Goal: Task Accomplishment & Management: Use online tool/utility

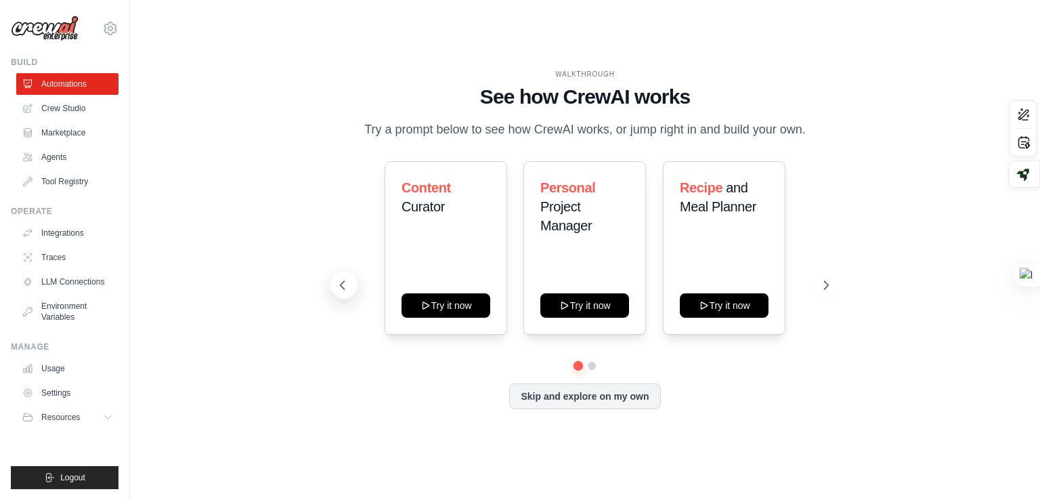
click at [333, 280] on button at bounding box center [343, 284] width 27 height 27
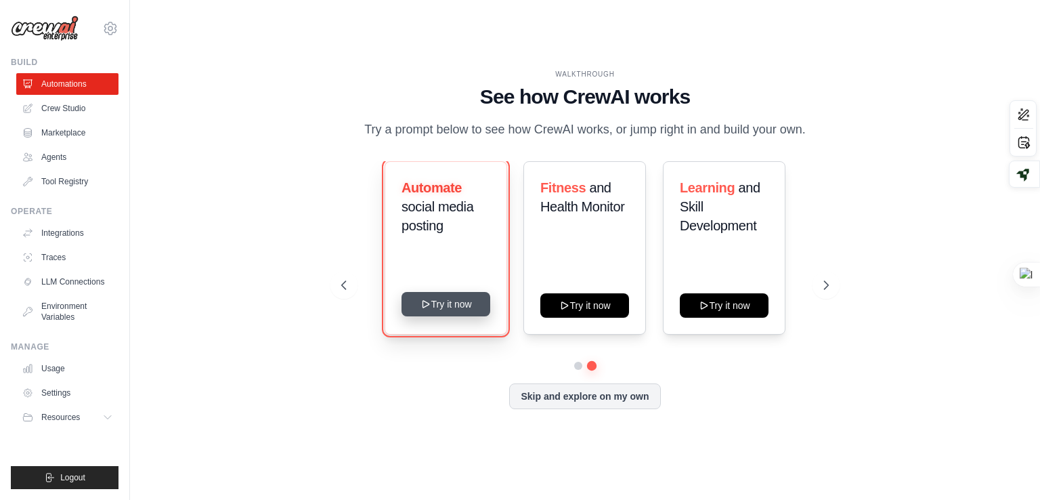
click at [431, 313] on button "Try it now" at bounding box center [445, 304] width 89 height 24
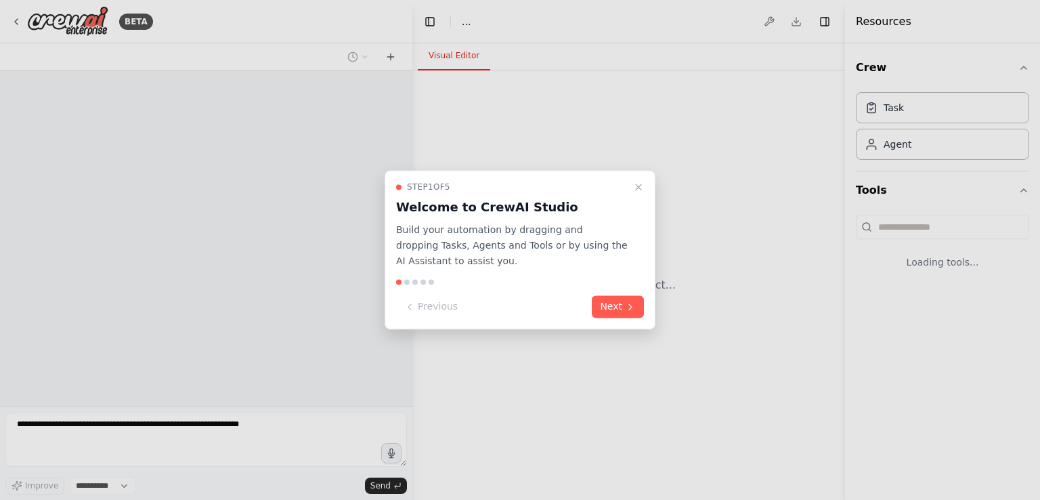
select select "****"
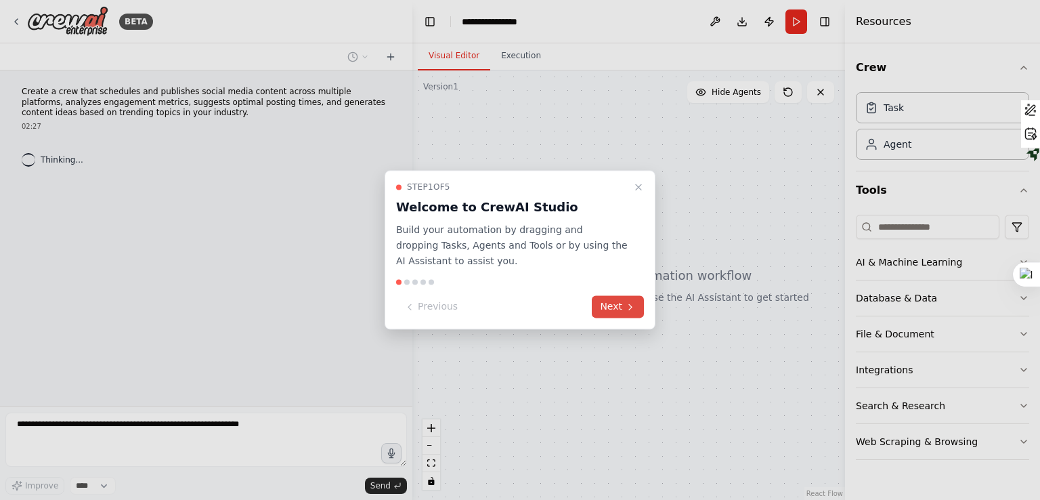
click at [615, 309] on button "Next" at bounding box center [618, 307] width 52 height 22
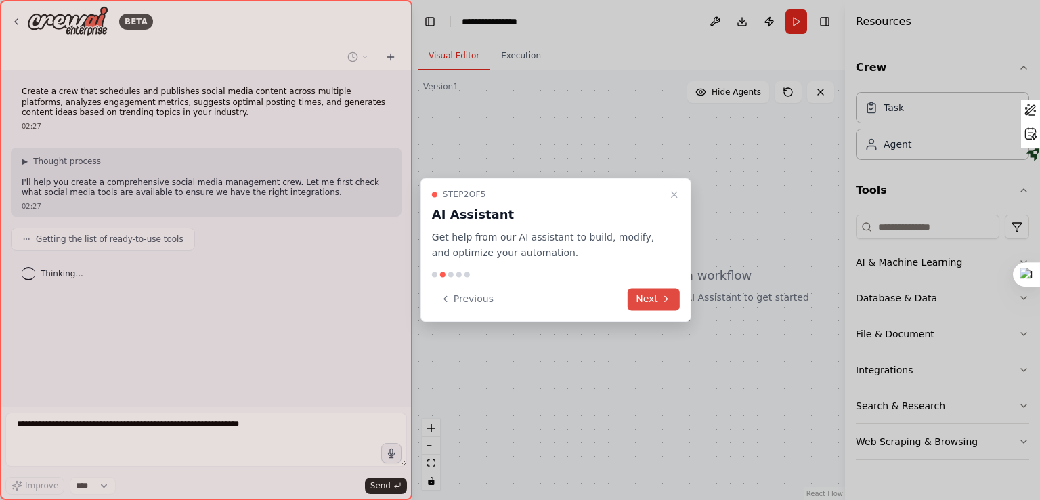
click at [657, 296] on button "Next" at bounding box center [654, 299] width 52 height 22
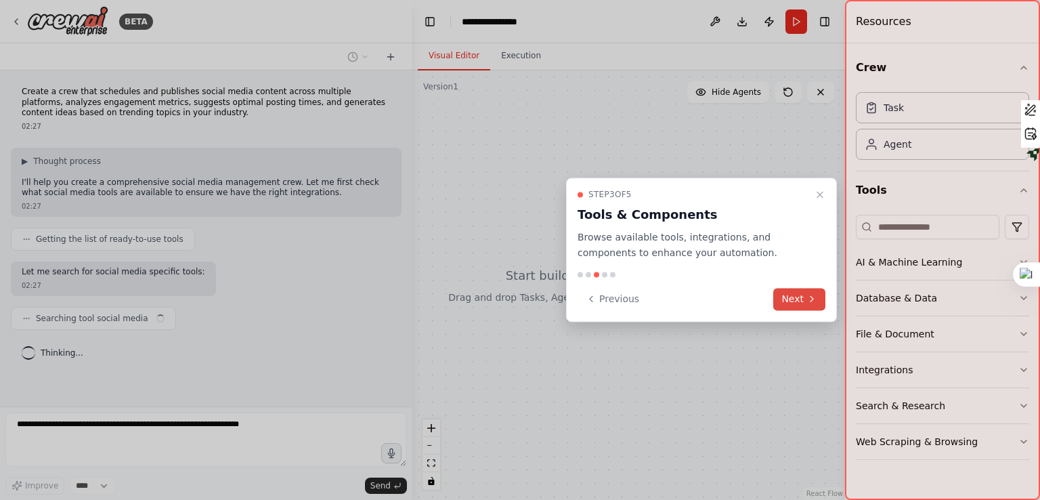
click at [799, 294] on button "Next" at bounding box center [799, 299] width 52 height 22
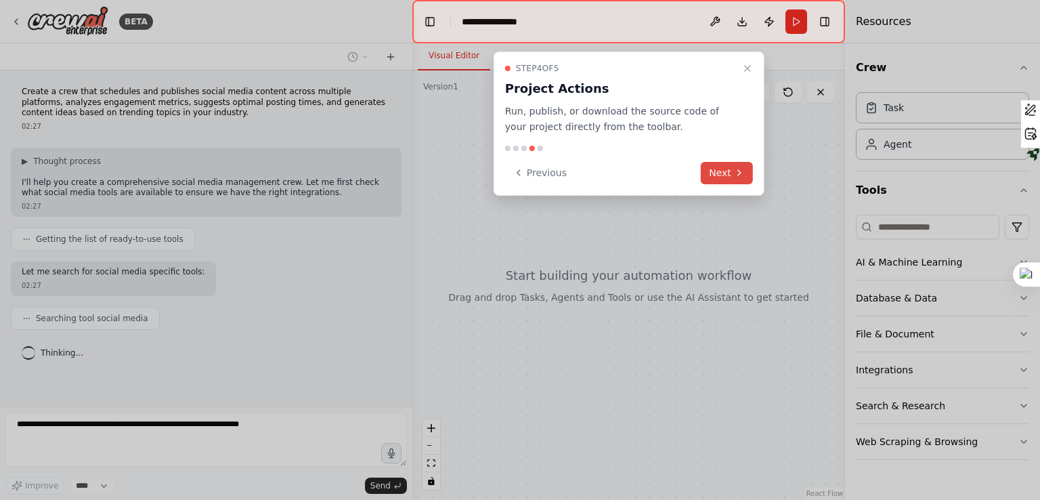
click at [737, 164] on button "Next" at bounding box center [727, 173] width 52 height 22
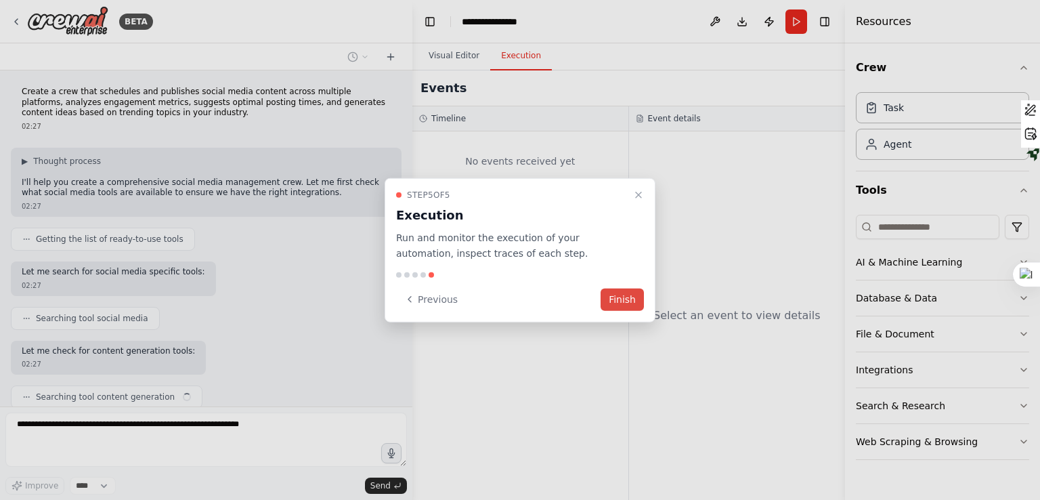
scroll to position [46, 0]
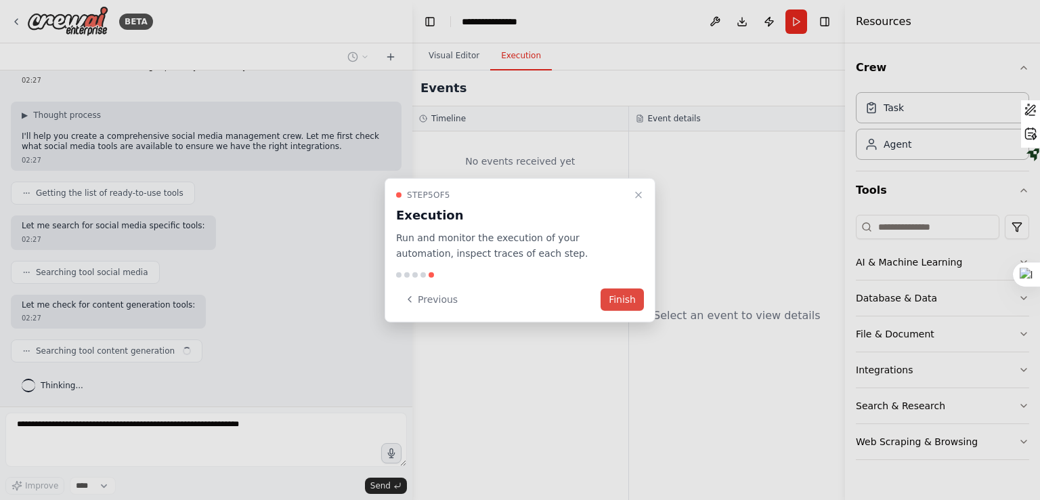
click at [620, 300] on button "Finish" at bounding box center [621, 299] width 43 height 22
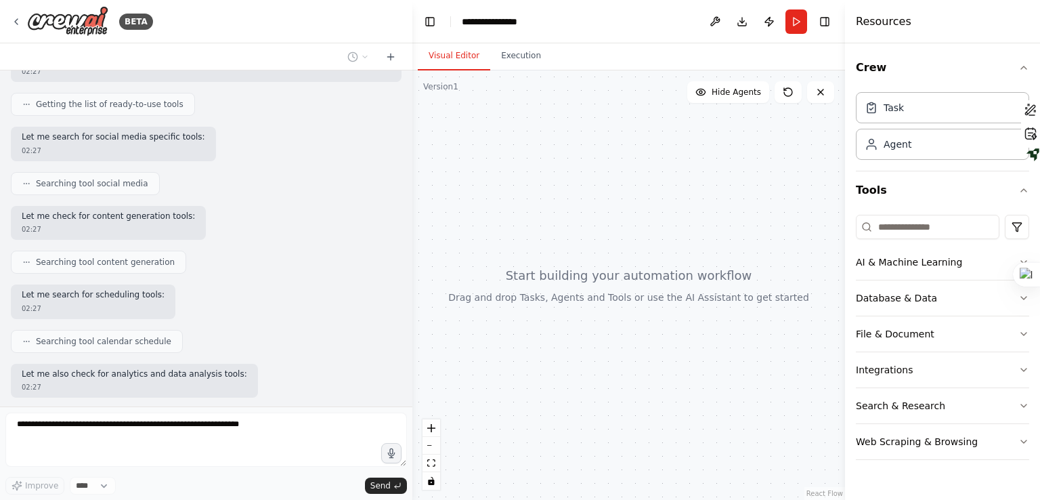
scroll to position [203, 0]
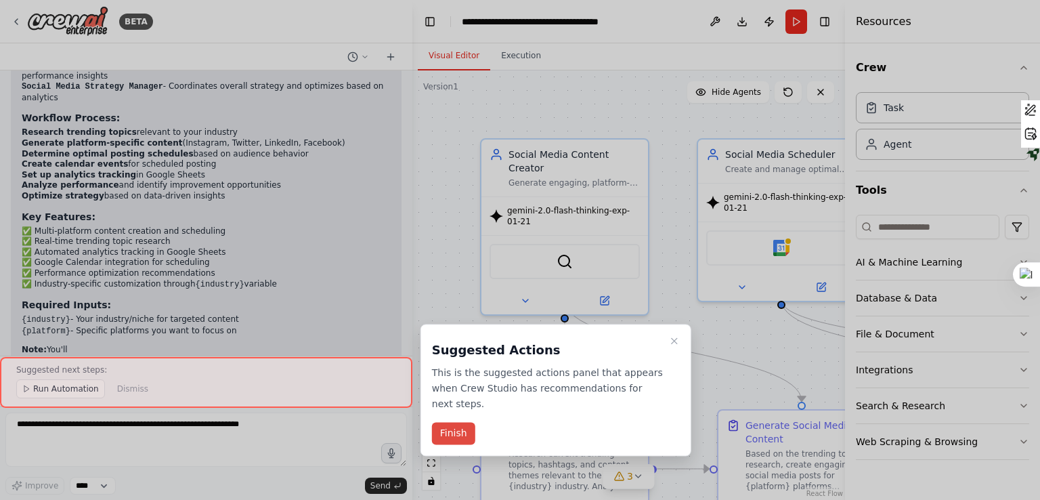
click at [468, 422] on button "Finish" at bounding box center [453, 433] width 43 height 22
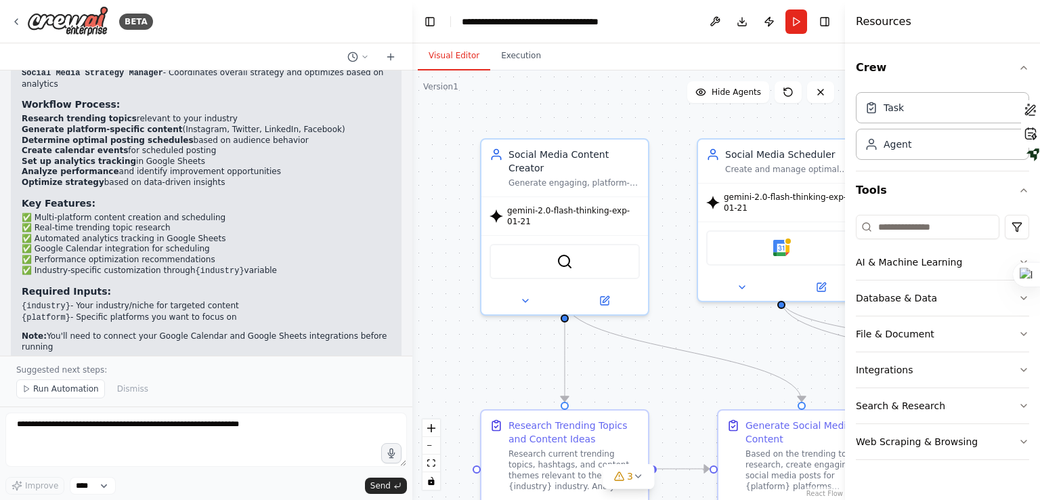
scroll to position [1367, 0]
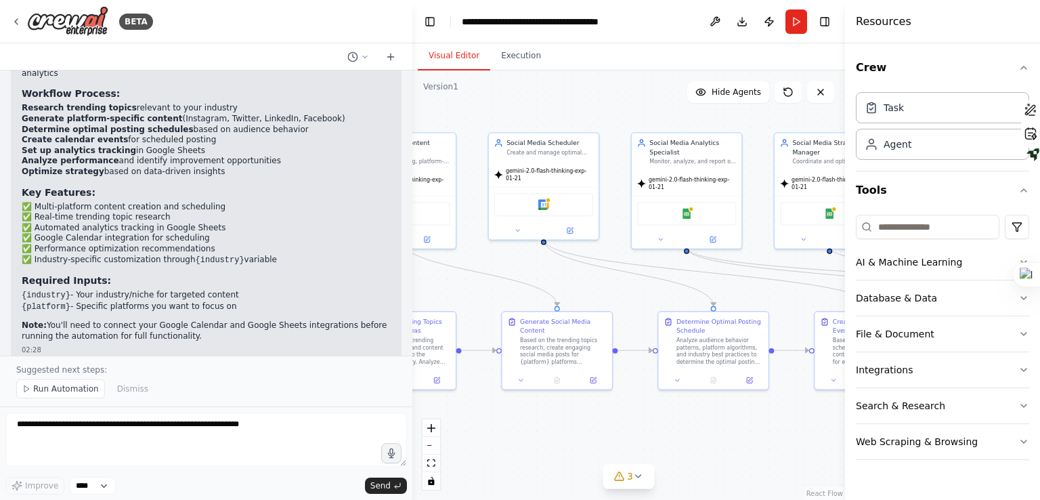
drag, startPoint x: 732, startPoint y: 361, endPoint x: 551, endPoint y: 281, distance: 197.6
click at [551, 281] on div ".deletable-edge-delete-btn { width: 20px; height: 20px; border: 0px solid #ffff…" at bounding box center [628, 284] width 433 height 429
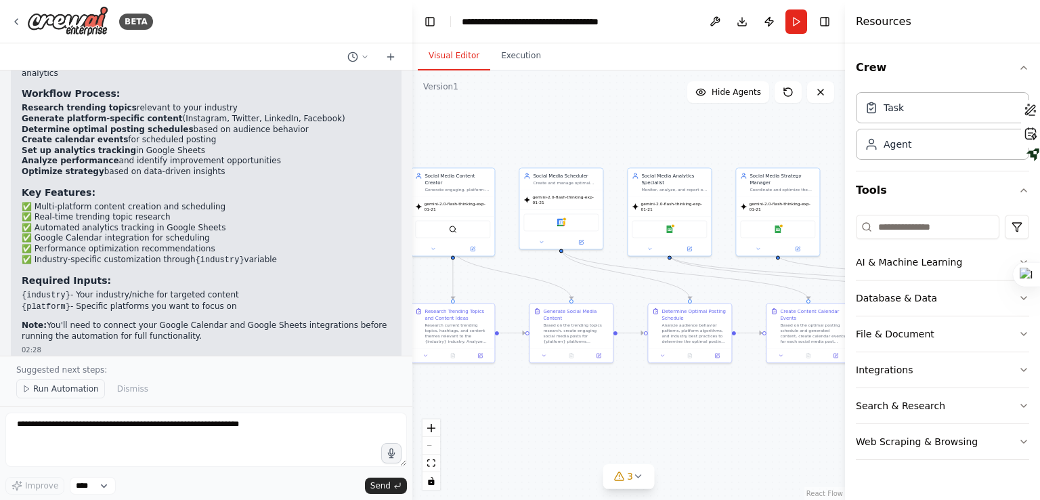
click at [56, 385] on span "Run Automation" at bounding box center [66, 388] width 66 height 11
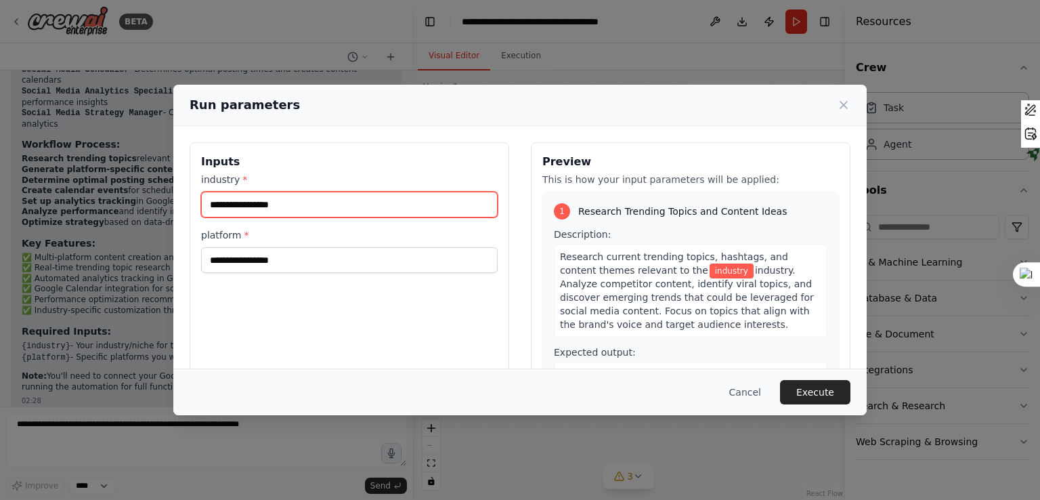
click at [405, 202] on input "industry *" at bounding box center [349, 205] width 296 height 26
click at [848, 104] on icon at bounding box center [844, 105] width 14 height 14
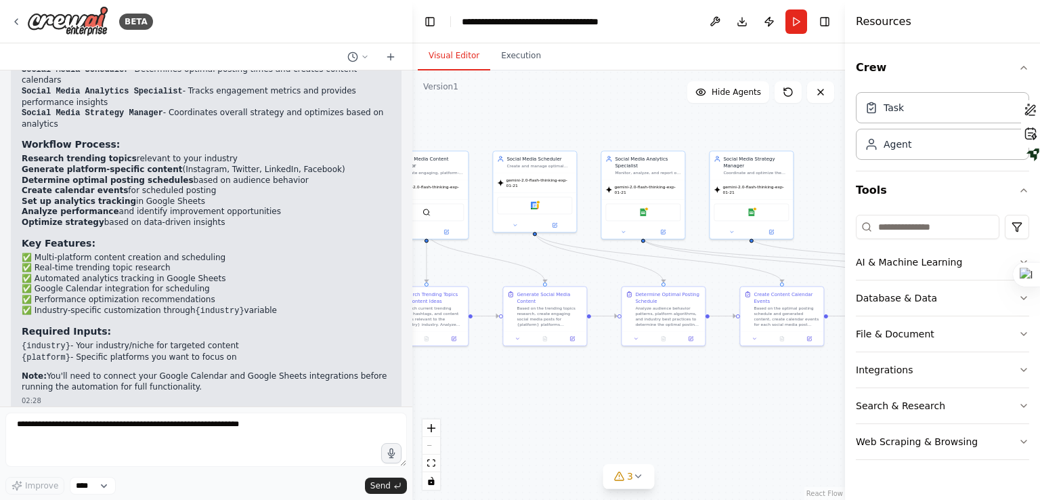
drag, startPoint x: 673, startPoint y: 410, endPoint x: 646, endPoint y: 393, distance: 31.4
click at [640, 480] on icon at bounding box center [638, 475] width 11 height 11
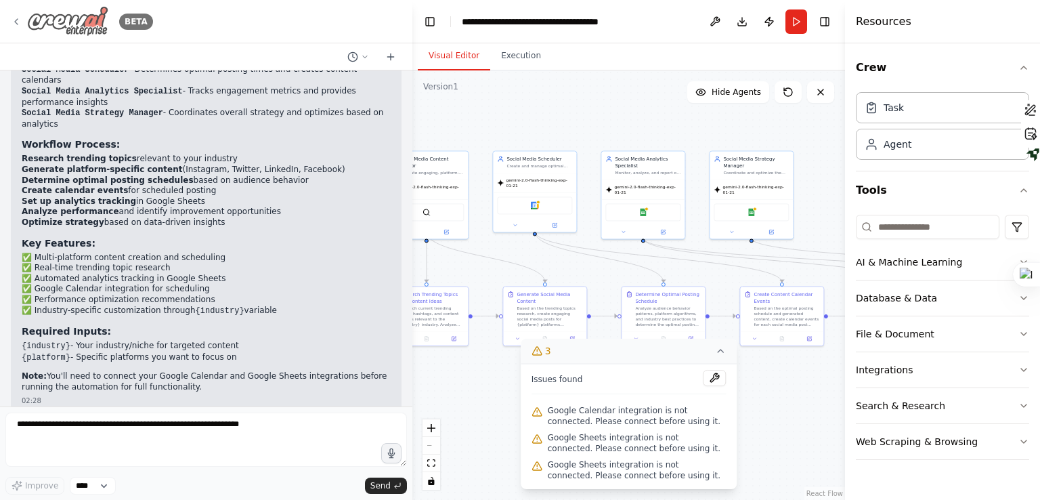
click at [75, 33] on img at bounding box center [67, 21] width 81 height 30
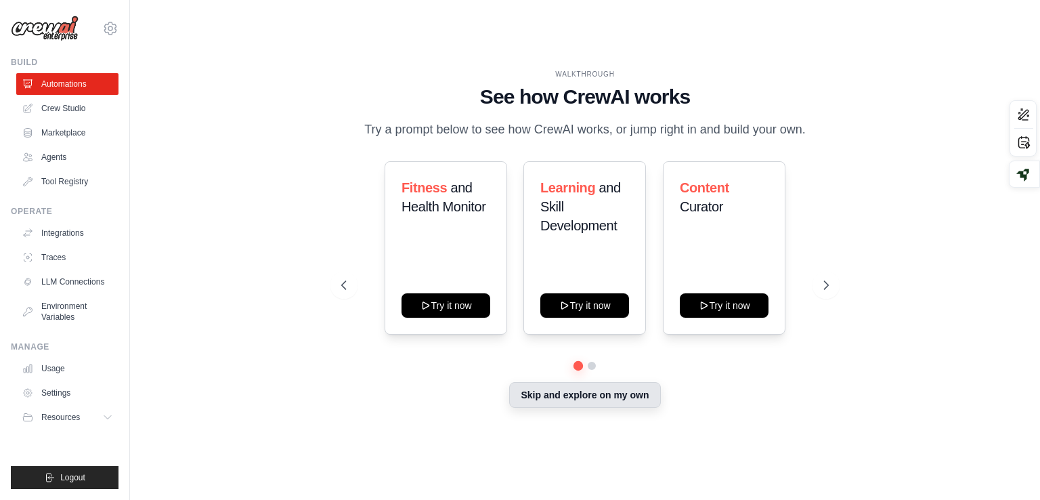
click at [540, 389] on button "Skip and explore on my own" at bounding box center [584, 395] width 151 height 26
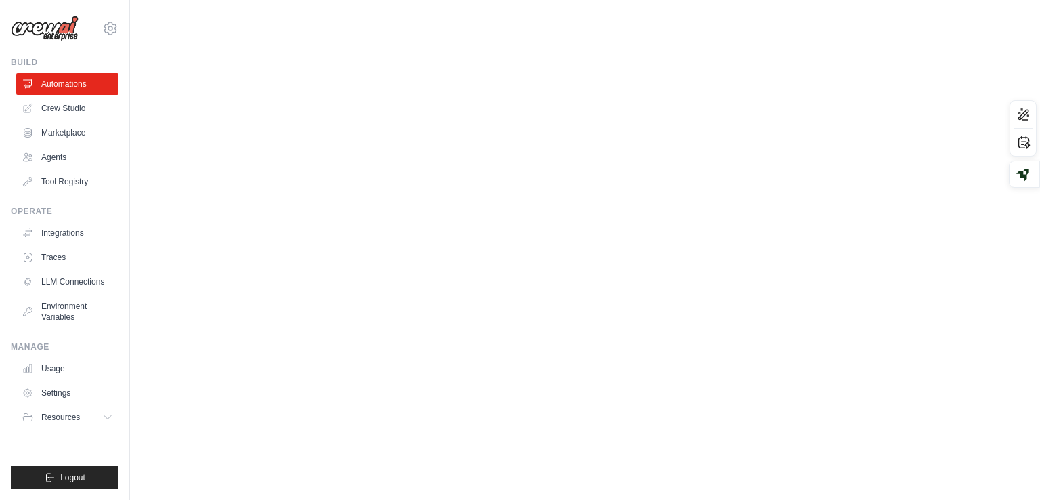
click at [540, 389] on div "WALKTHROUGH See how [PERSON_NAME] works Try a prompt below to see how [PERSON_N…" at bounding box center [585, 250] width 520 height 296
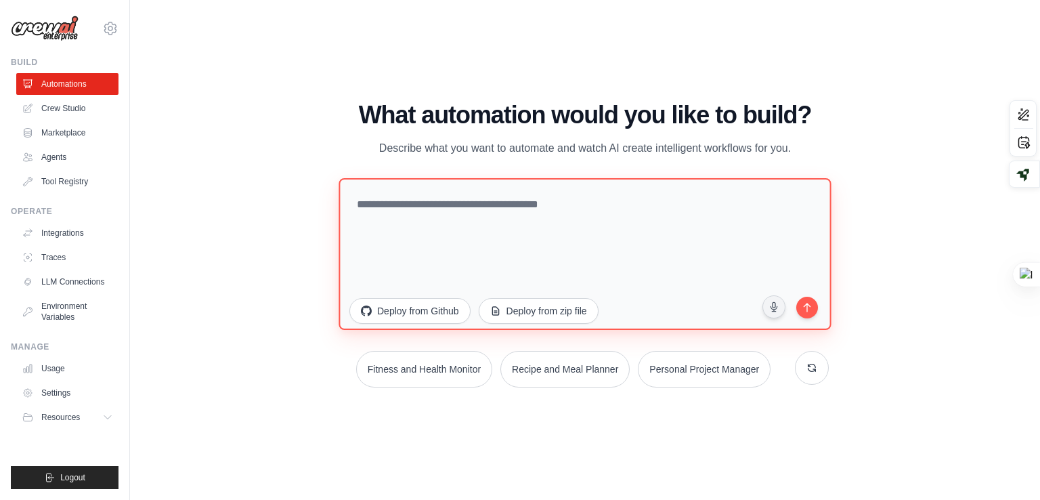
click at [463, 218] on textarea at bounding box center [584, 254] width 492 height 152
drag, startPoint x: 687, startPoint y: 206, endPoint x: 561, endPoint y: 203, distance: 125.9
click at [598, 208] on textarea "**********" at bounding box center [584, 254] width 492 height 152
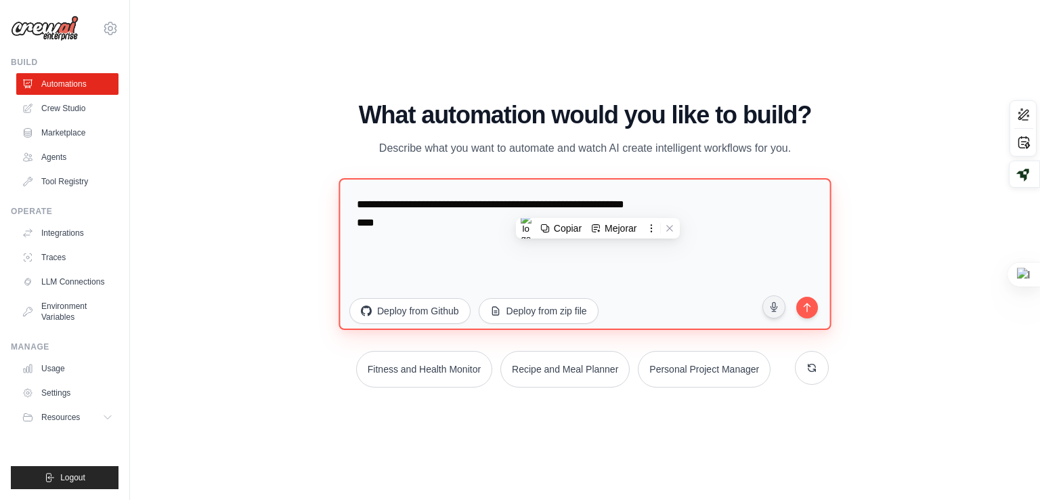
click at [551, 200] on textarea "**********" at bounding box center [584, 254] width 492 height 152
click at [461, 247] on textarea "**********" at bounding box center [584, 254] width 492 height 152
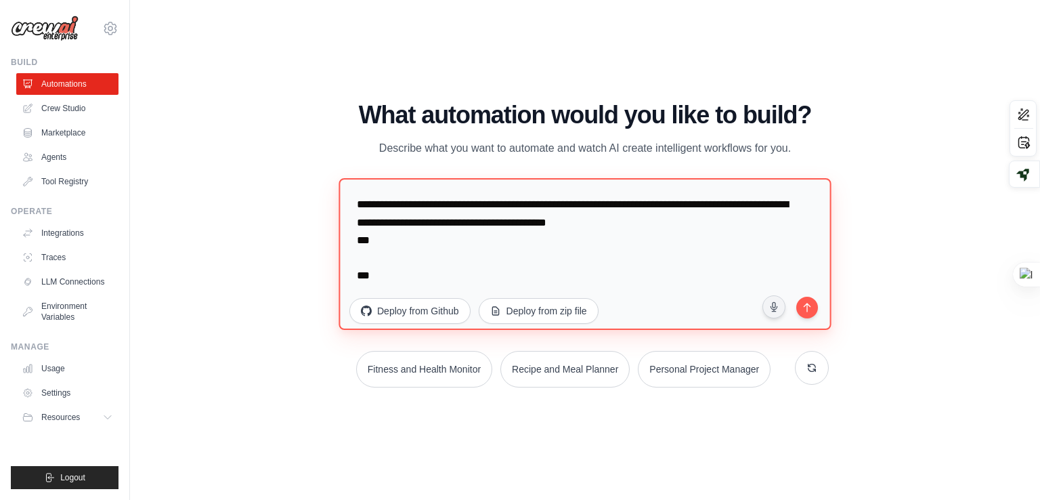
paste textarea "**********"
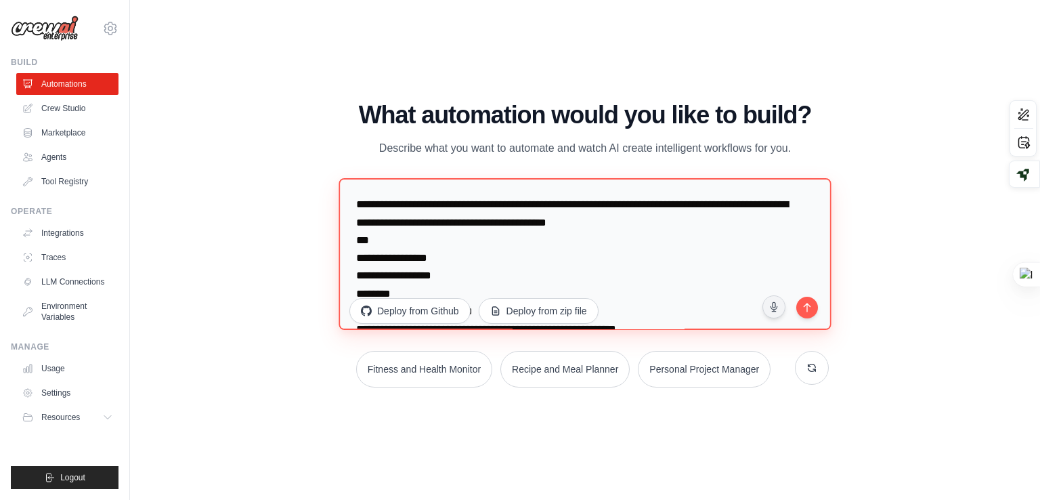
scroll to position [36791, 0]
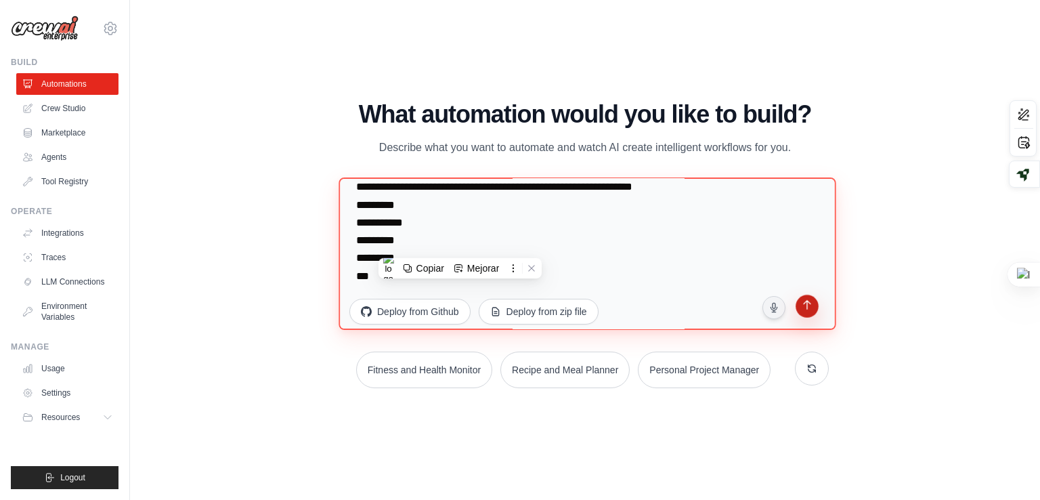
type textarea "**********"
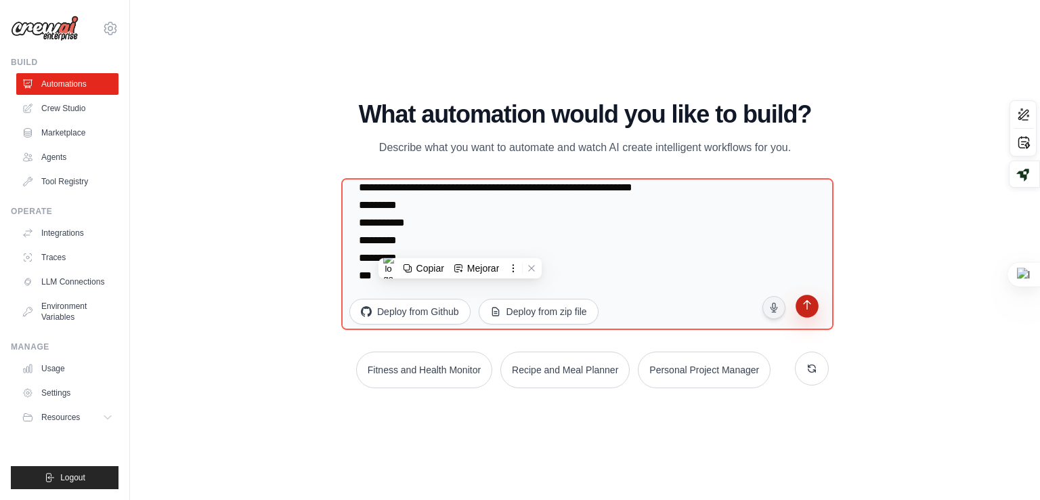
click at [808, 301] on icon "submit" at bounding box center [806, 305] width 7 height 9
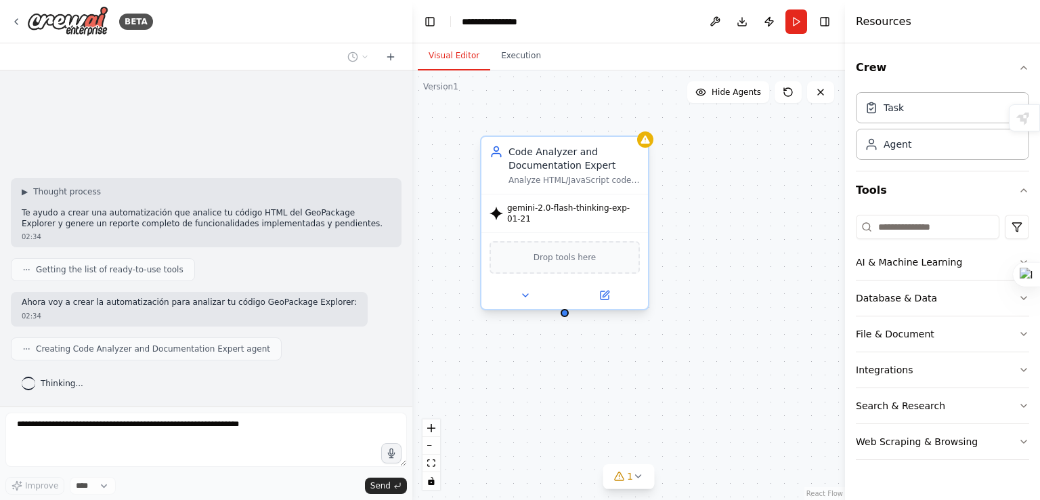
scroll to position [20997, 0]
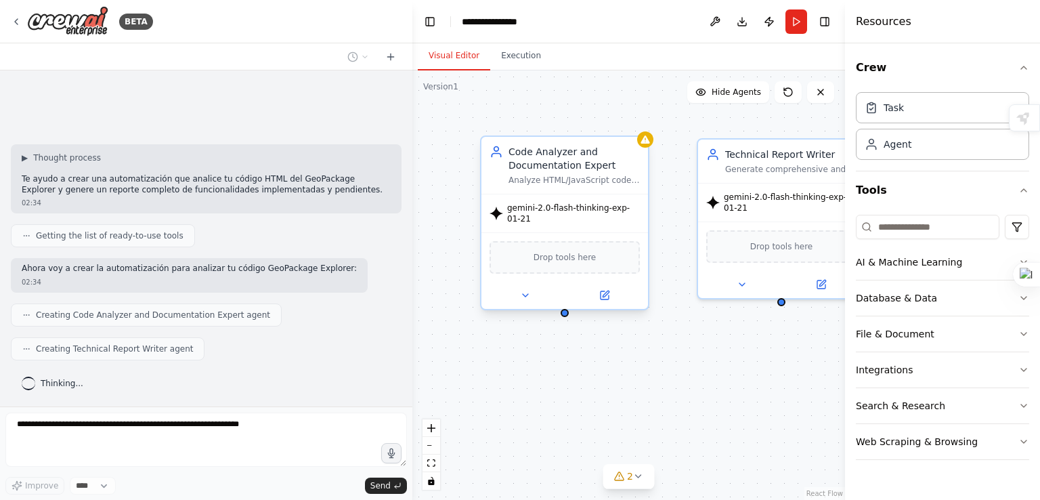
click at [574, 251] on span "Drop tools here" at bounding box center [564, 257] width 63 height 14
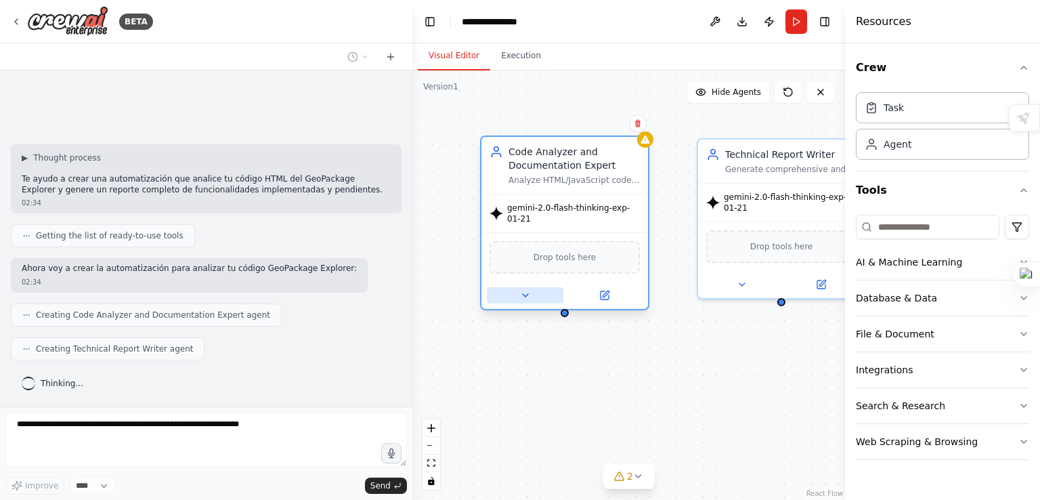
click at [517, 287] on button at bounding box center [525, 295] width 76 height 16
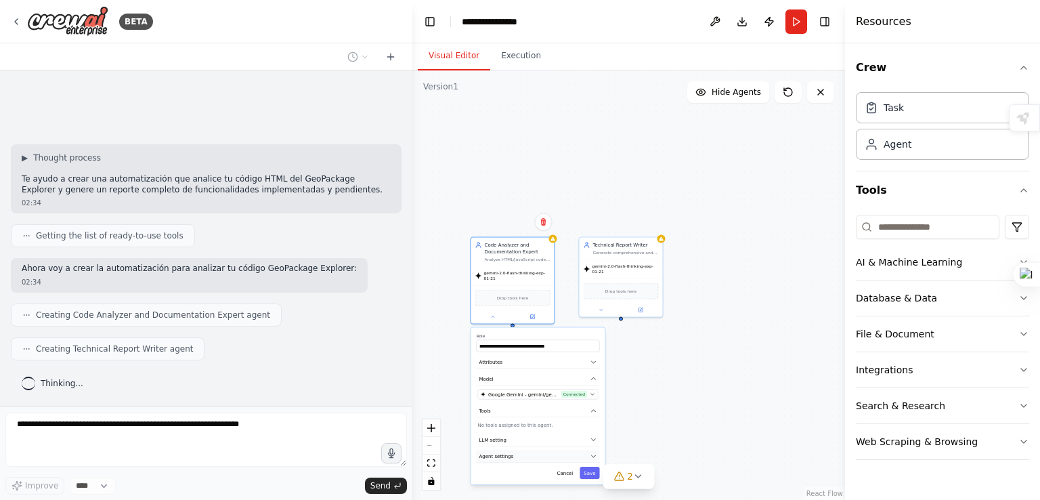
click at [577, 450] on button "Agent settings" at bounding box center [538, 456] width 123 height 13
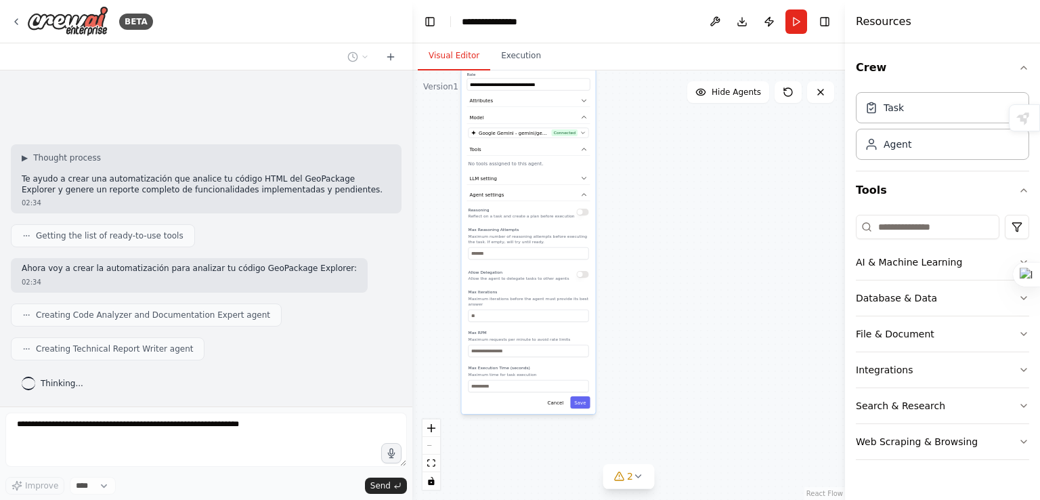
drag, startPoint x: 669, startPoint y: 431, endPoint x: 660, endPoint y: 160, distance: 270.9
click at [660, 160] on div "**********" at bounding box center [628, 284] width 433 height 429
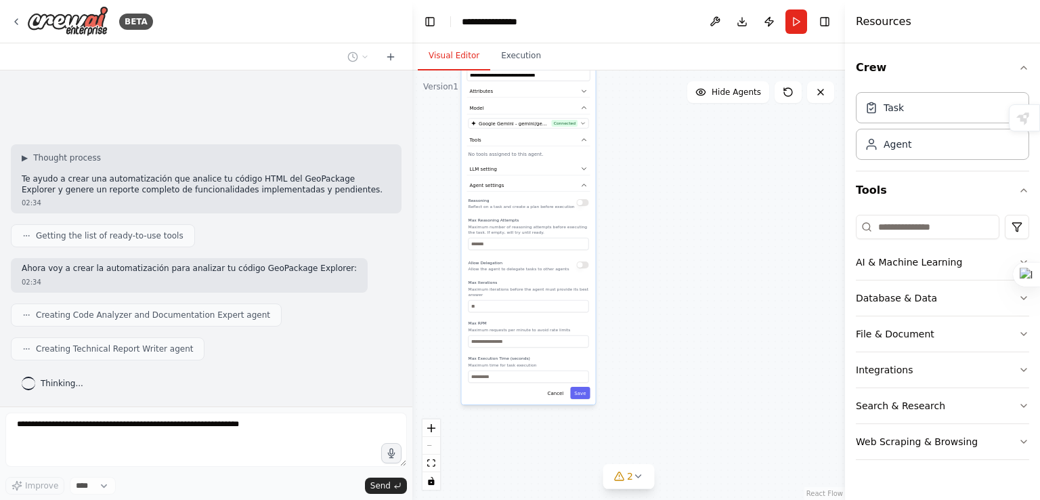
scroll to position [21031, 0]
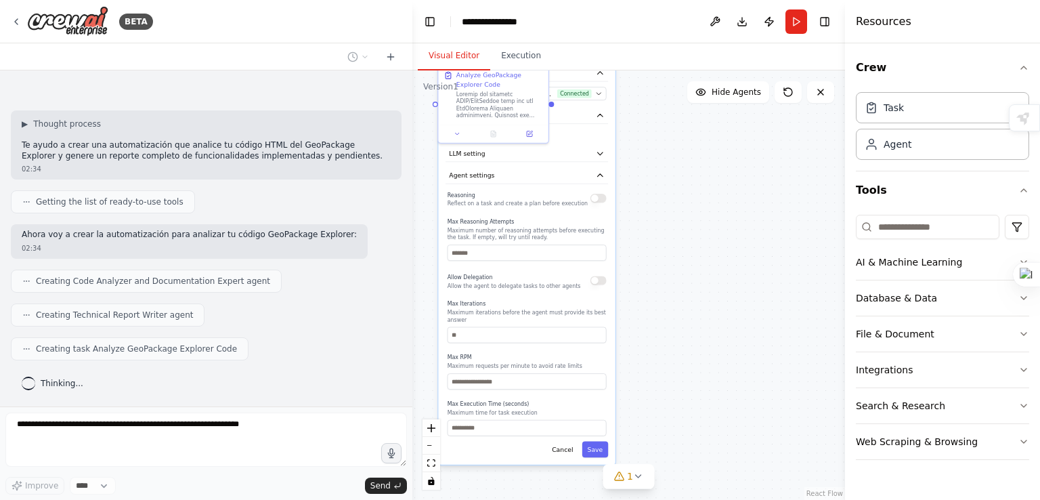
click at [758, 245] on div ".deletable-edge-delete-btn { width: 20px; height: 20px; border: 0px solid #ffff…" at bounding box center [628, 284] width 433 height 429
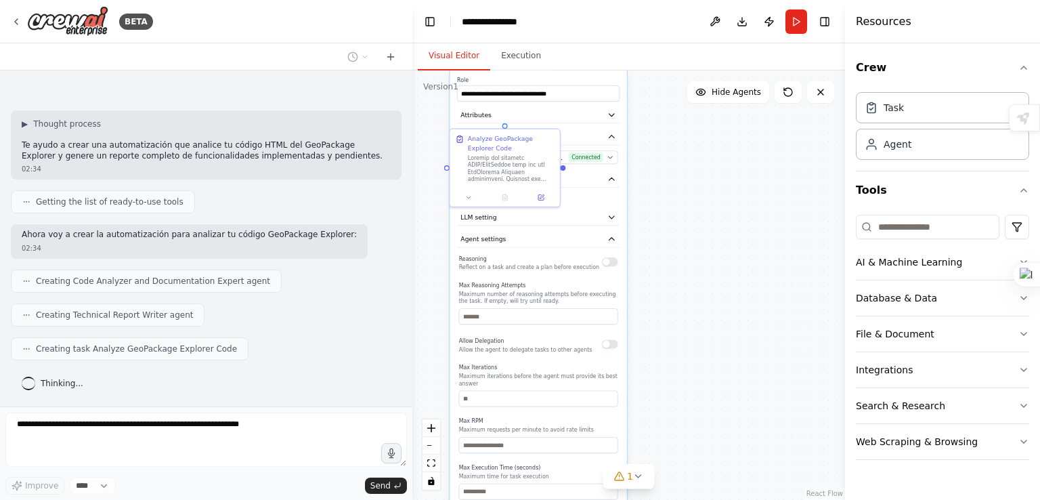
drag, startPoint x: 726, startPoint y: 238, endPoint x: 745, endPoint y: 340, distance: 104.0
click at [745, 340] on div ".deletable-edge-delete-btn { width: 20px; height: 20px; border: 0px solid #ffff…" at bounding box center [628, 284] width 433 height 429
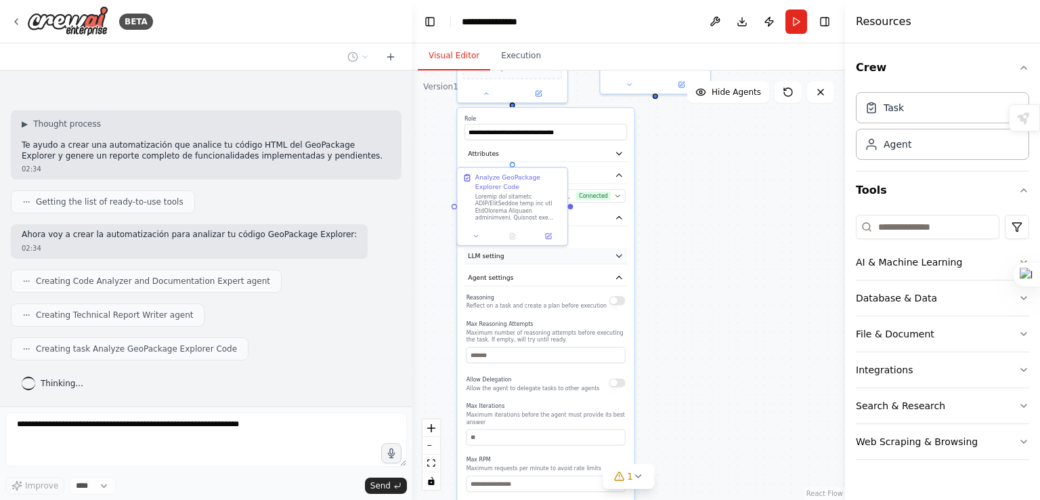
scroll to position [21064, 0]
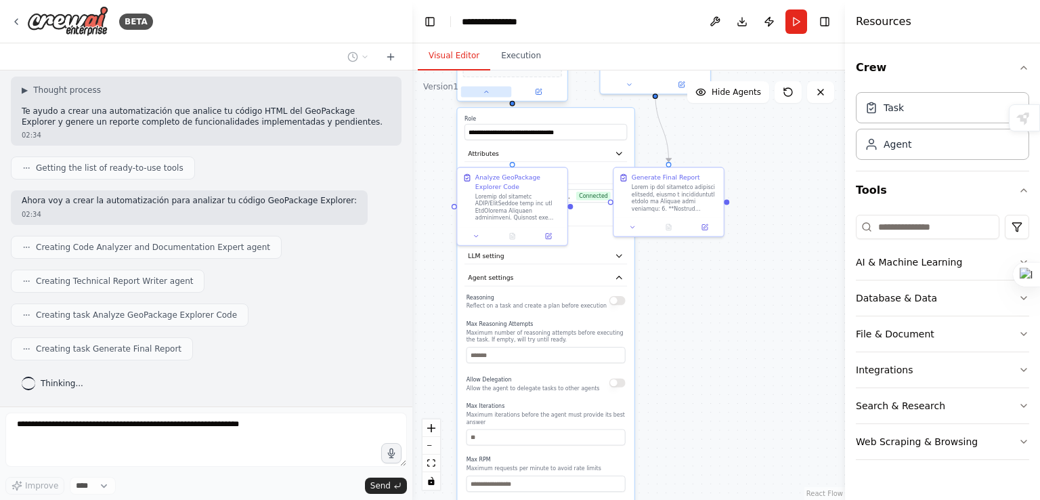
click at [474, 87] on button at bounding box center [486, 92] width 51 height 11
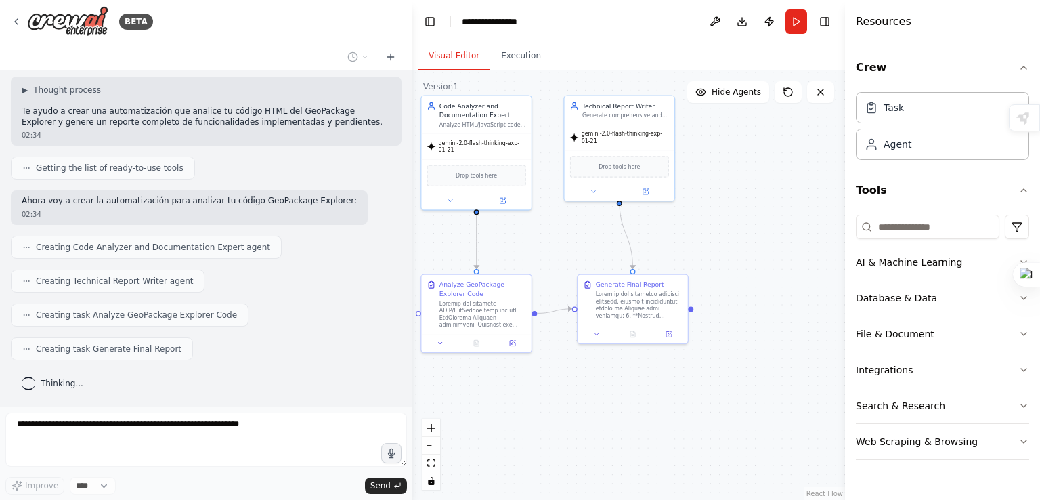
drag, startPoint x: 635, startPoint y: 307, endPoint x: 615, endPoint y: 391, distance: 86.4
click at [615, 391] on div ".deletable-edge-delete-btn { width: 20px; height: 20px; border: 0px solid #ffff…" at bounding box center [628, 284] width 433 height 429
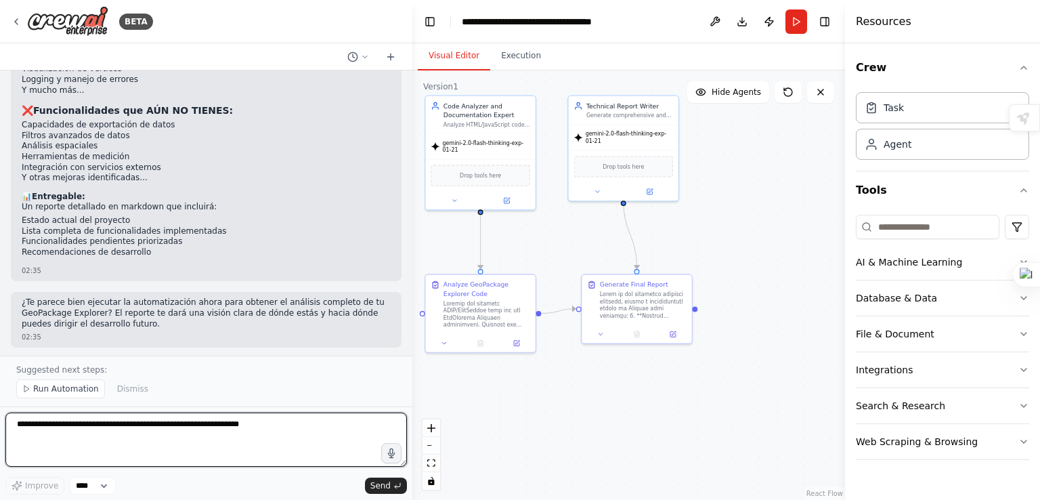
scroll to position [21701, 0]
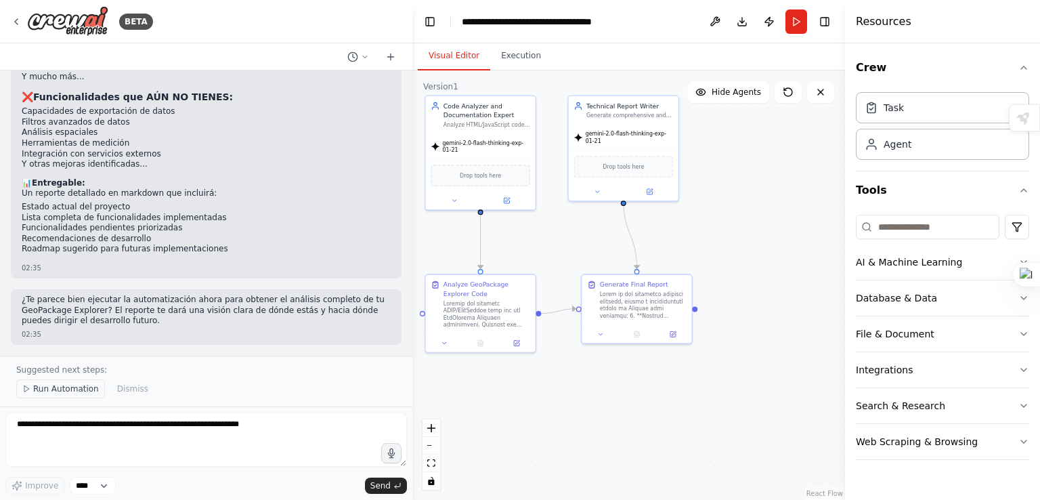
click at [65, 393] on span "Run Automation" at bounding box center [66, 388] width 66 height 11
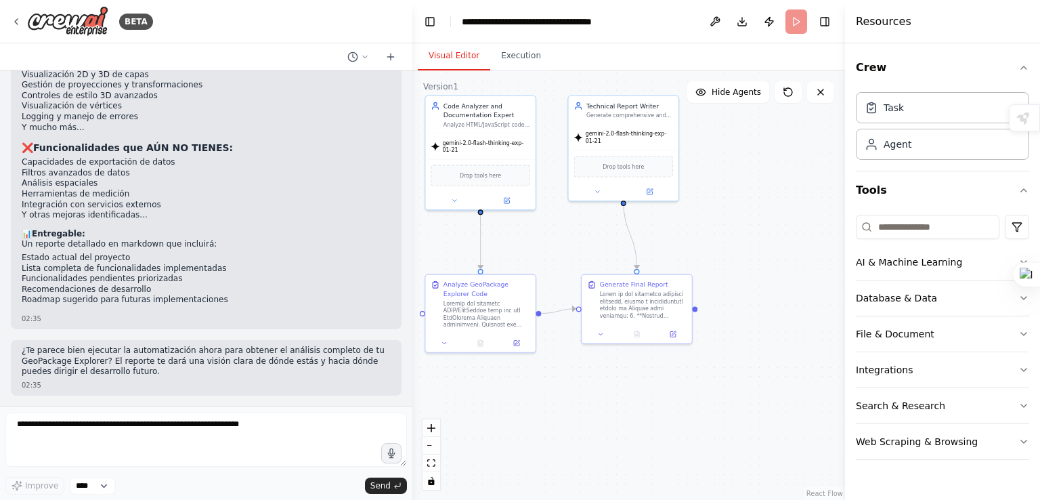
scroll to position [21651, 0]
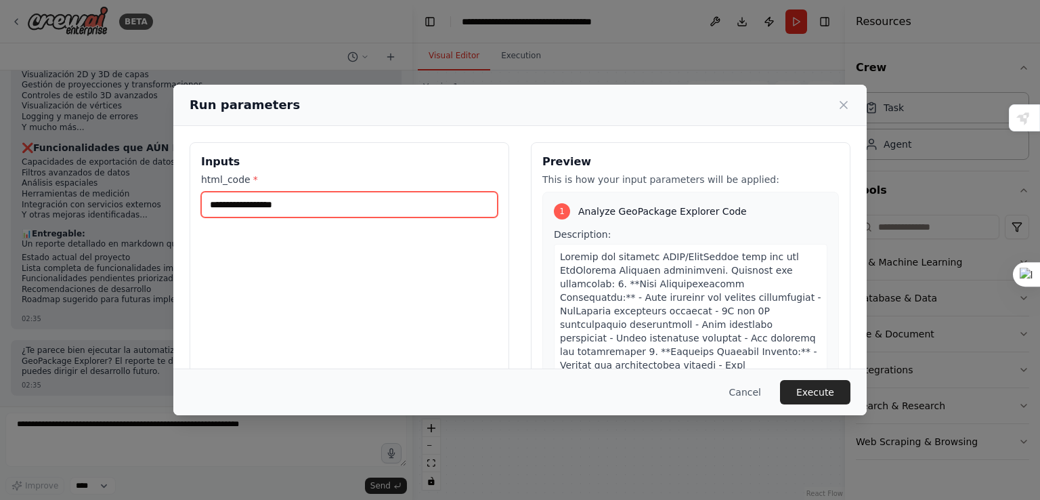
click at [295, 201] on input "html_code *" at bounding box center [349, 205] width 296 height 26
paste input "**********"
type input "**********"
paste input "**********"
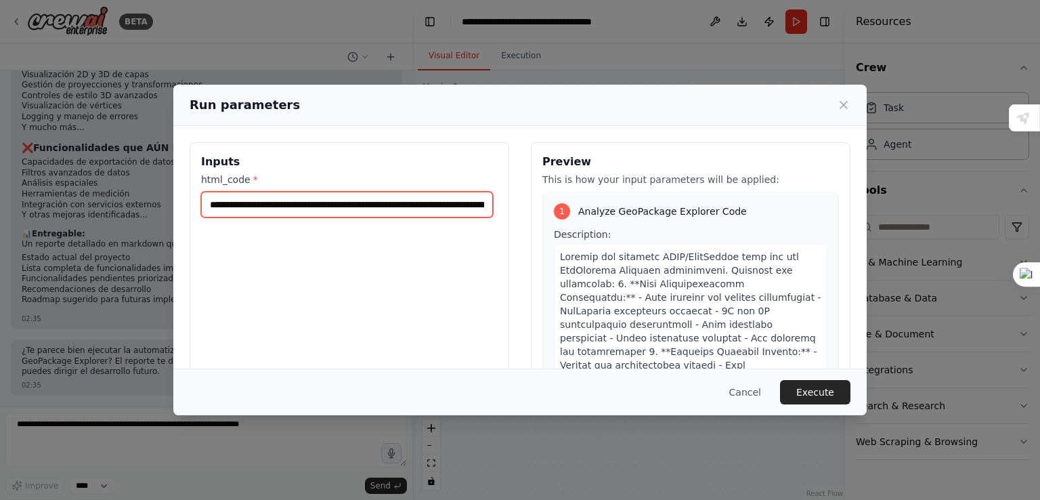
scroll to position [0, 310853]
type input "**********"
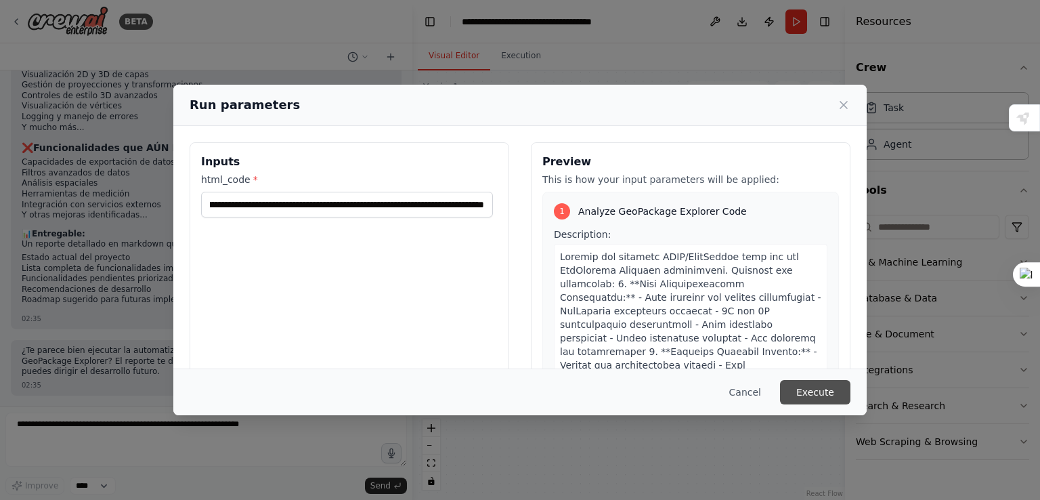
scroll to position [0, 0]
click at [799, 392] on button "Execute" at bounding box center [815, 392] width 70 height 24
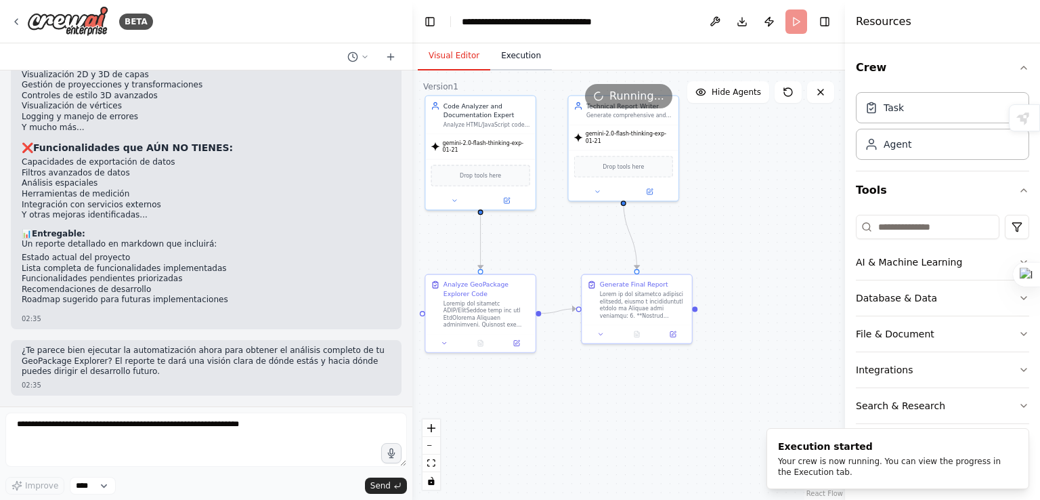
click at [519, 53] on button "Execution" at bounding box center [521, 56] width 62 height 28
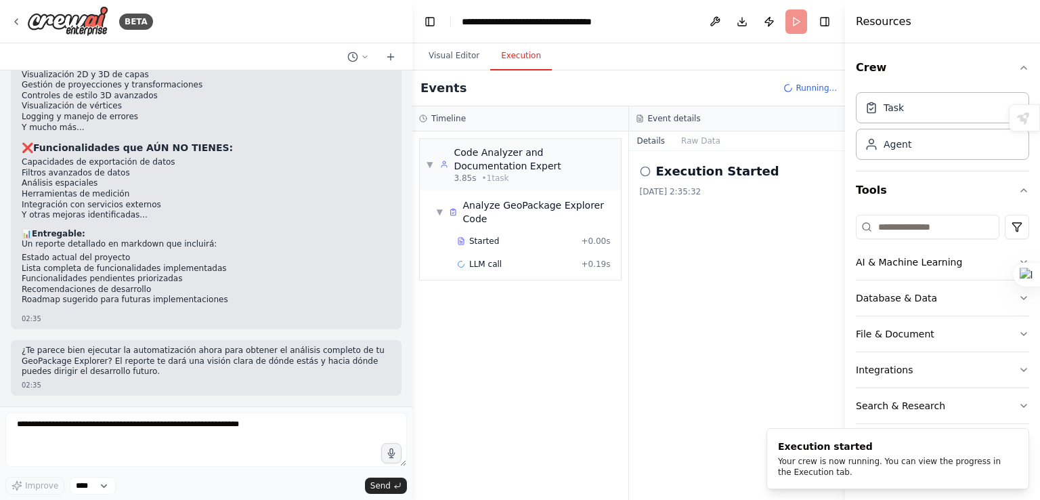
click at [679, 177] on h2 "Execution Started" at bounding box center [717, 171] width 123 height 19
click at [509, 215] on div "Analyze GeoPackage Explorer Code" at bounding box center [539, 211] width 152 height 27
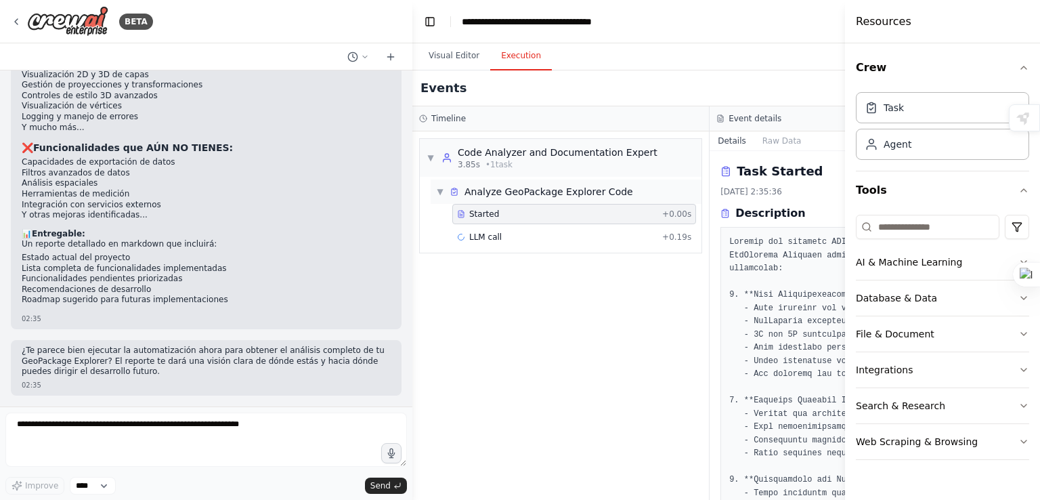
click at [491, 243] on div "LLM call + 0.19s" at bounding box center [574, 237] width 244 height 20
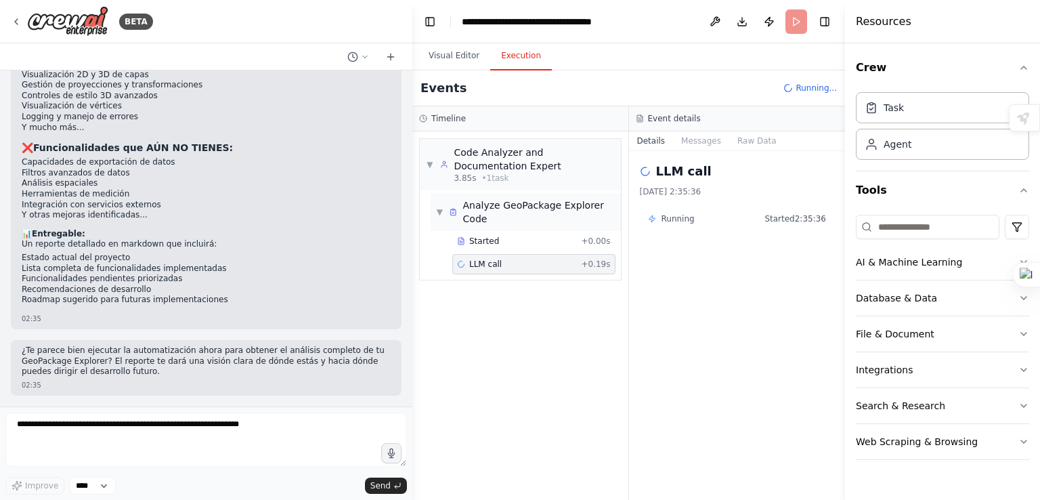
click at [491, 243] on span "Started" at bounding box center [484, 241] width 30 height 11
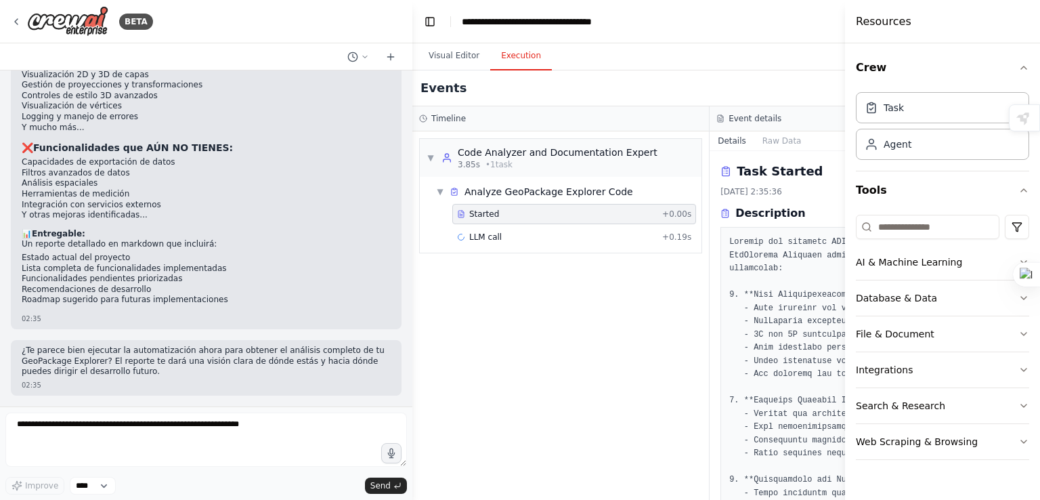
click at [863, 22] on h4 "Resources" at bounding box center [884, 22] width 56 height 16
click at [1016, 58] on button "Crew" at bounding box center [942, 68] width 173 height 38
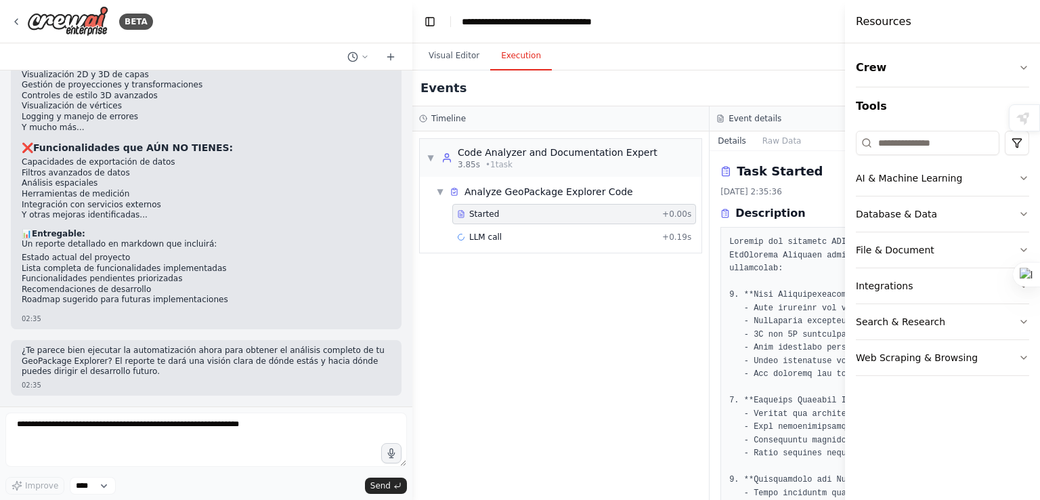
click at [849, 22] on div at bounding box center [847, 250] width 5 height 500
click at [840, 22] on button "Toggle Sidebar" at bounding box center [844, 250] width 11 height 500
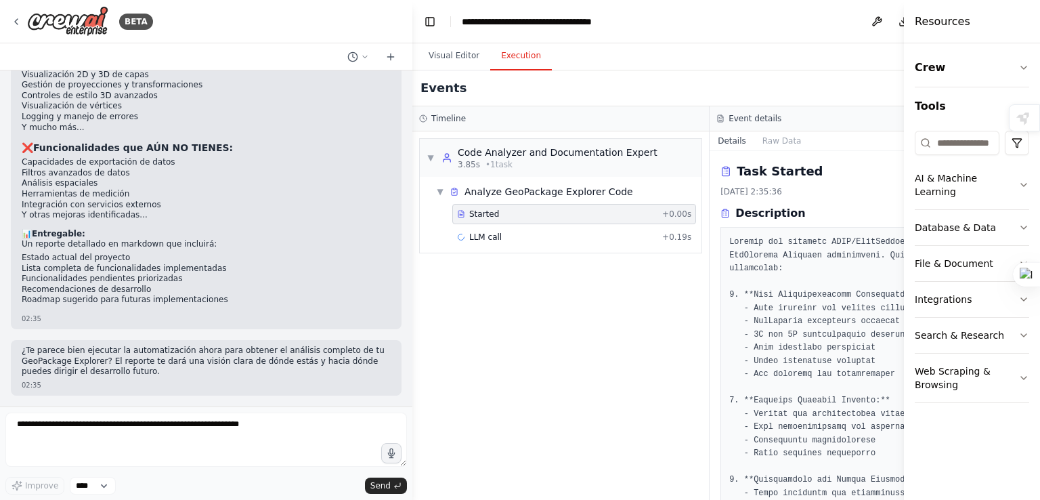
drag, startPoint x: 847, startPoint y: 22, endPoint x: 1029, endPoint y: 25, distance: 182.1
click at [1029, 25] on div "Resources Crew Tools AI & Machine Learning Database & Data File & Document Inte…" at bounding box center [972, 250] width 136 height 500
click at [438, 25] on button "Toggle Left Sidebar" at bounding box center [429, 21] width 19 height 19
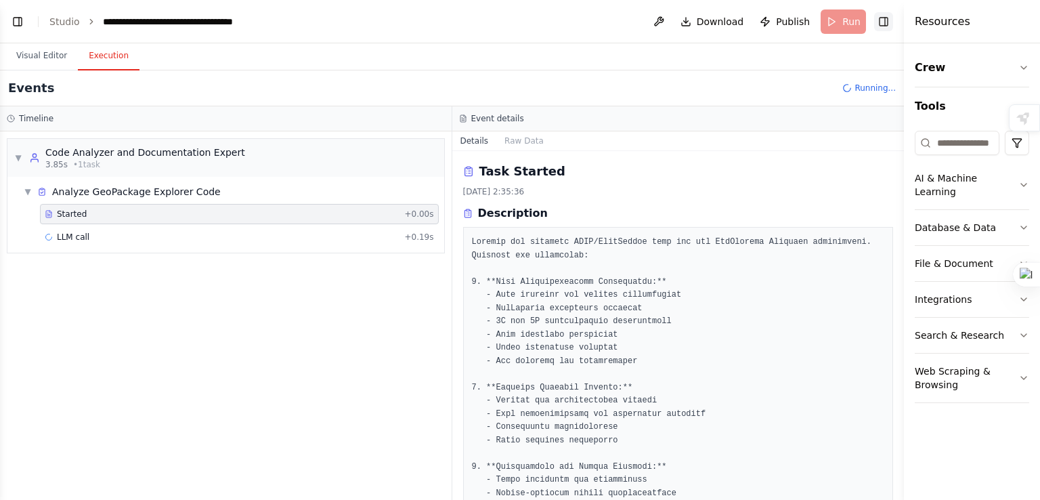
click at [892, 18] on button "Toggle Right Sidebar" at bounding box center [883, 21] width 19 height 19
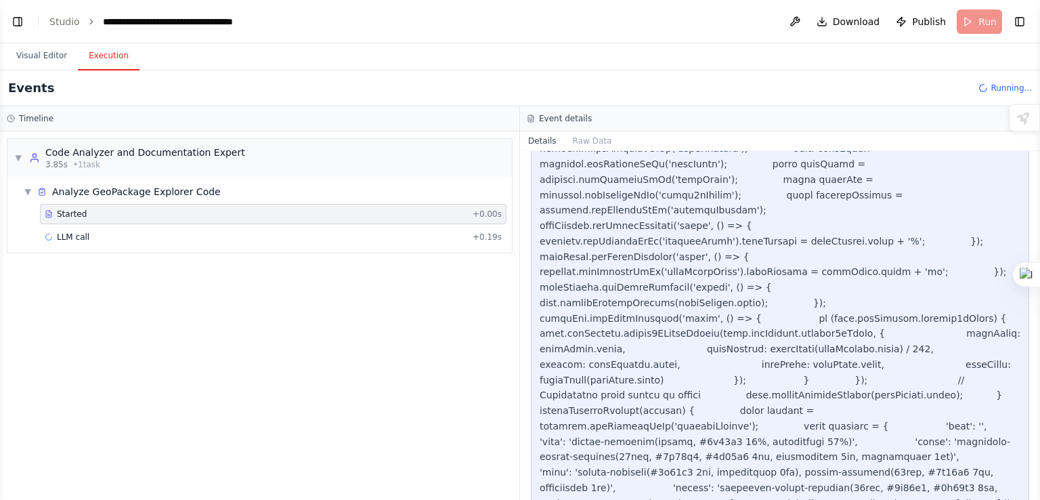
scroll to position [11663, 0]
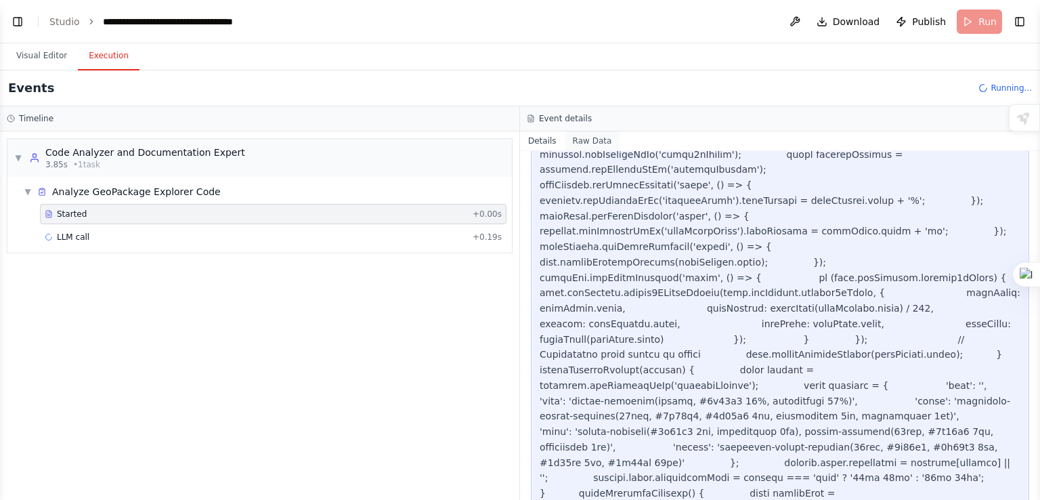
click at [565, 135] on button "Raw Data" at bounding box center [593, 140] width 56 height 19
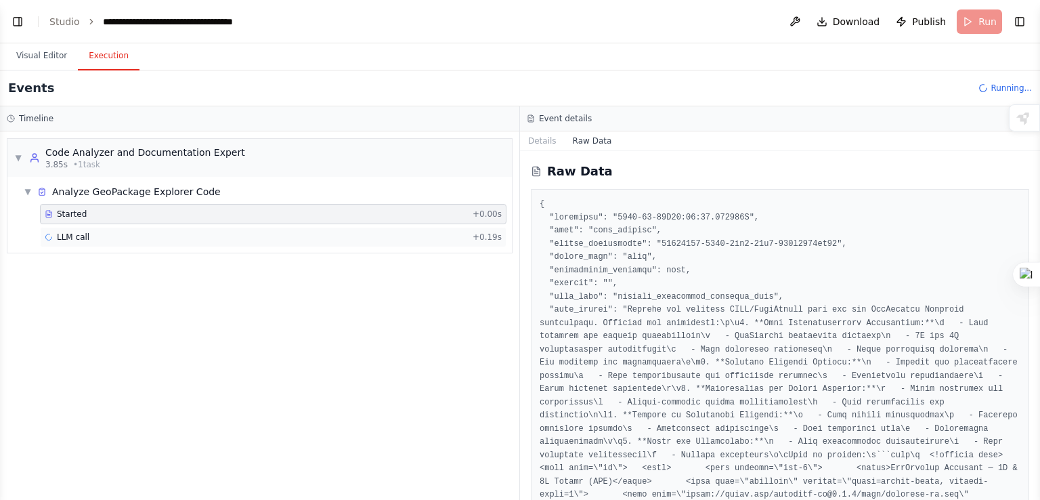
click at [397, 242] on div "LLM call + 0.19s" at bounding box center [273, 237] width 466 height 20
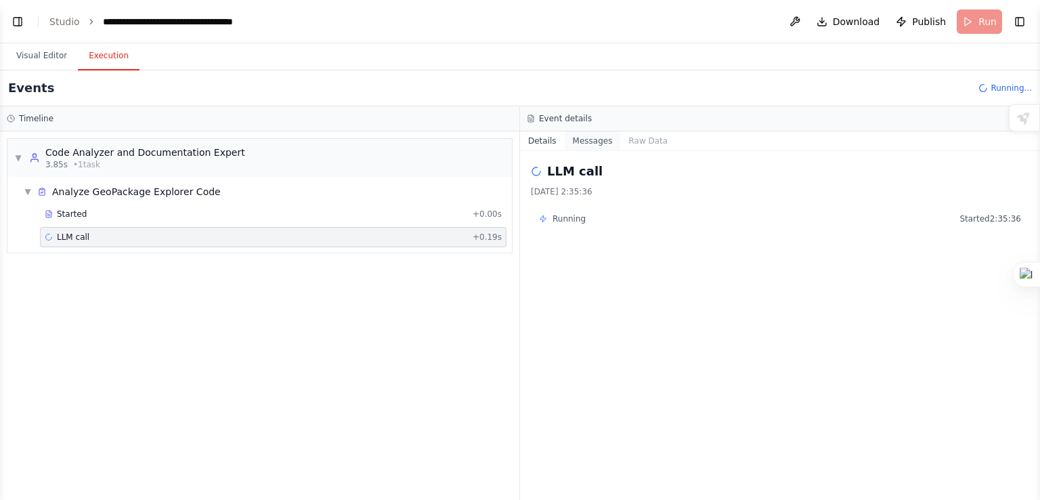
click at [593, 144] on button "Messages" at bounding box center [593, 140] width 56 height 19
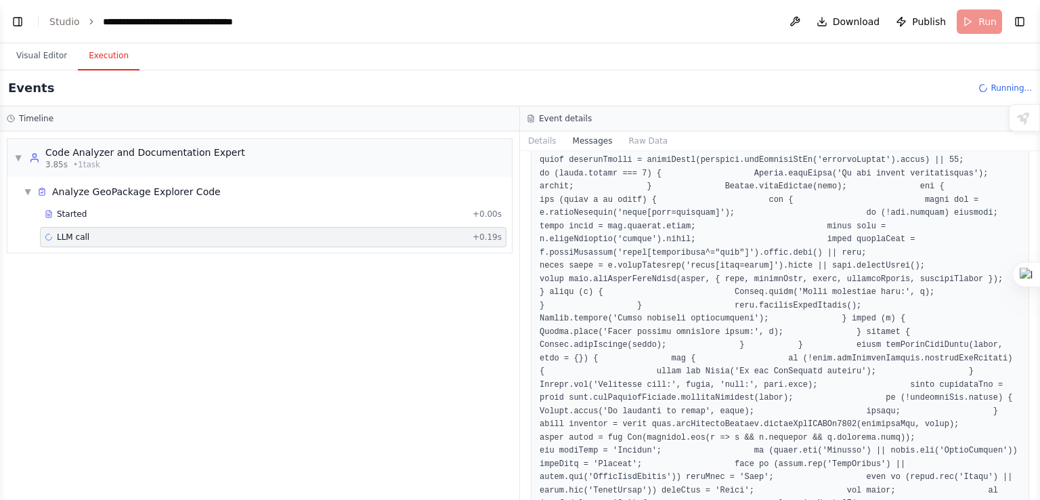
scroll to position [11746, 0]
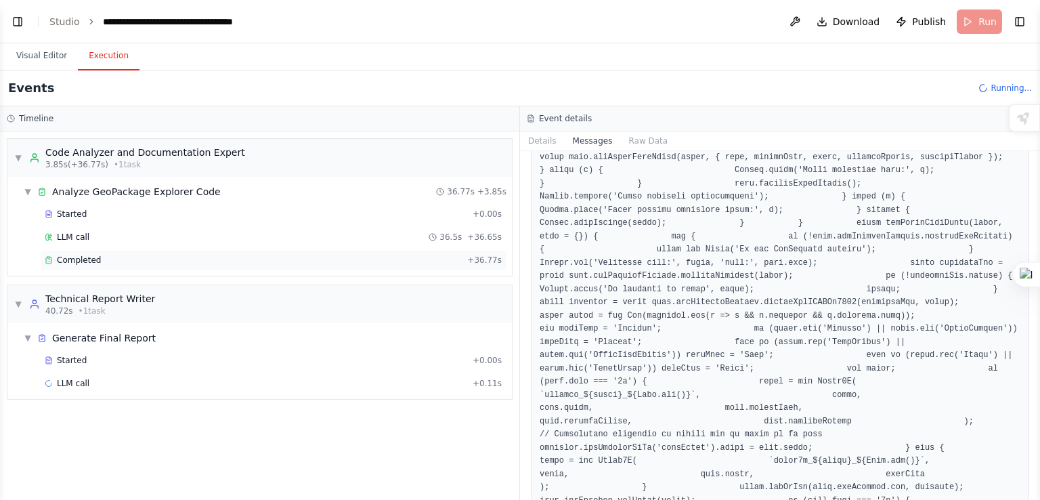
click at [133, 256] on div "Completed" at bounding box center [253, 260] width 417 height 11
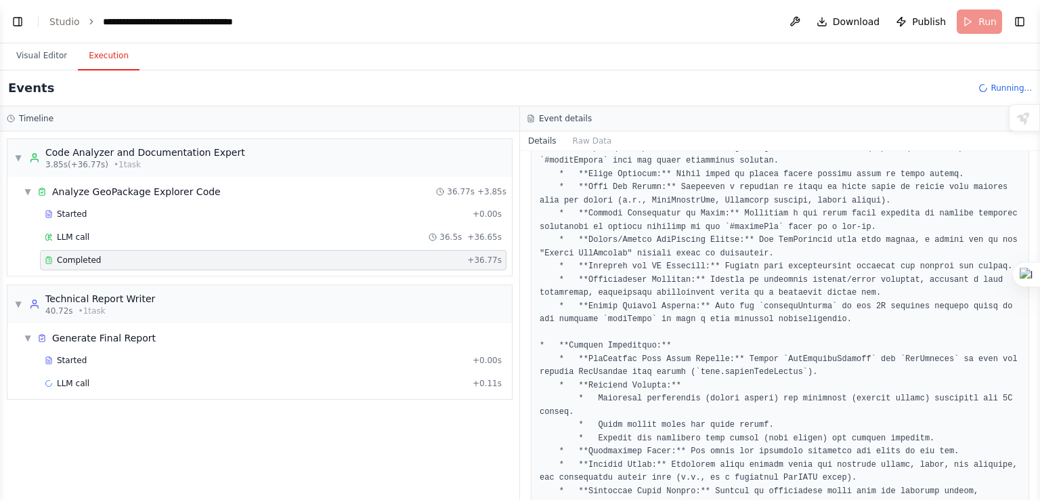
scroll to position [4779, 0]
click at [151, 355] on div "Started" at bounding box center [256, 360] width 422 height 11
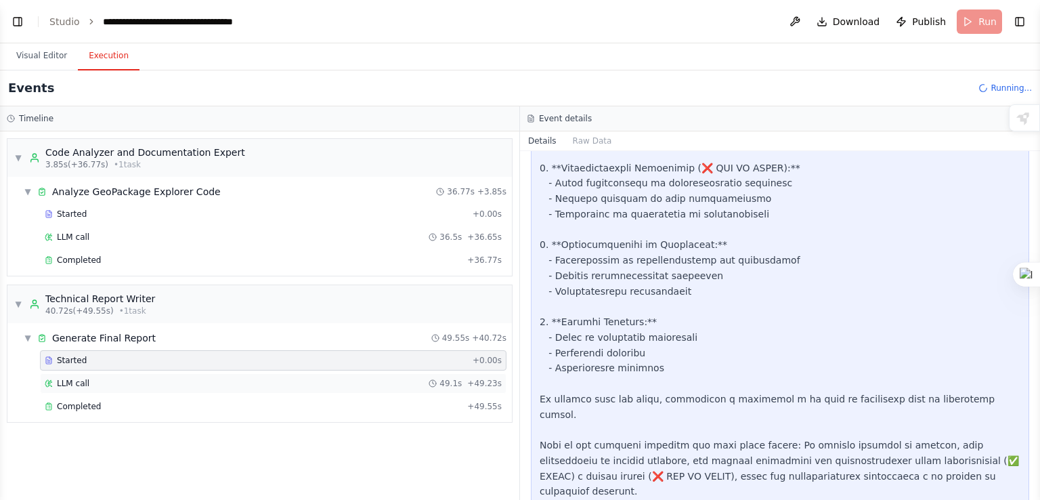
scroll to position [21701, 0]
click at [225, 382] on div "LLM call 49.1s + 49.23s" at bounding box center [273, 383] width 457 height 11
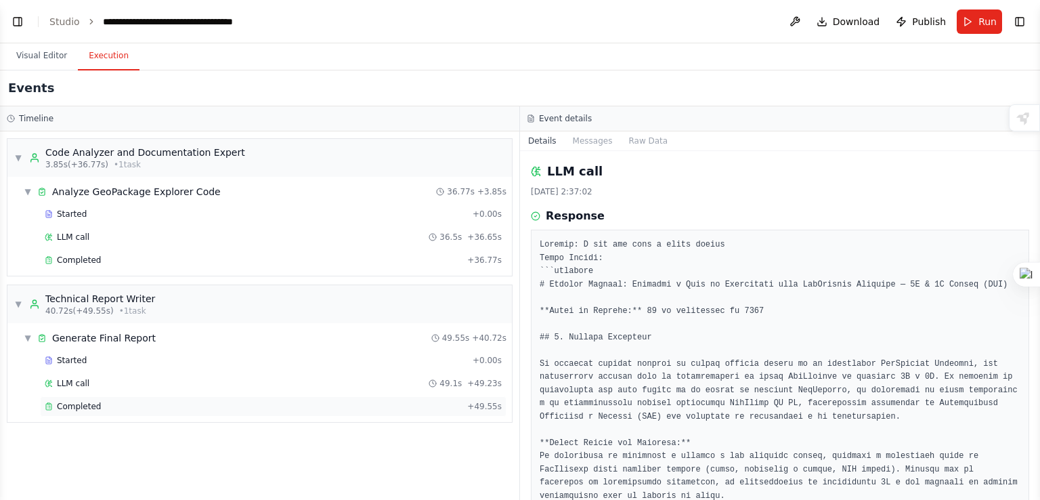
click at [230, 396] on div "Completed + 49.55s" at bounding box center [273, 406] width 466 height 20
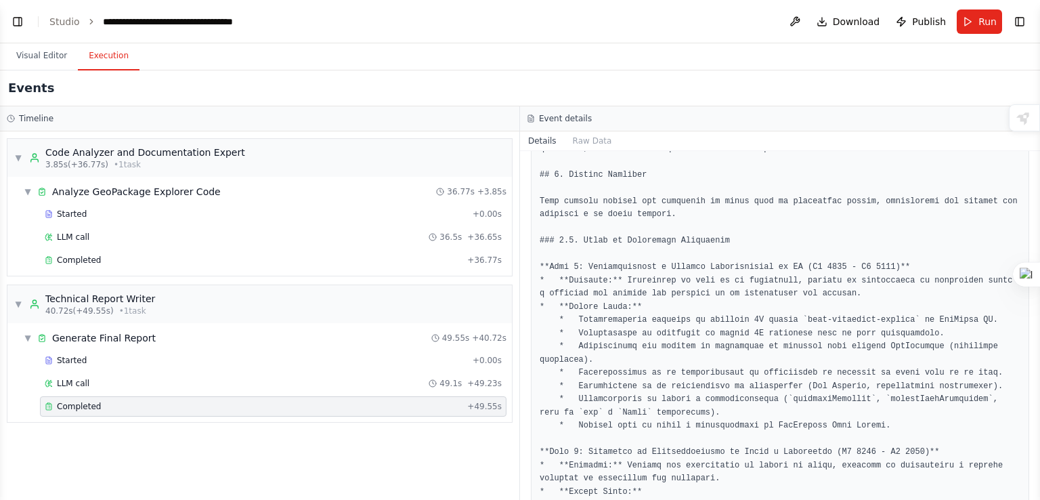
scroll to position [6099, 0]
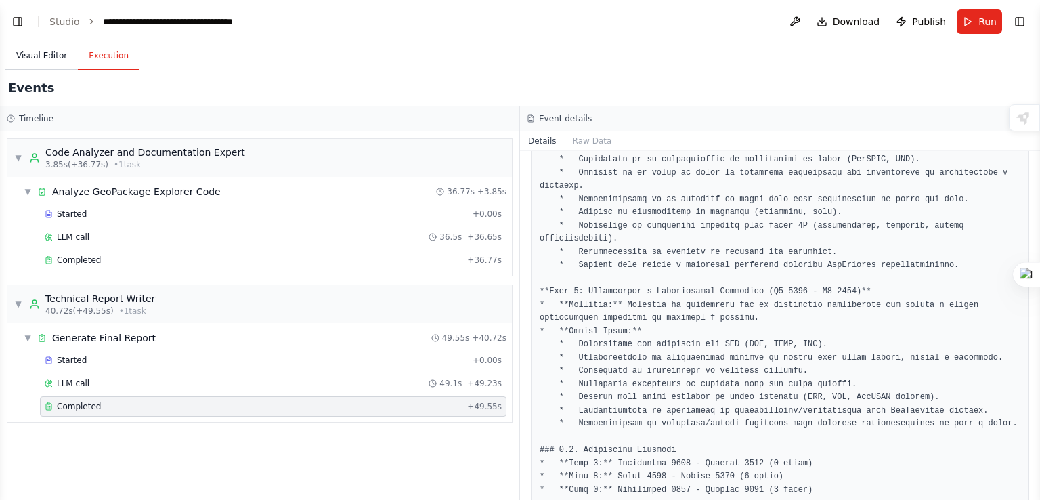
click at [51, 53] on button "Visual Editor" at bounding box center [41, 56] width 72 height 28
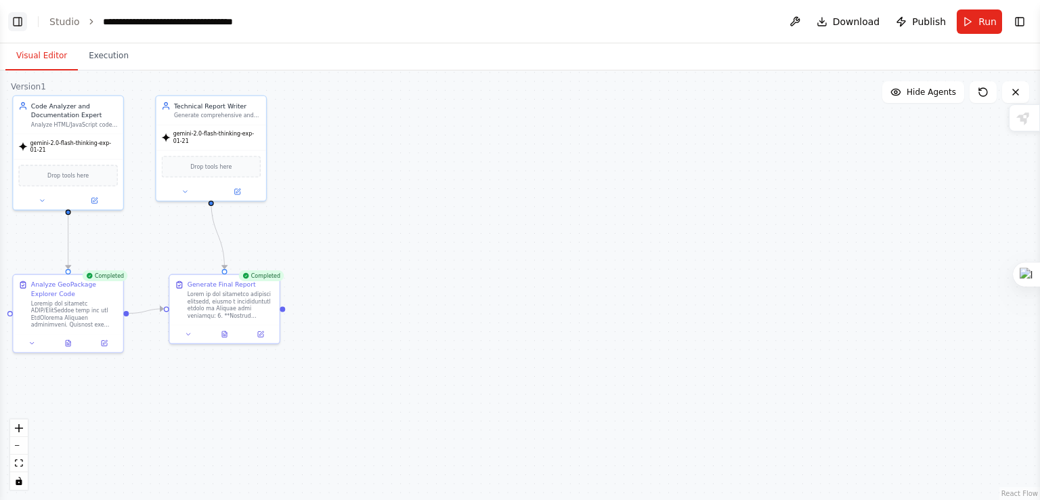
click at [23, 24] on button "Toggle Left Sidebar" at bounding box center [17, 21] width 19 height 19
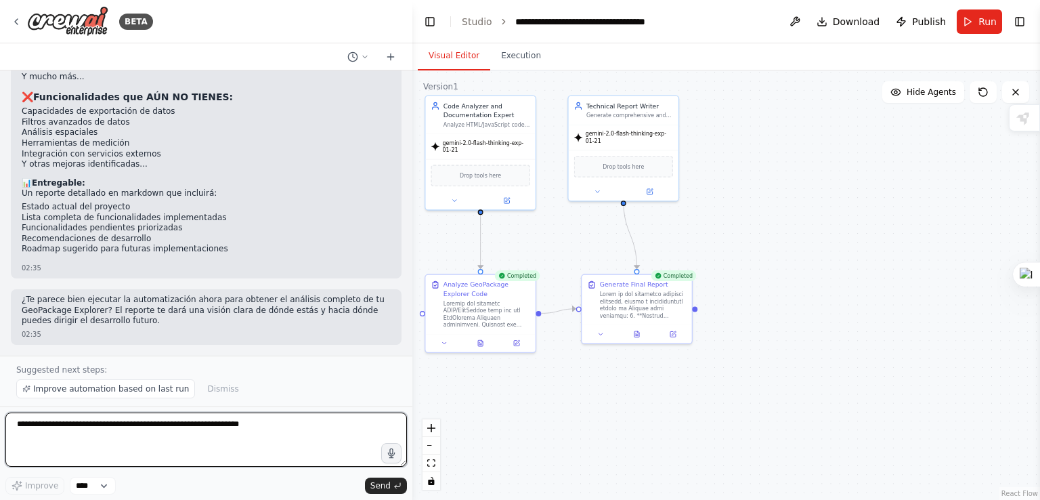
click at [141, 434] on textarea at bounding box center [205, 439] width 401 height 54
type textarea "*******"
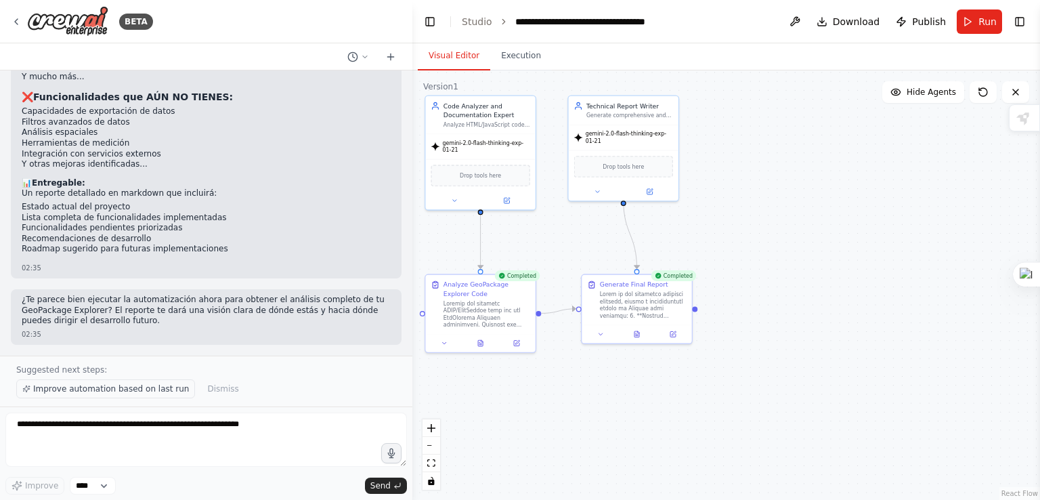
click at [144, 390] on span "Improve automation based on last run" at bounding box center [111, 388] width 156 height 11
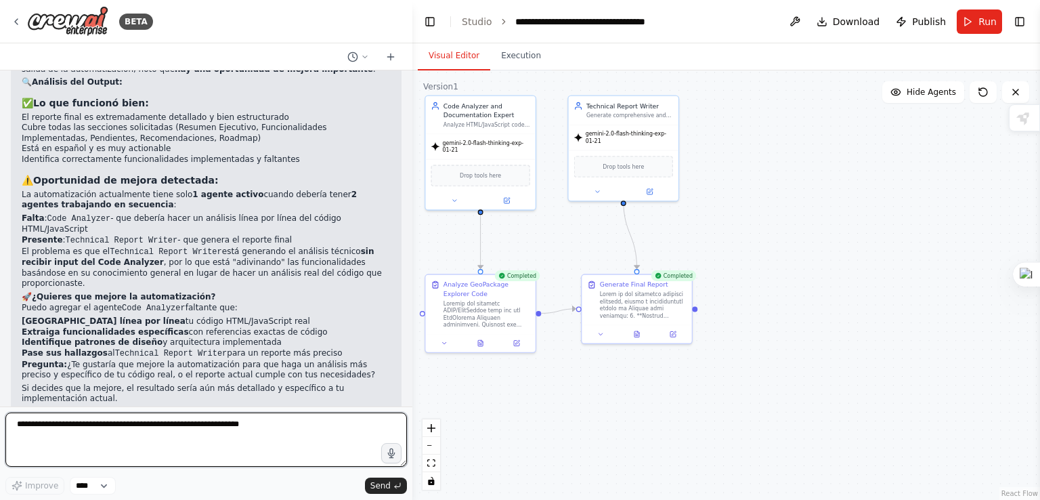
scroll to position [22094, 0]
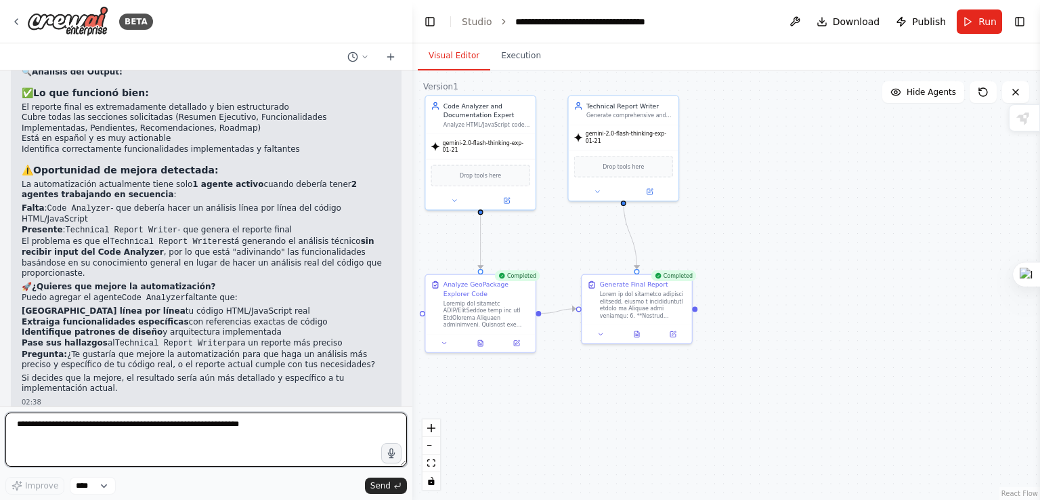
click at [223, 437] on textarea at bounding box center [205, 439] width 401 height 54
type textarea "**********"
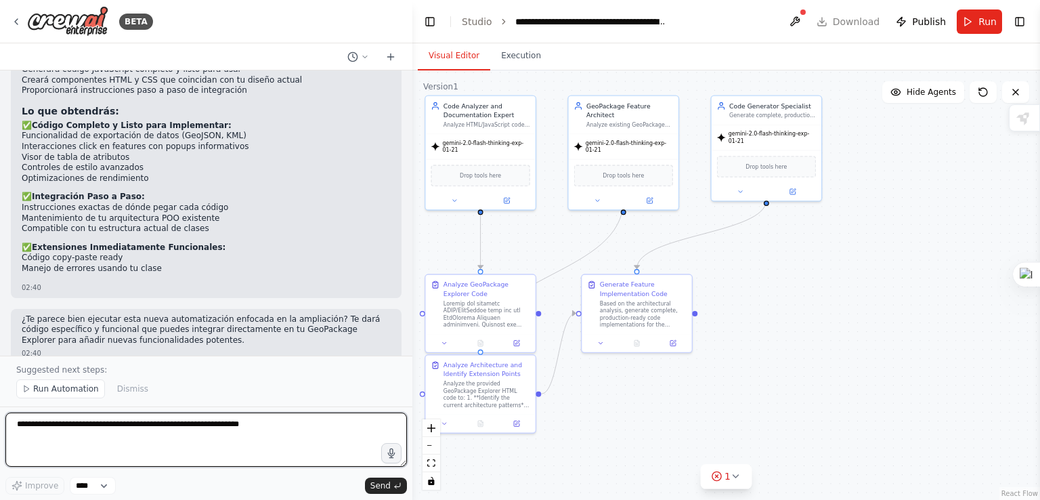
scroll to position [23002, 0]
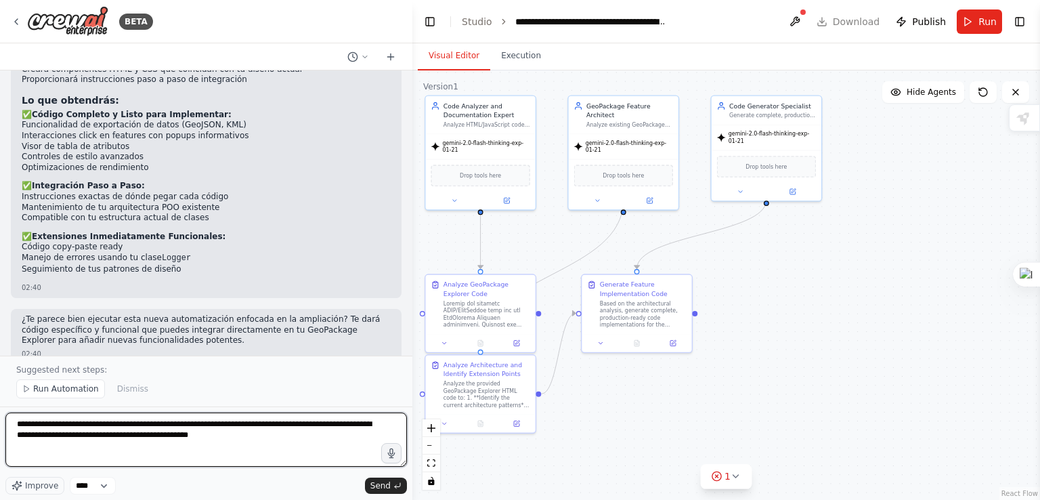
type textarea "**********"
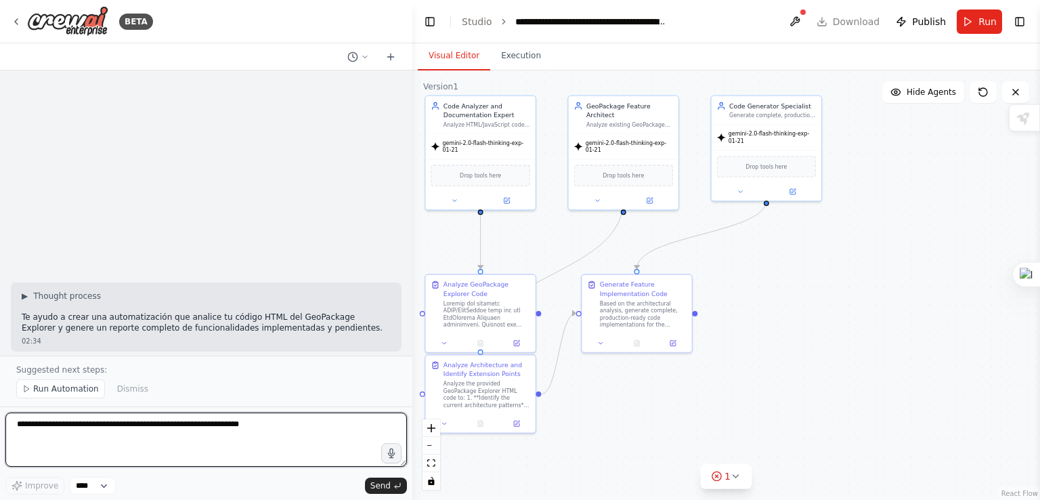
scroll to position [20904, 0]
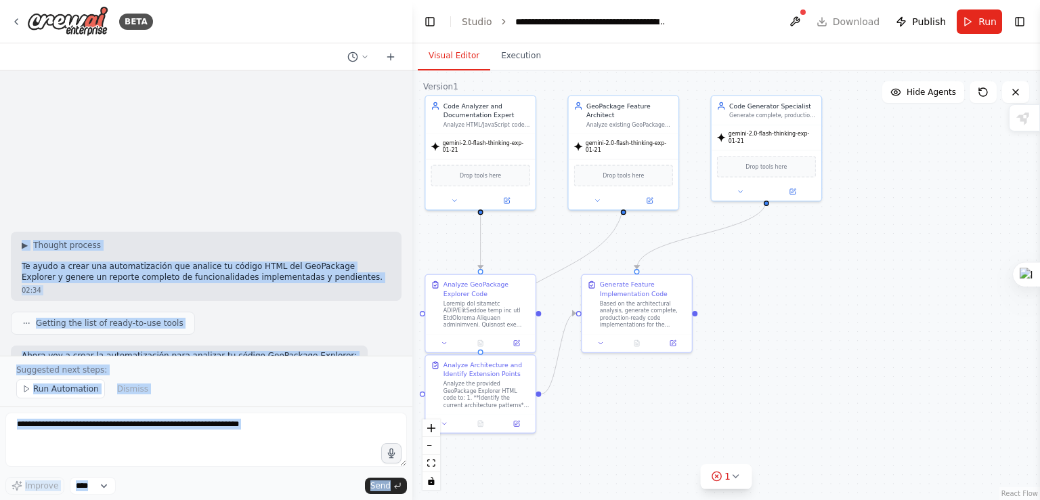
drag, startPoint x: 142, startPoint y: 220, endPoint x: 0, endPoint y: 196, distance: 144.2
click at [0, 196] on div "BETA quiero una automatización que me de una versión completa de este html de e…" at bounding box center [206, 250] width 412 height 500
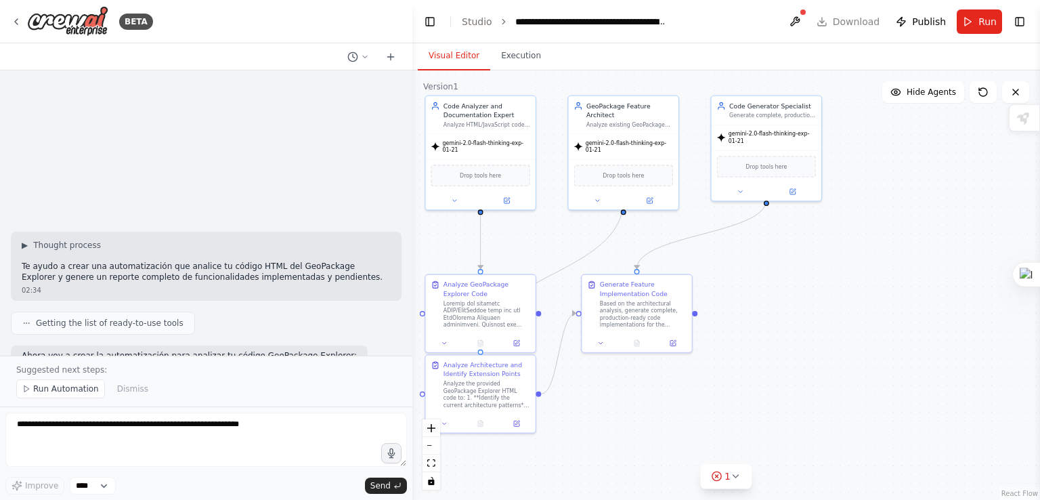
drag, startPoint x: 110, startPoint y: 217, endPoint x: 61, endPoint y: 221, distance: 49.6
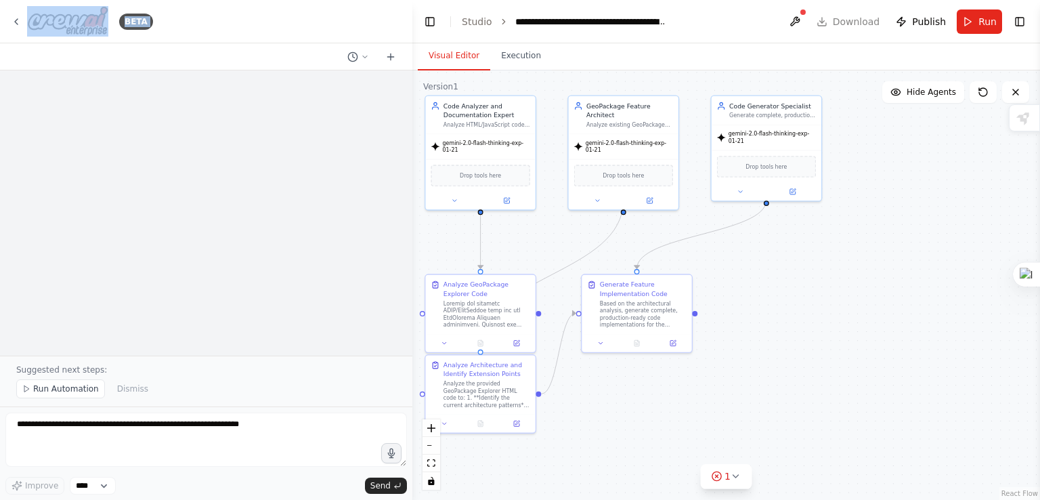
scroll to position [0, 0]
drag, startPoint x: 56, startPoint y: 228, endPoint x: 35, endPoint y: 68, distance: 161.9
click at [35, 68] on div "BETA quiero una automatización que me de una versión completa de este html de e…" at bounding box center [206, 250] width 412 height 500
copy div "quiero una automatización que me de una versión completa de este html de ejempl…"
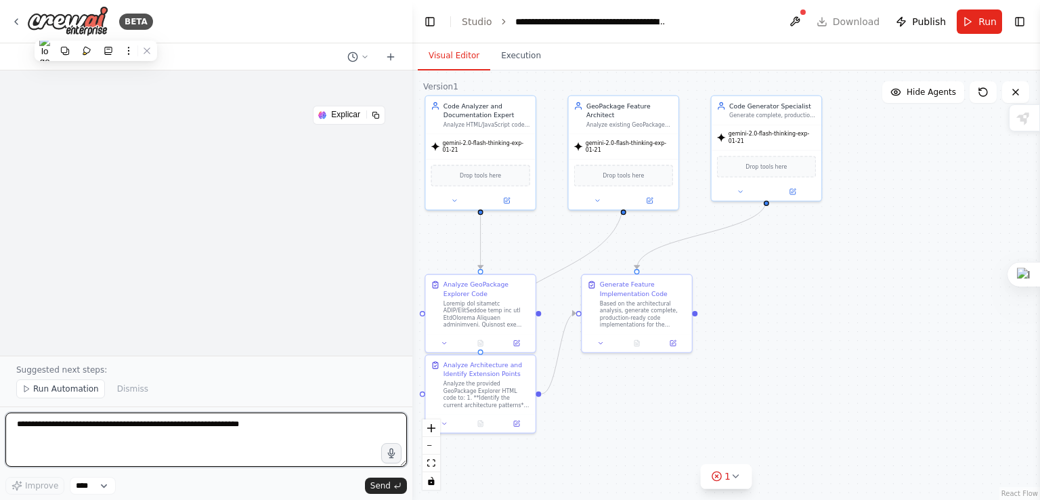
click at [106, 443] on textarea at bounding box center [205, 439] width 401 height 54
paste textarea "**********"
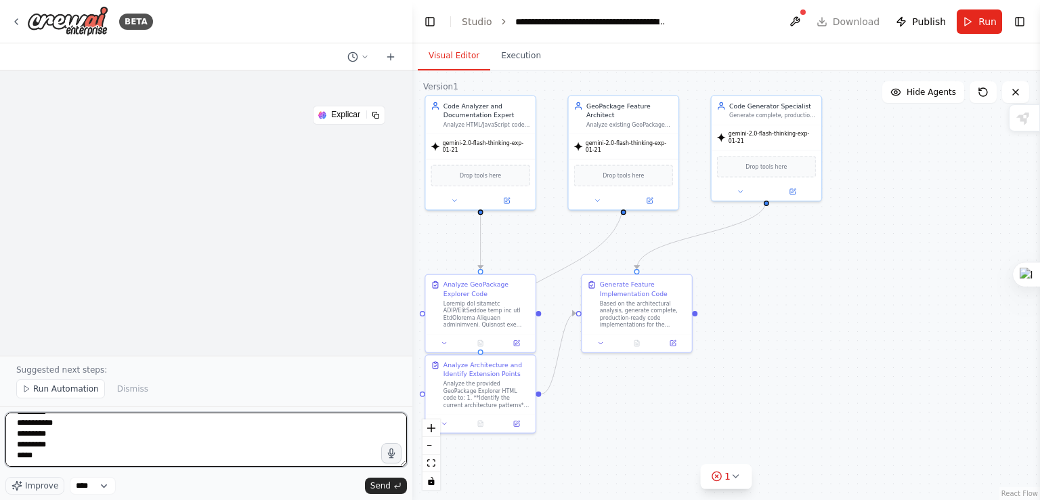
scroll to position [22128, 0]
click at [96, 445] on textarea at bounding box center [205, 439] width 401 height 54
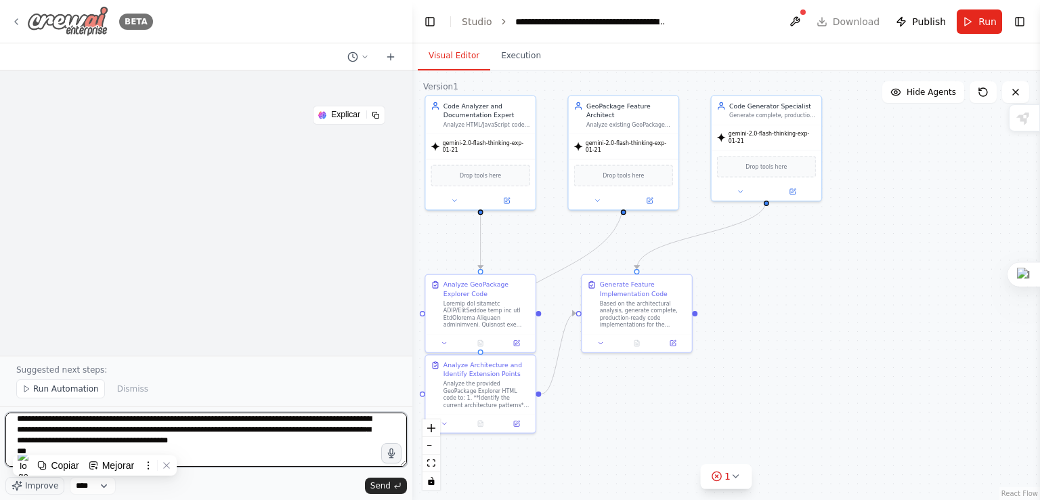
type textarea "**********"
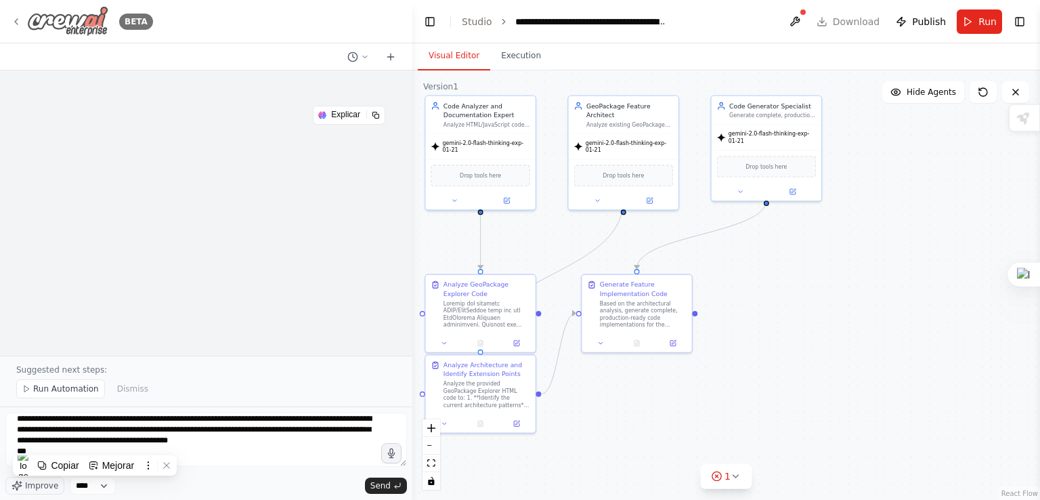
click at [70, 33] on img at bounding box center [67, 21] width 81 height 30
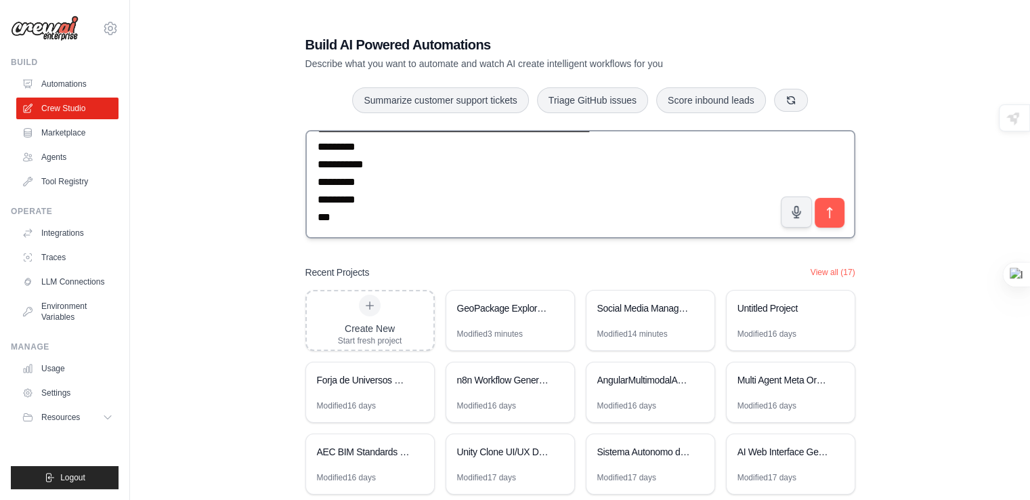
click at [481, 189] on textarea at bounding box center [580, 184] width 550 height 108
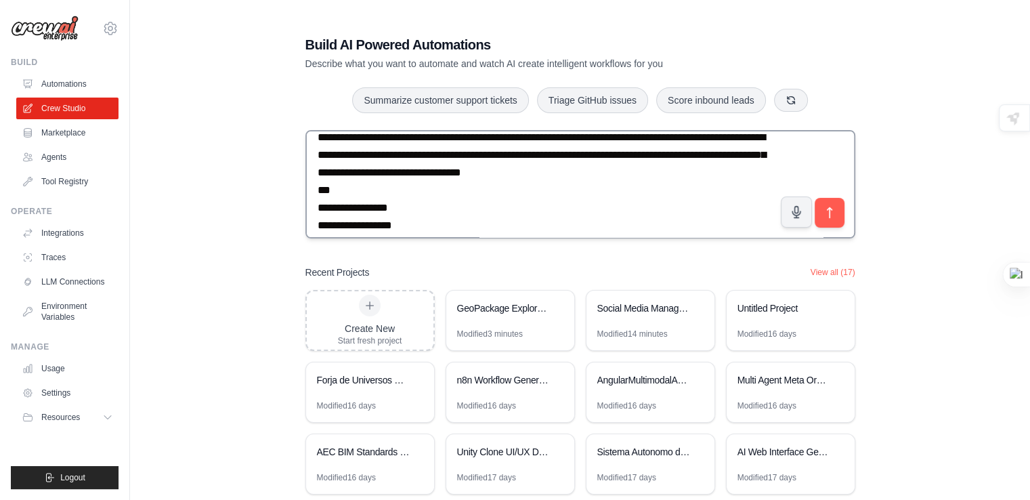
click at [734, 165] on textarea at bounding box center [580, 184] width 550 height 108
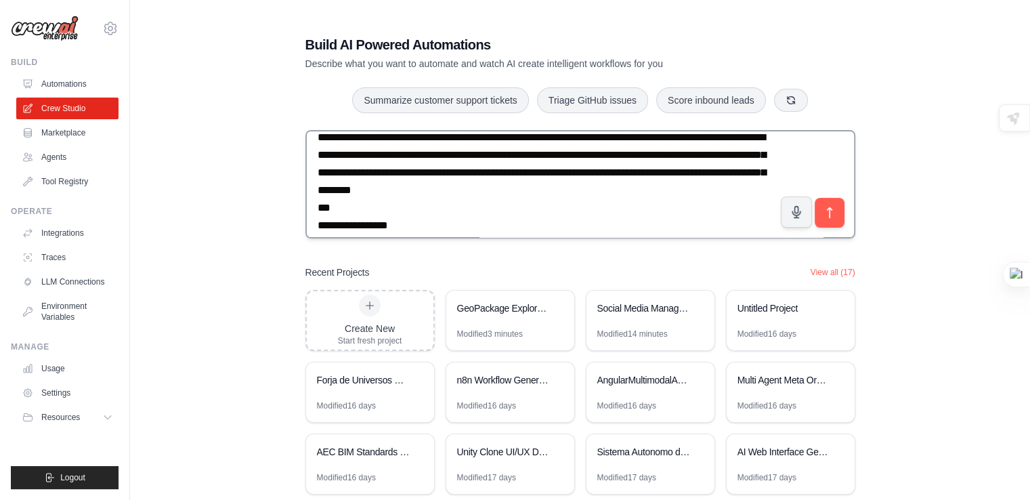
type textarea "**********"
click at [814, 198] on button "submit" at bounding box center [829, 213] width 30 height 30
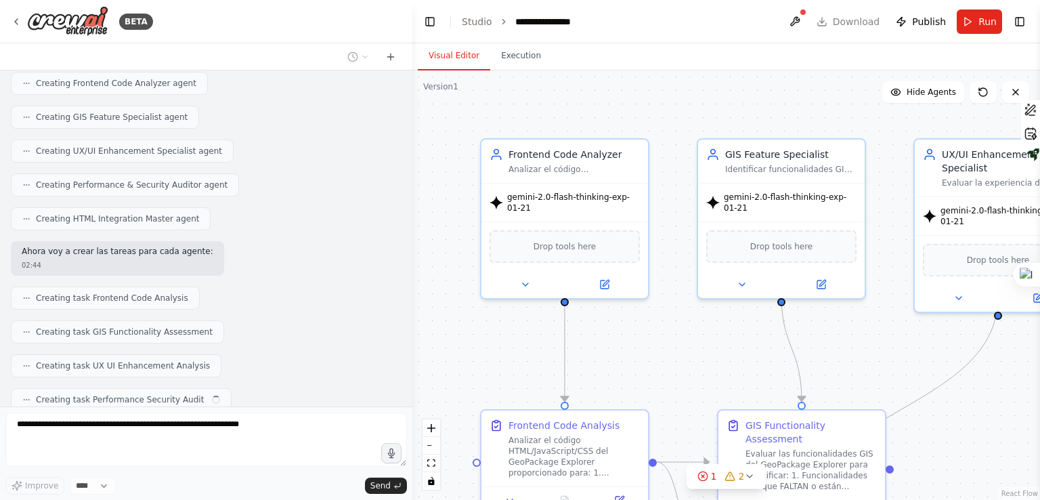
scroll to position [21366, 0]
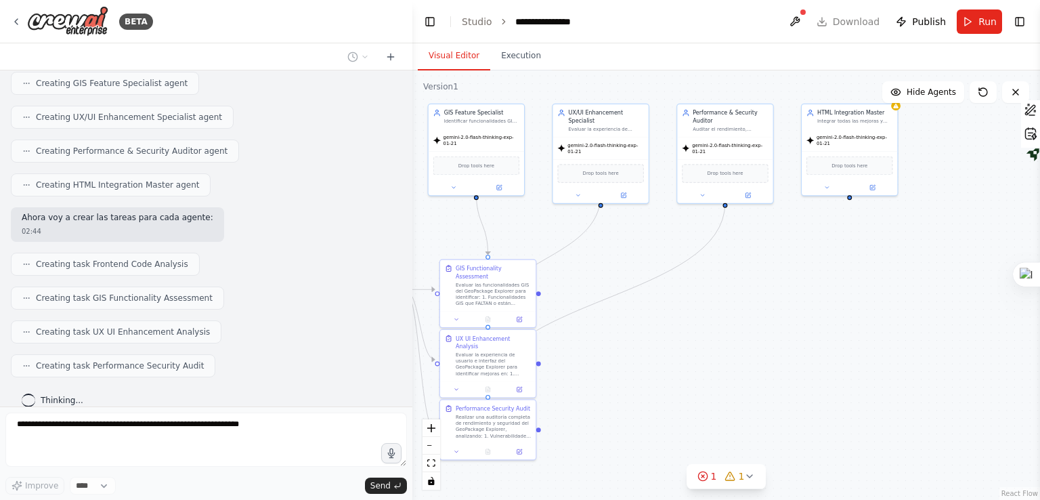
drag, startPoint x: 850, startPoint y: 312, endPoint x: 618, endPoint y: 273, distance: 235.4
click at [618, 273] on div ".deletable-edge-delete-btn { width: 20px; height: 20px; border: 0px solid #ffff…" at bounding box center [726, 284] width 628 height 429
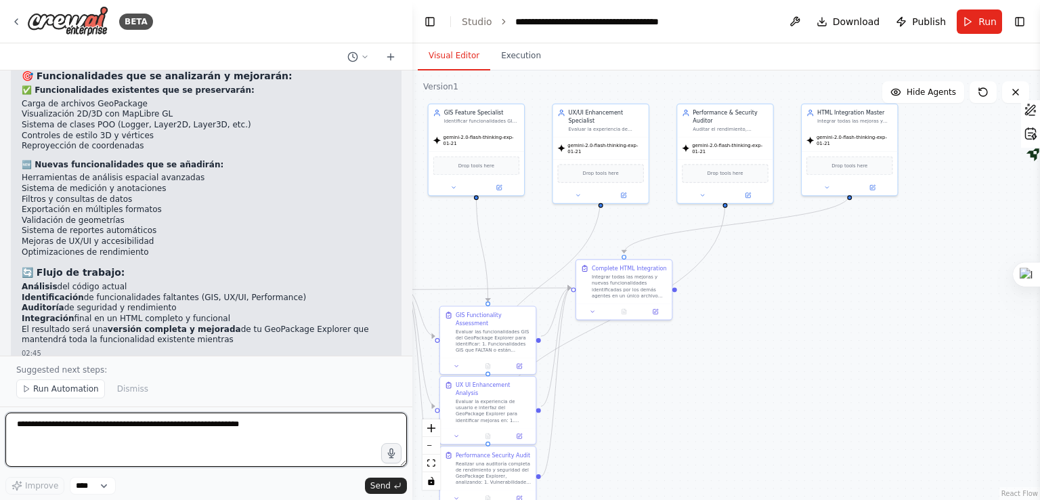
scroll to position [22025, 0]
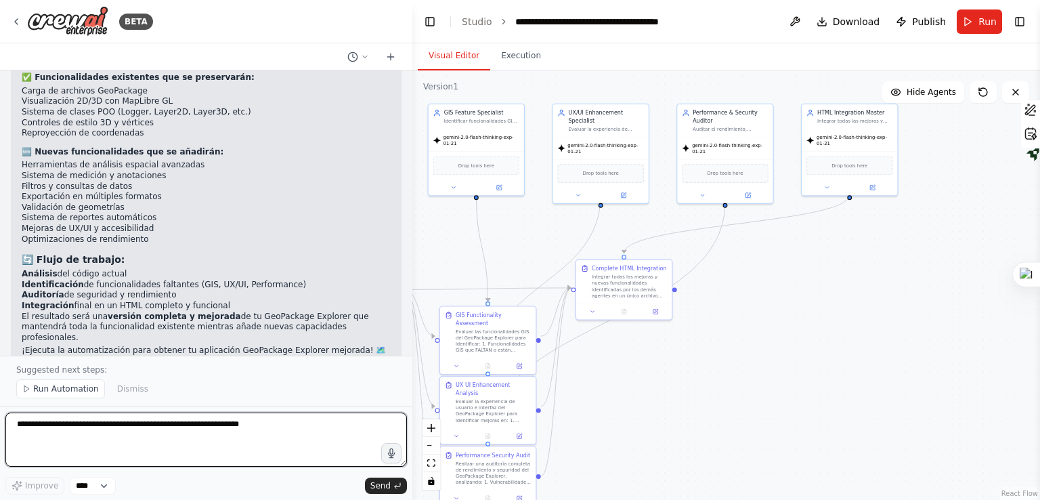
click at [106, 434] on textarea at bounding box center [205, 439] width 401 height 54
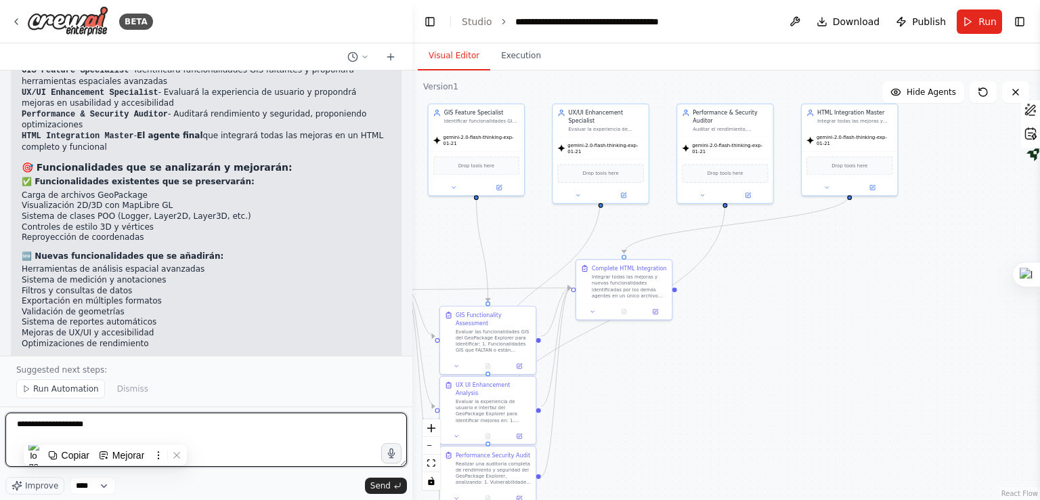
scroll to position [21822, 0]
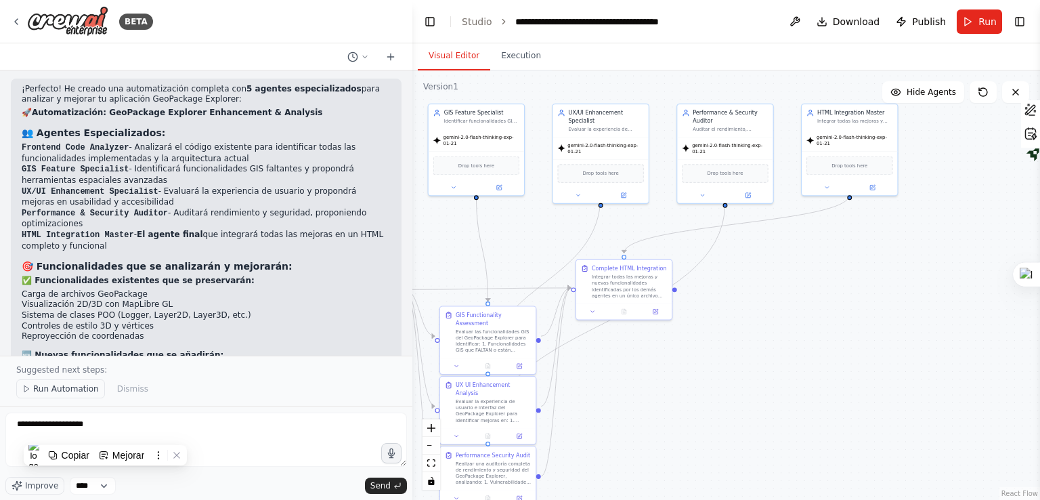
click at [70, 388] on span "Run Automation" at bounding box center [66, 388] width 66 height 11
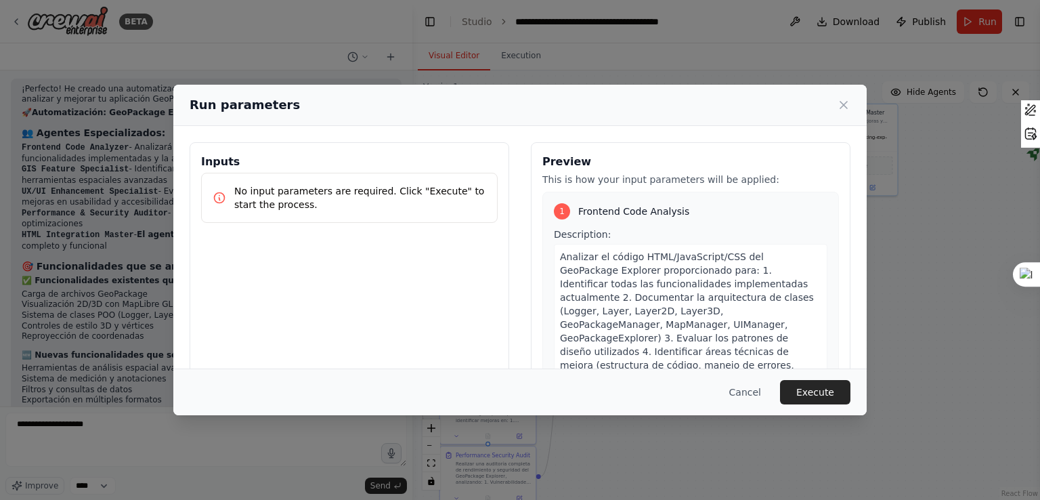
click at [402, 194] on p "No input parameters are required. Click "Execute" to start the process." at bounding box center [360, 197] width 252 height 27
drag, startPoint x: 816, startPoint y: 387, endPoint x: 808, endPoint y: 383, distance: 8.8
click at [809, 383] on button "Execute" at bounding box center [815, 392] width 70 height 24
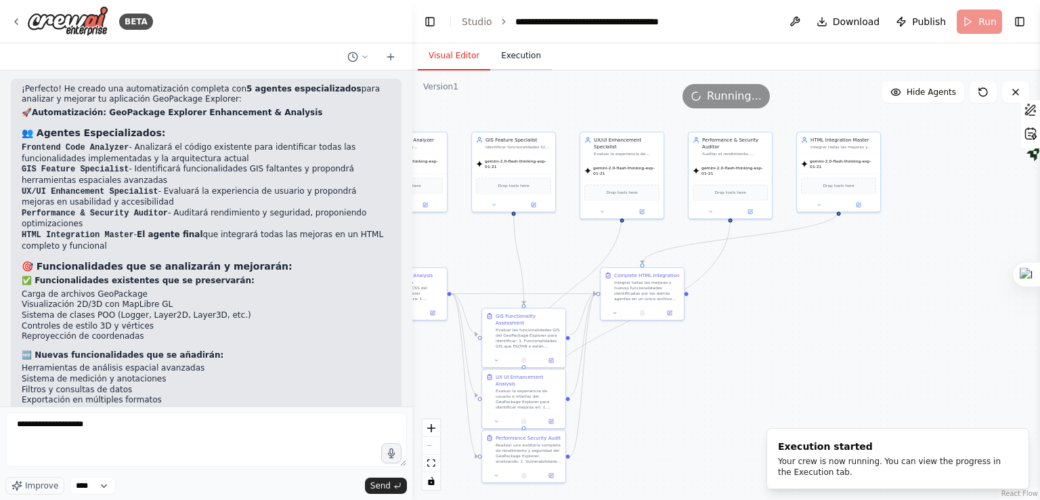
click at [529, 53] on button "Execution" at bounding box center [521, 56] width 62 height 28
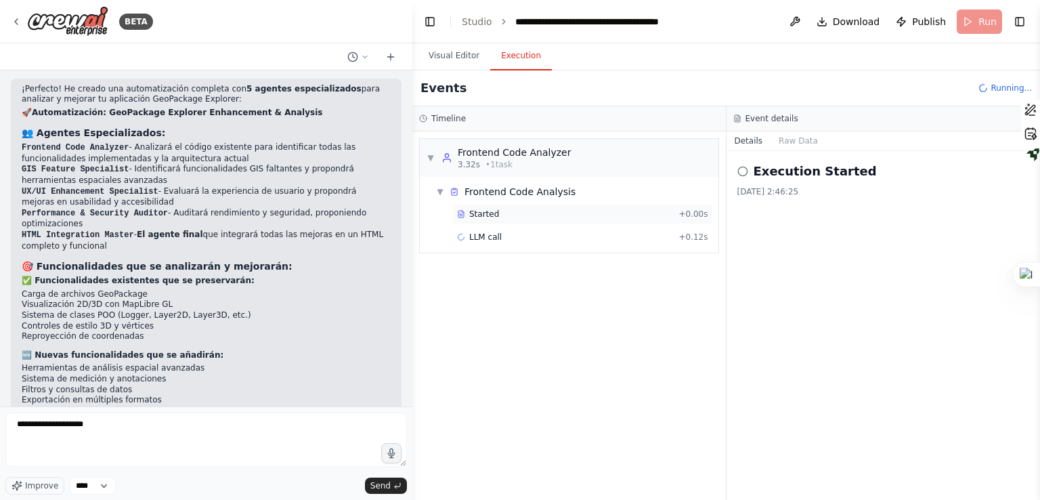
click at [556, 221] on div "Started + 0.00s" at bounding box center [582, 214] width 261 height 20
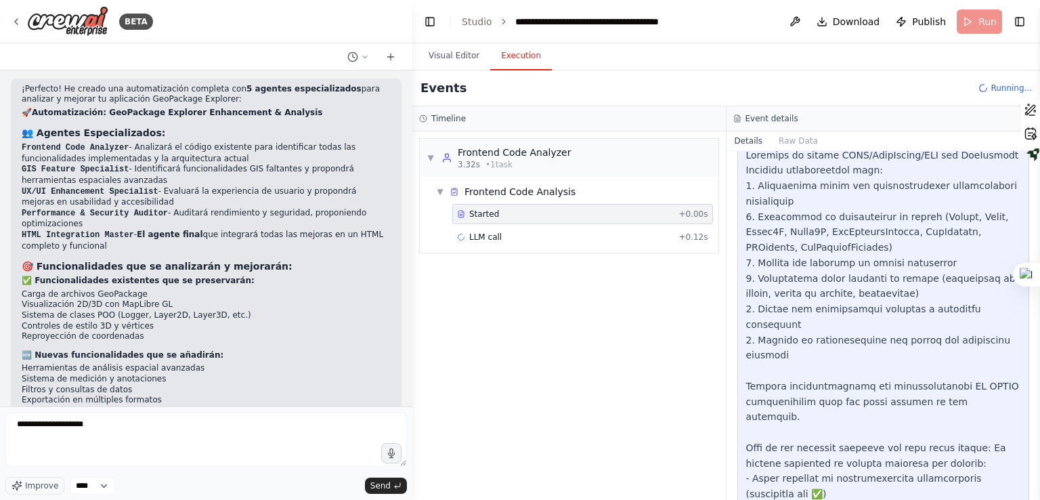
scroll to position [458, 0]
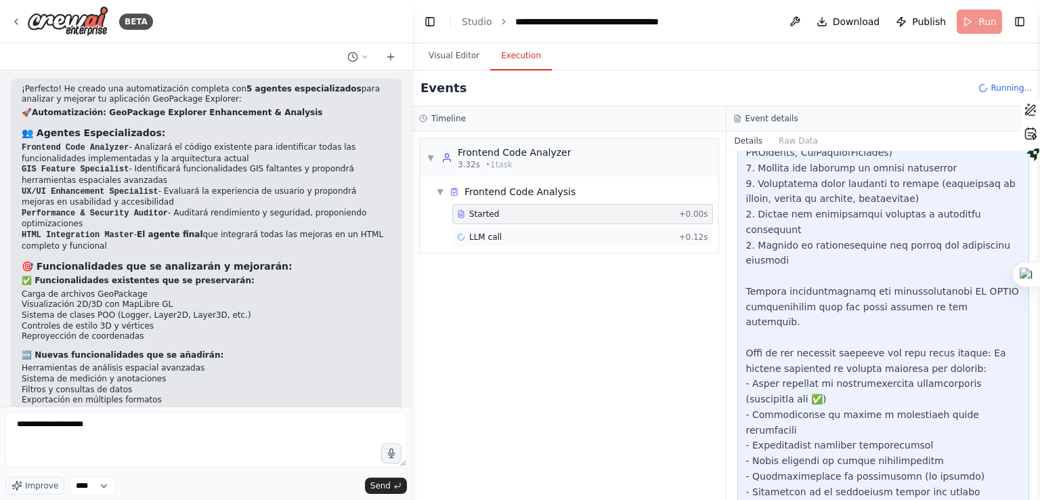
click at [640, 242] on div "LLM call + 0.12s" at bounding box center [582, 237] width 261 height 20
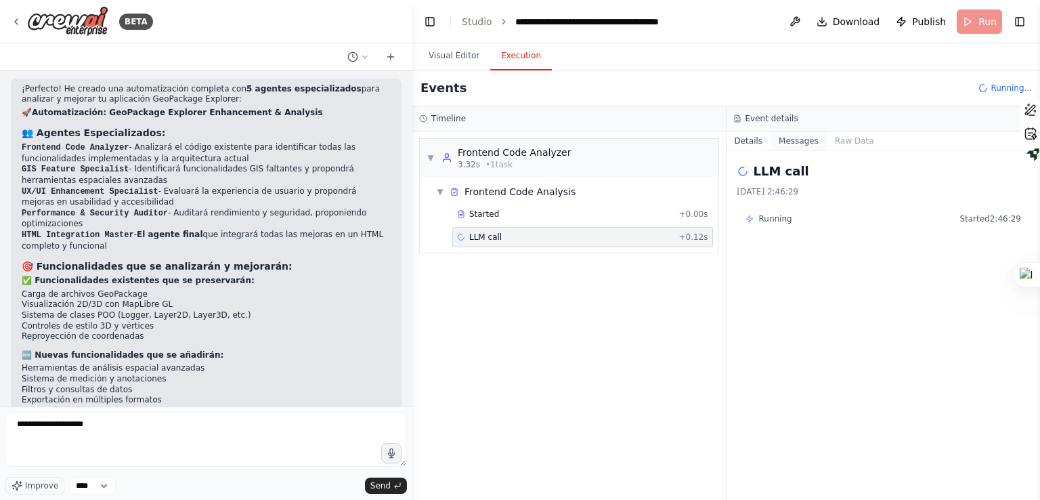
click at [796, 145] on button "Messages" at bounding box center [798, 140] width 56 height 19
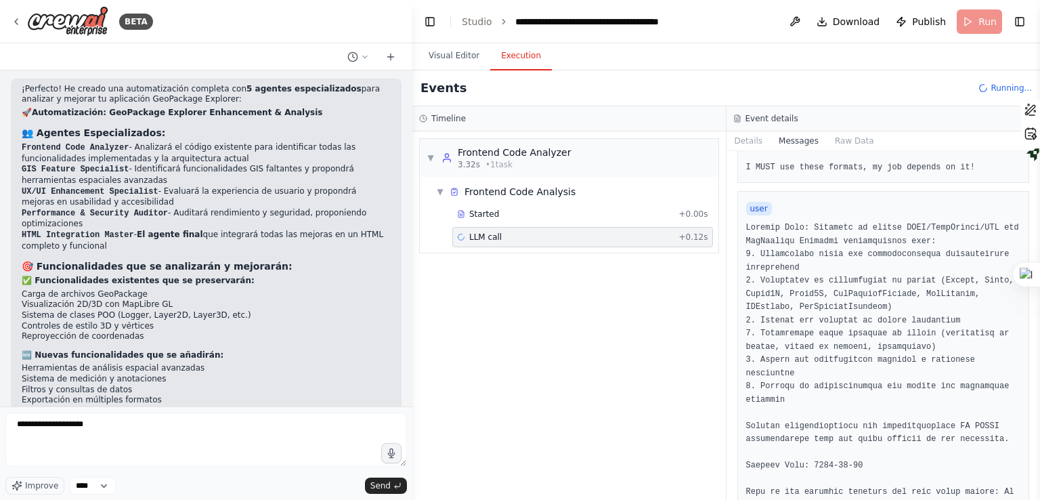
scroll to position [281, 0]
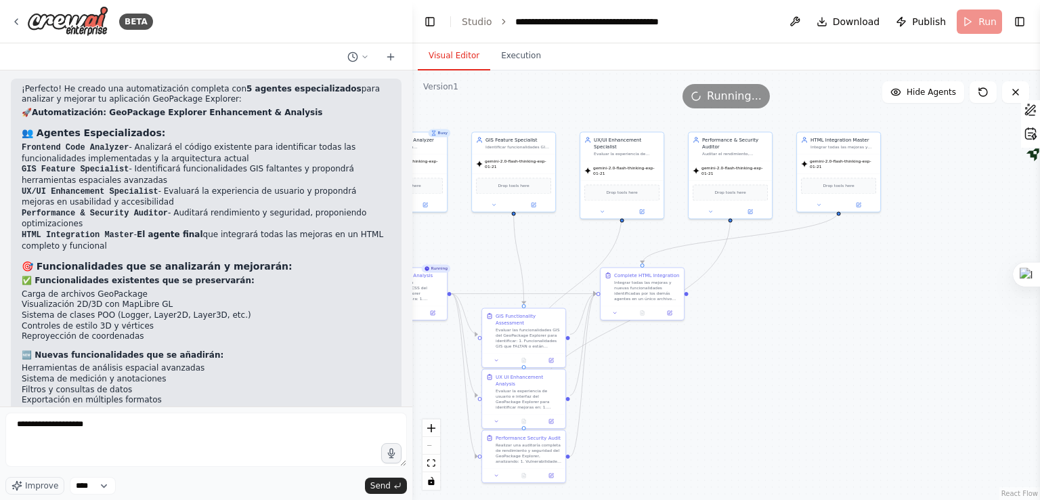
click at [455, 49] on button "Visual Editor" at bounding box center [454, 56] width 72 height 28
click at [976, 95] on button at bounding box center [982, 92] width 27 height 22
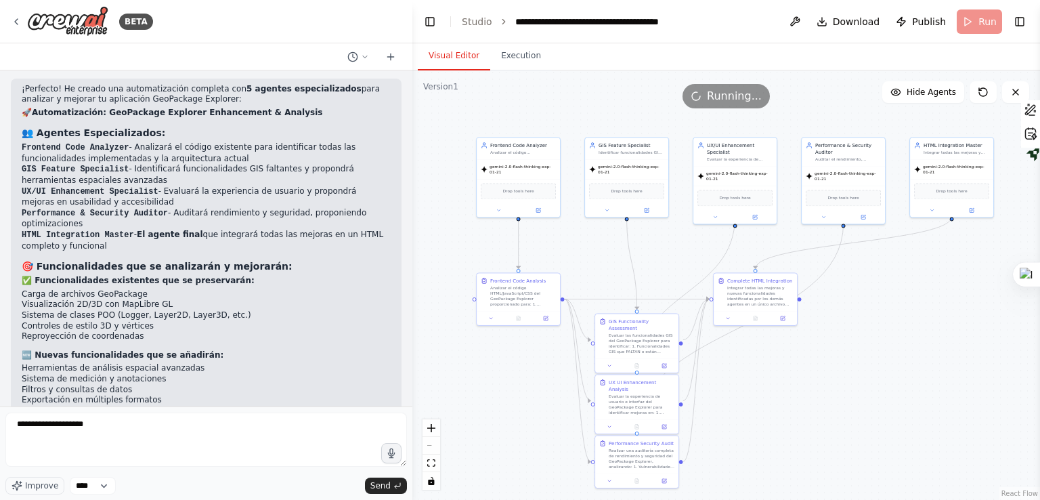
drag, startPoint x: 733, startPoint y: 230, endPoint x: 846, endPoint y: 236, distance: 113.2
click at [846, 236] on div ".deletable-edge-delete-btn { width: 20px; height: 20px; border: 0px solid #ffff…" at bounding box center [726, 284] width 628 height 429
click at [527, 65] on button "Execution" at bounding box center [521, 56] width 62 height 28
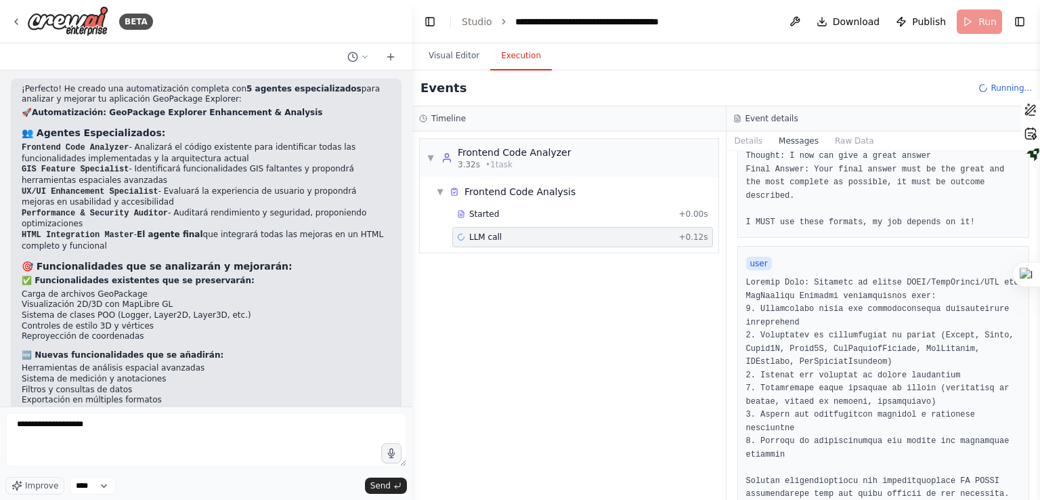
click at [612, 240] on div "LLM call + 0.12s" at bounding box center [582, 237] width 251 height 11
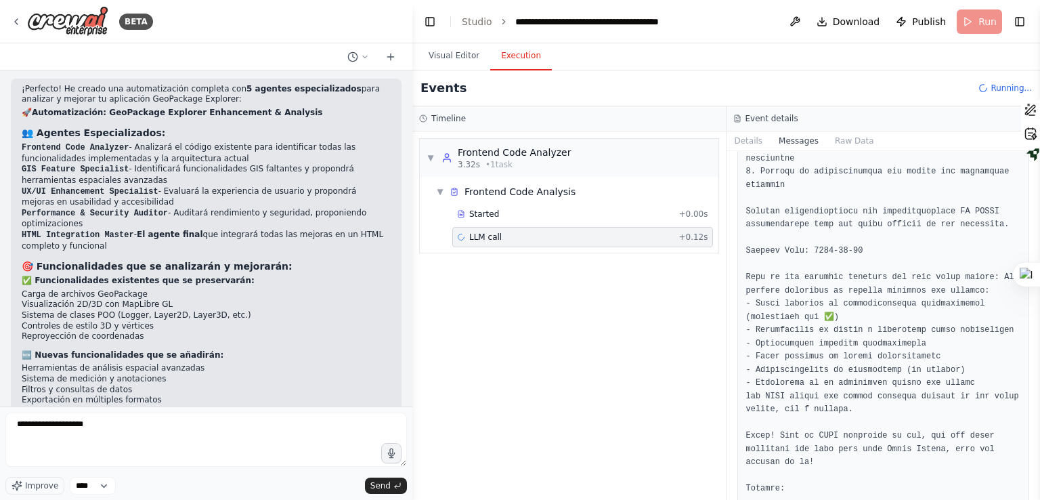
scroll to position [552, 0]
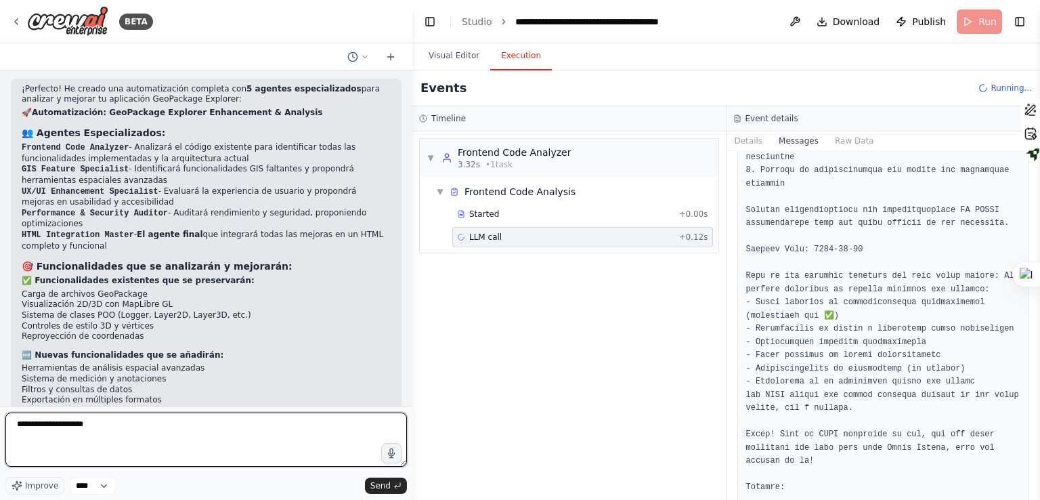
click at [149, 432] on textarea "**********" at bounding box center [205, 439] width 401 height 54
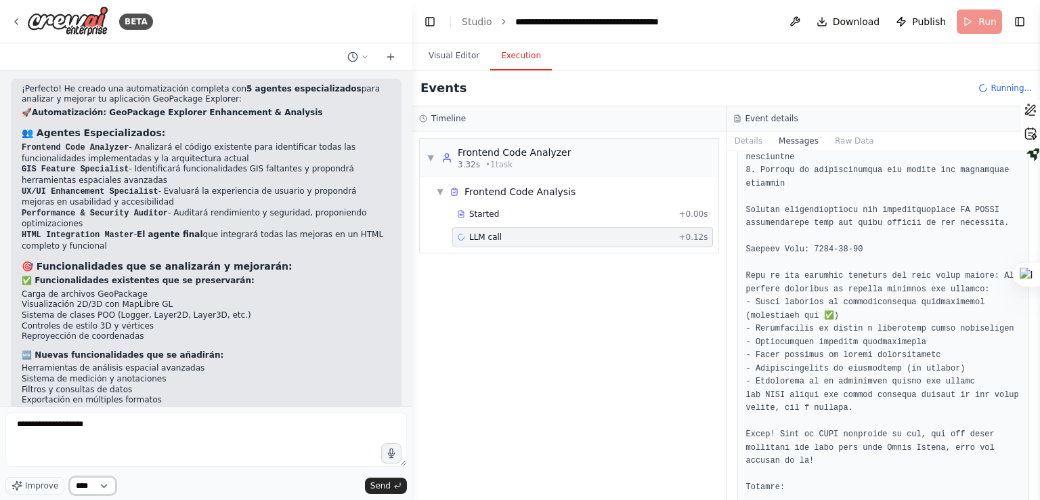
click at [95, 489] on select "****" at bounding box center [93, 486] width 46 height 18
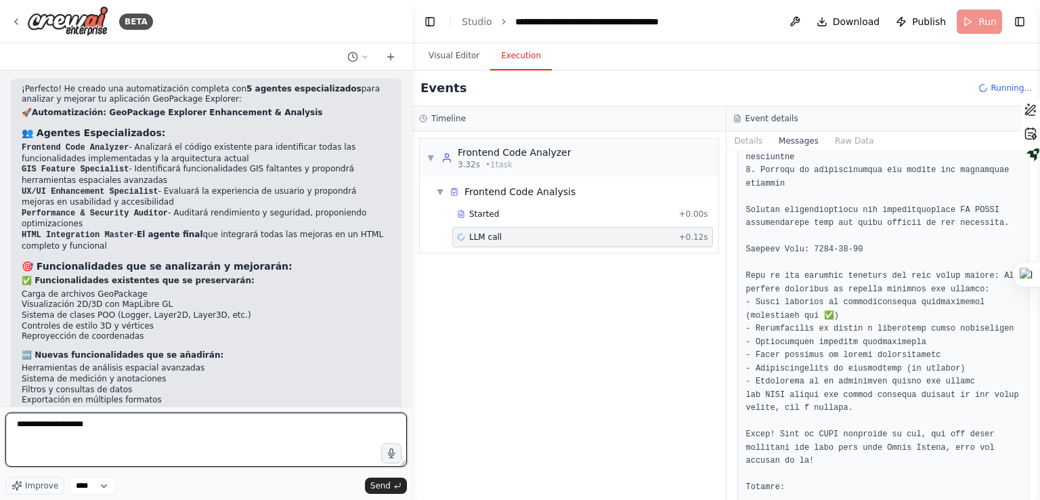
click at [190, 447] on textarea "**********" at bounding box center [205, 439] width 401 height 54
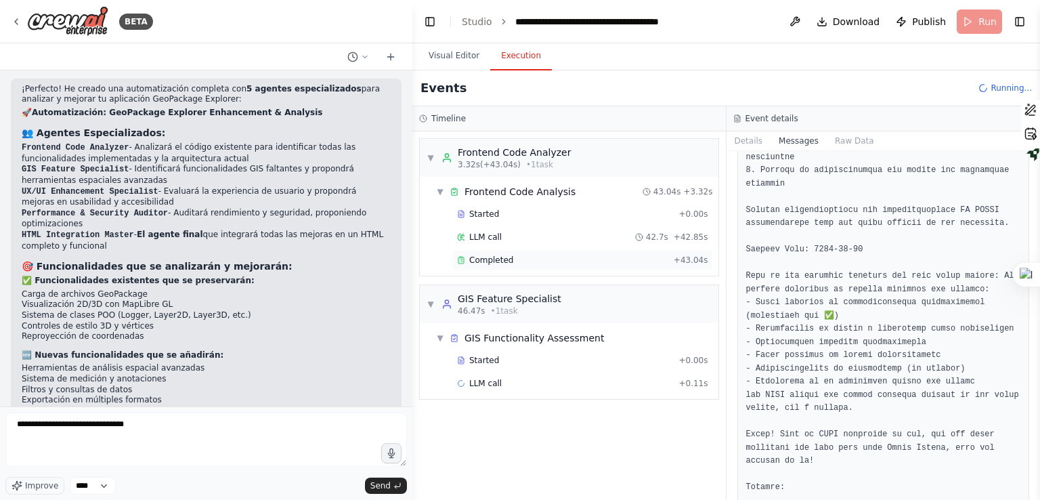
click at [494, 263] on span "Completed" at bounding box center [491, 260] width 44 height 11
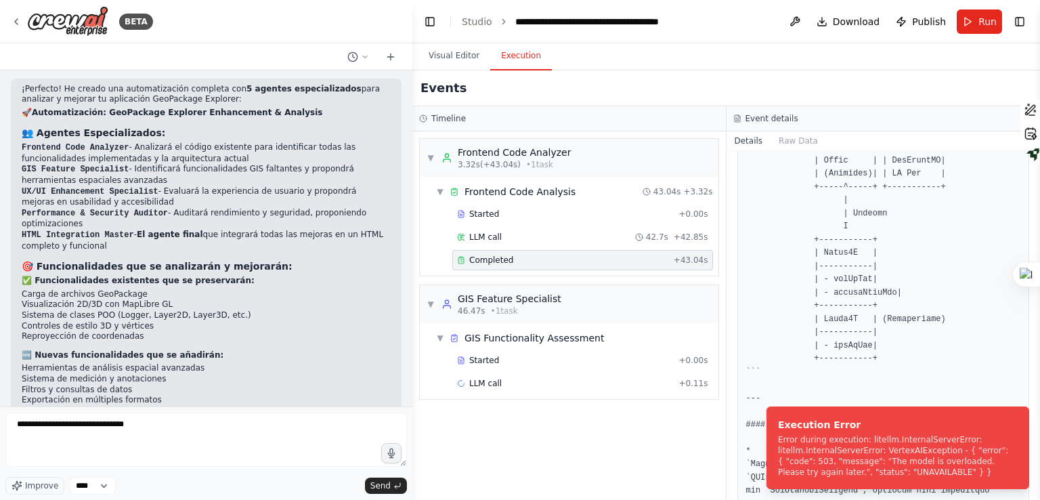
scroll to position [3994, 0]
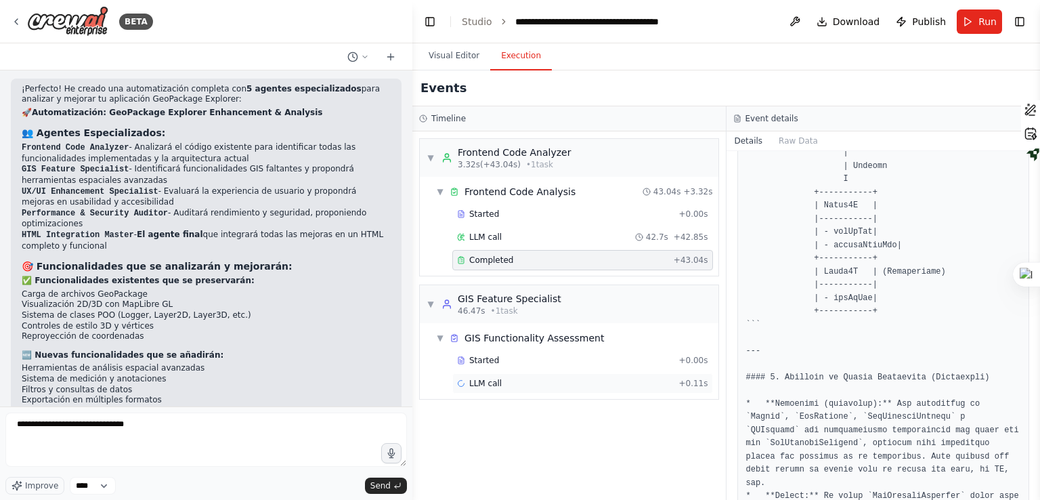
click at [645, 374] on div "LLM call + 0.11s" at bounding box center [582, 383] width 261 height 20
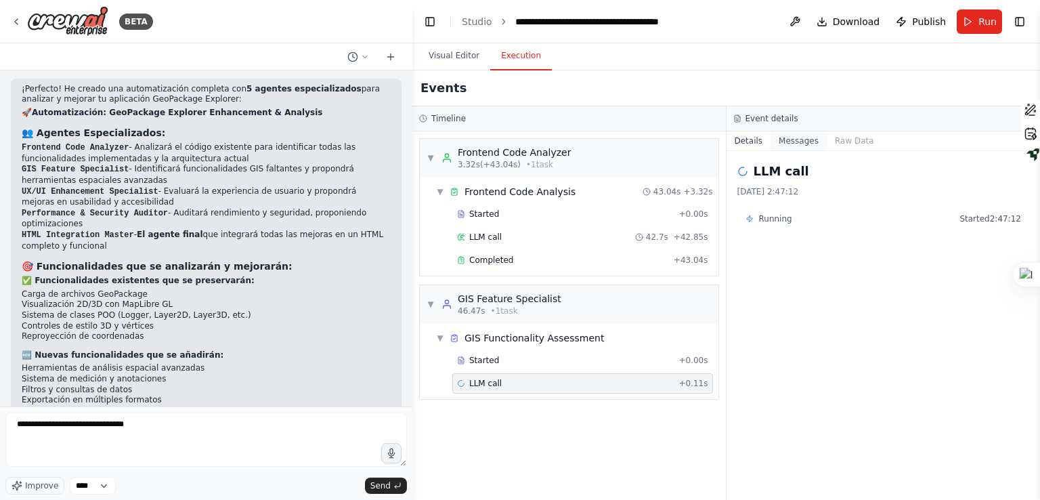
click at [797, 142] on button "Messages" at bounding box center [798, 140] width 56 height 19
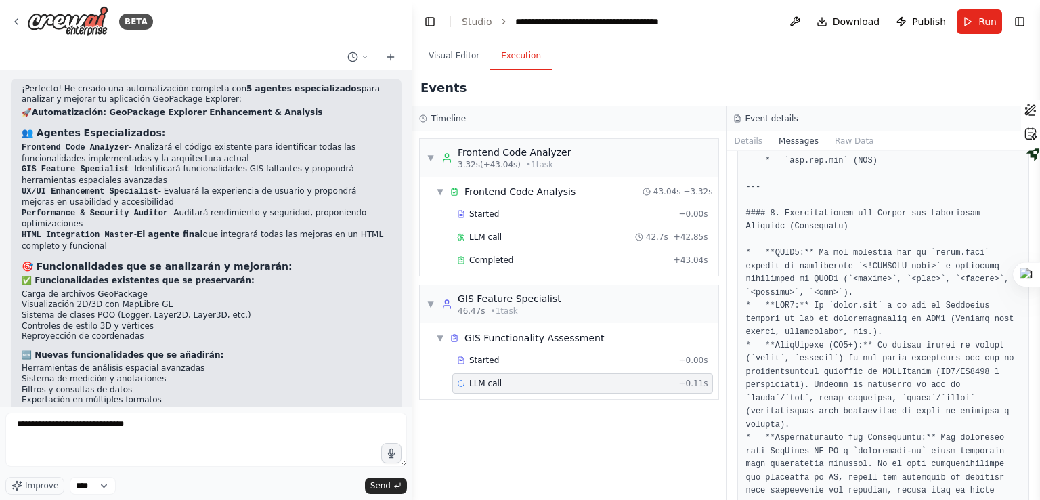
scroll to position [7376, 0]
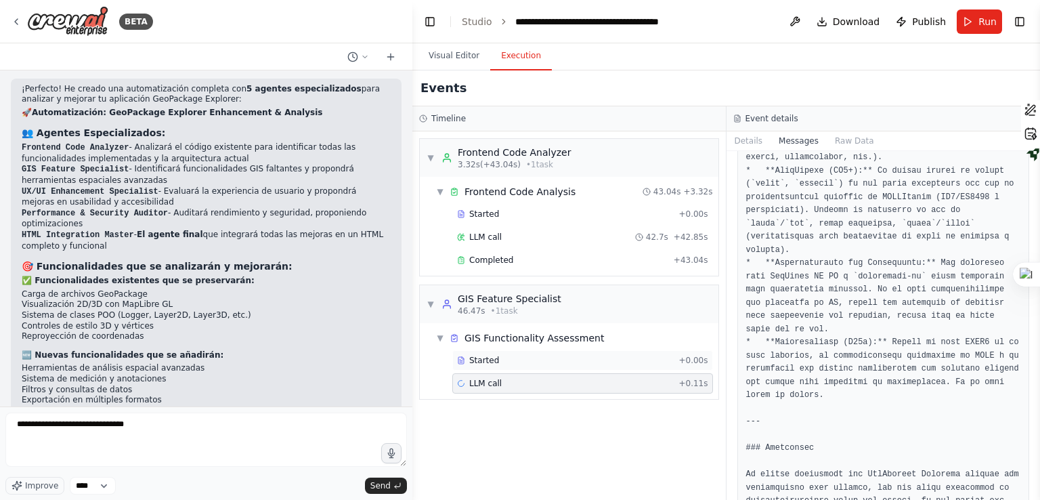
click at [540, 359] on div "Started" at bounding box center [565, 360] width 216 height 11
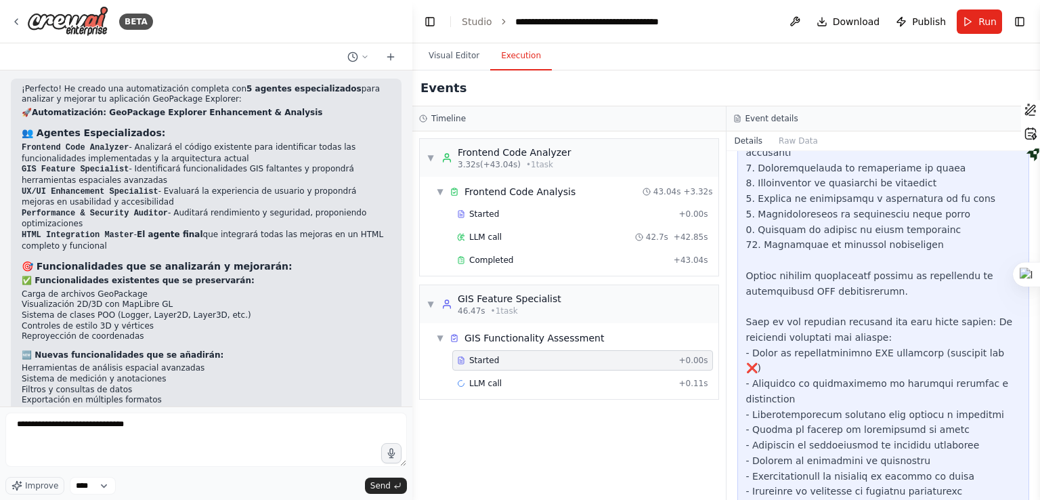
scroll to position [474, 0]
click at [621, 261] on div "Completed" at bounding box center [562, 260] width 211 height 11
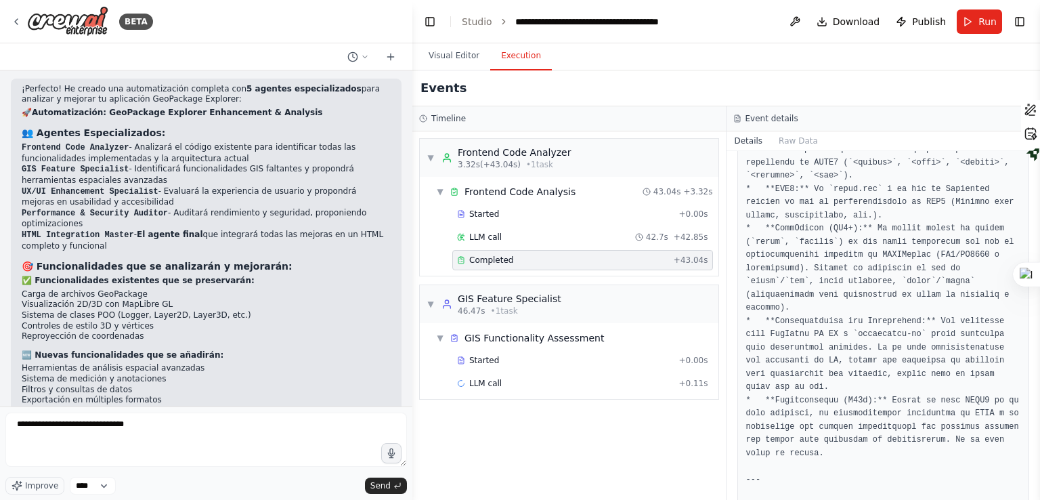
scroll to position [6798, 0]
click at [467, 58] on button "Visual Editor" at bounding box center [454, 56] width 72 height 28
click at [502, 69] on button "Execution" at bounding box center [521, 56] width 62 height 28
click at [657, 378] on div "LLM call + 0.11s" at bounding box center [582, 383] width 251 height 11
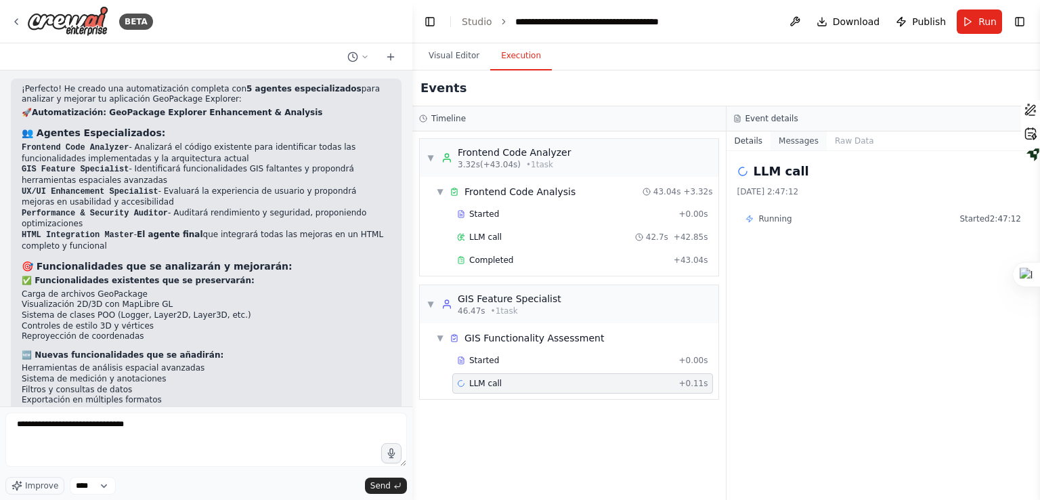
click at [783, 137] on button "Messages" at bounding box center [798, 140] width 56 height 19
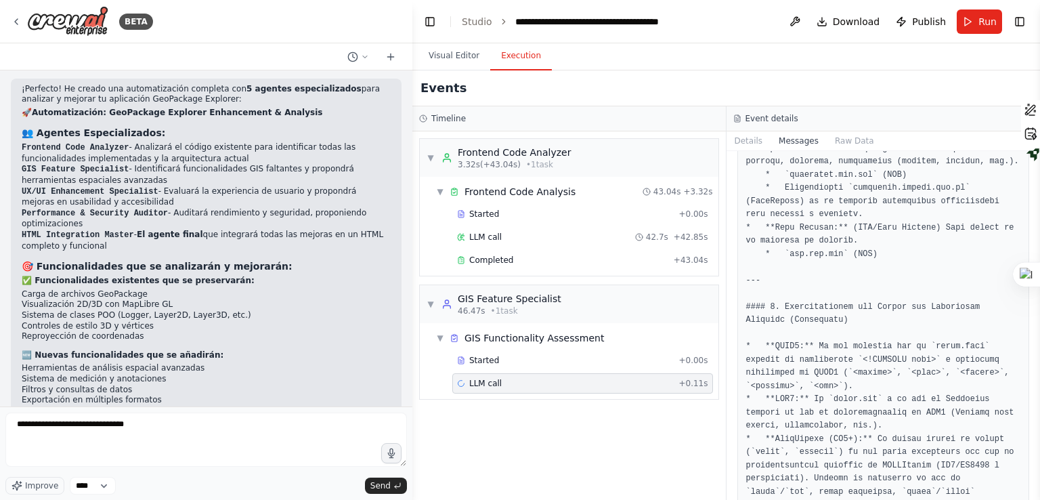
scroll to position [7376, 0]
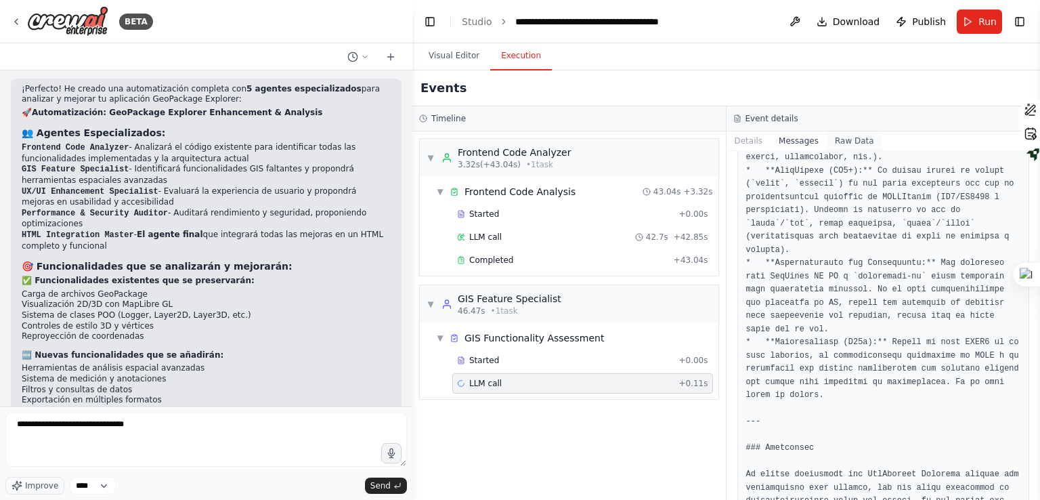
click at [845, 146] on button "Raw Data" at bounding box center [855, 140] width 56 height 19
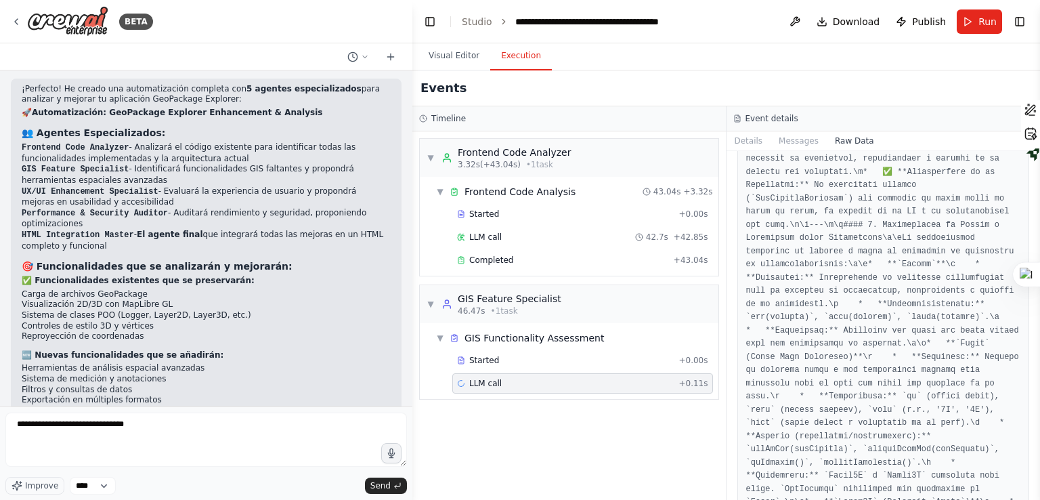
scroll to position [1760, 0]
click at [1034, 369] on button "Toggle Sidebar" at bounding box center [1039, 250] width 11 height 500
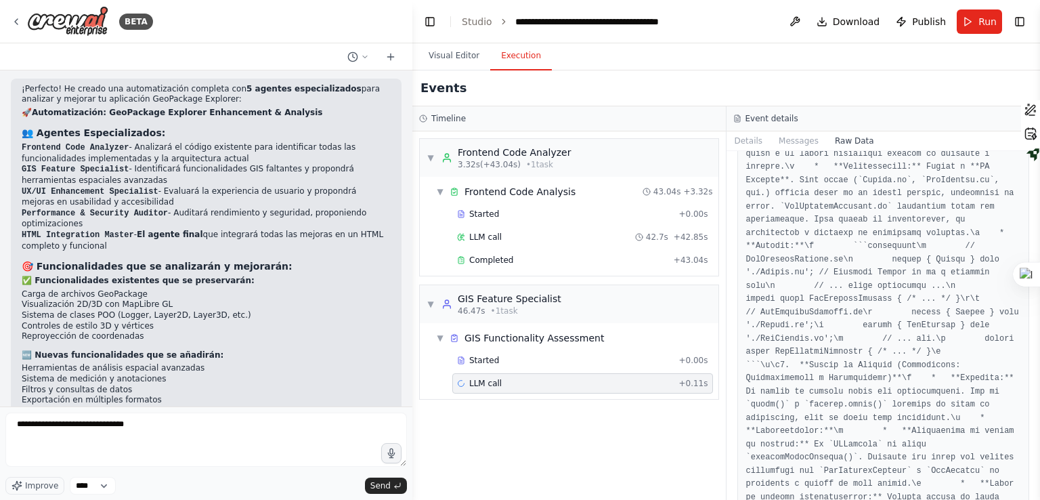
scroll to position [23306, 0]
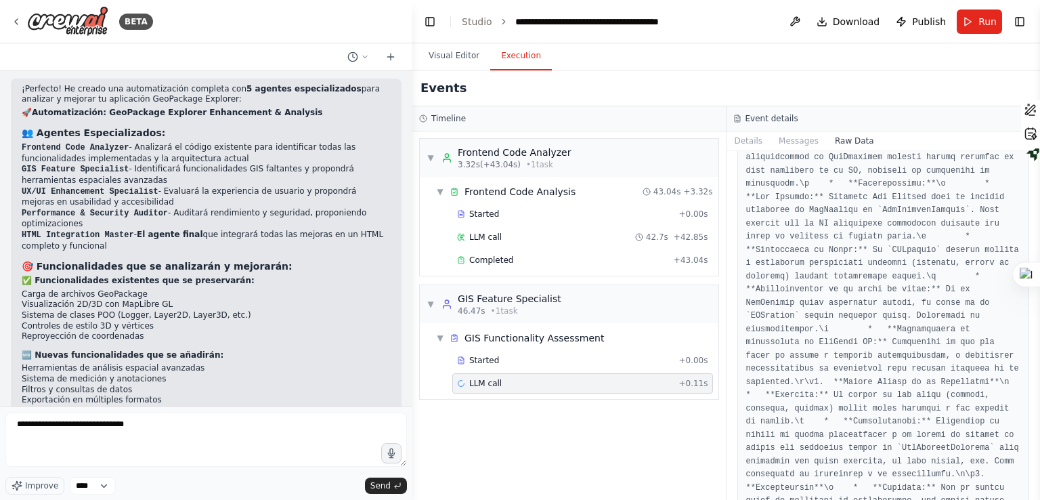
click at [1039, 496] on div at bounding box center [1039, 250] width 1 height 500
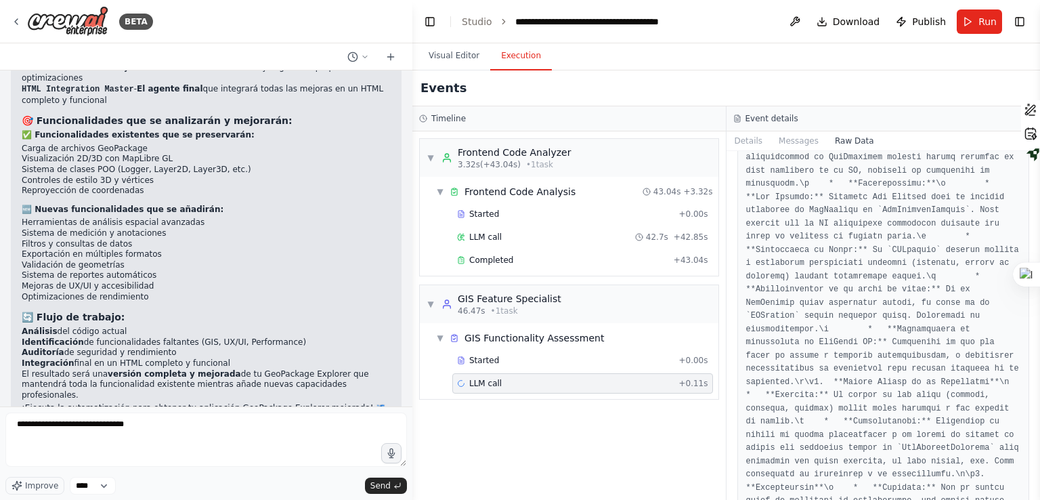
scroll to position [21975, 0]
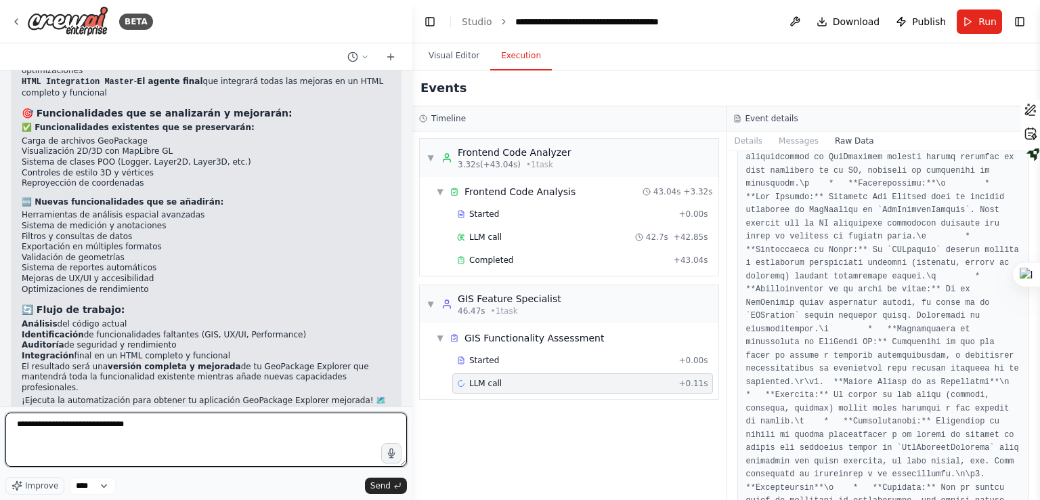
click at [190, 433] on textarea "**********" at bounding box center [205, 439] width 401 height 54
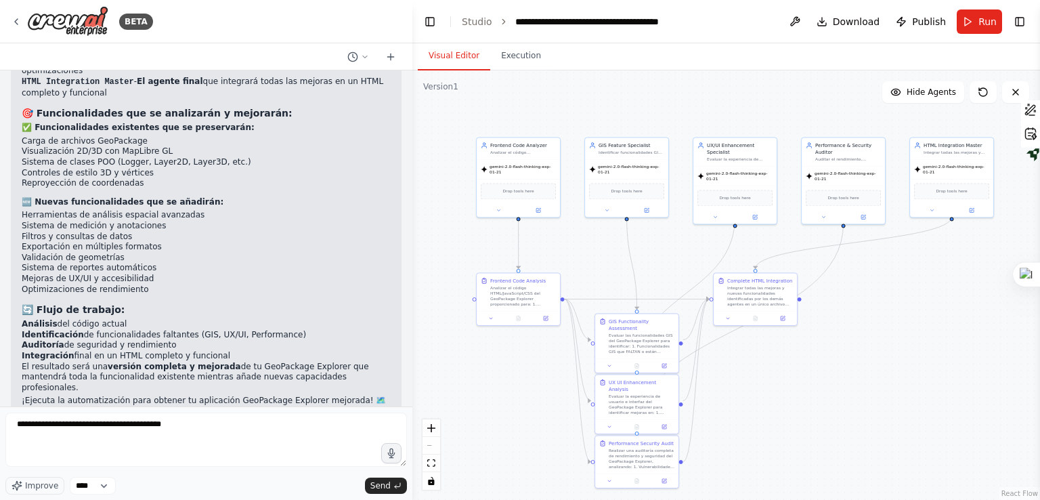
click at [462, 58] on button "Visual Editor" at bounding box center [454, 56] width 72 height 28
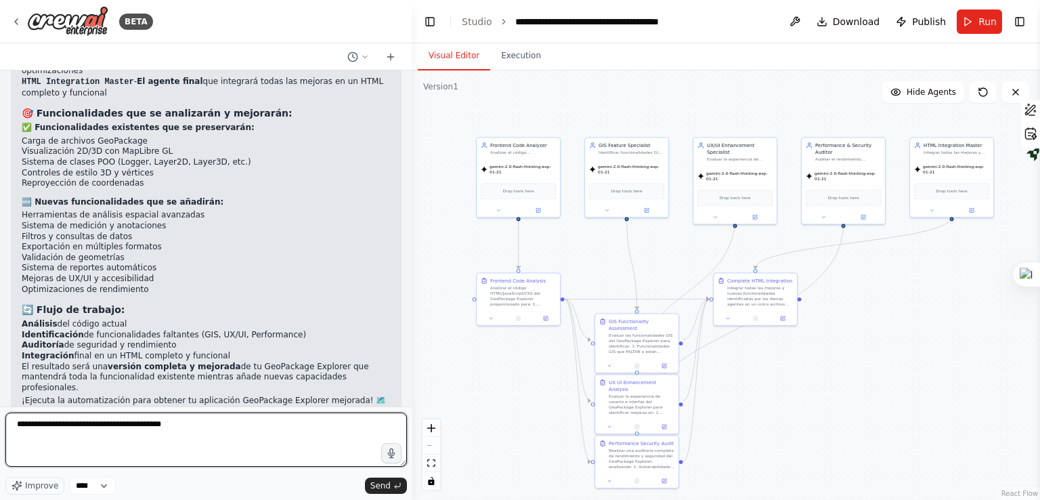
click at [258, 434] on textarea "**********" at bounding box center [205, 439] width 401 height 54
type textarea "**********"
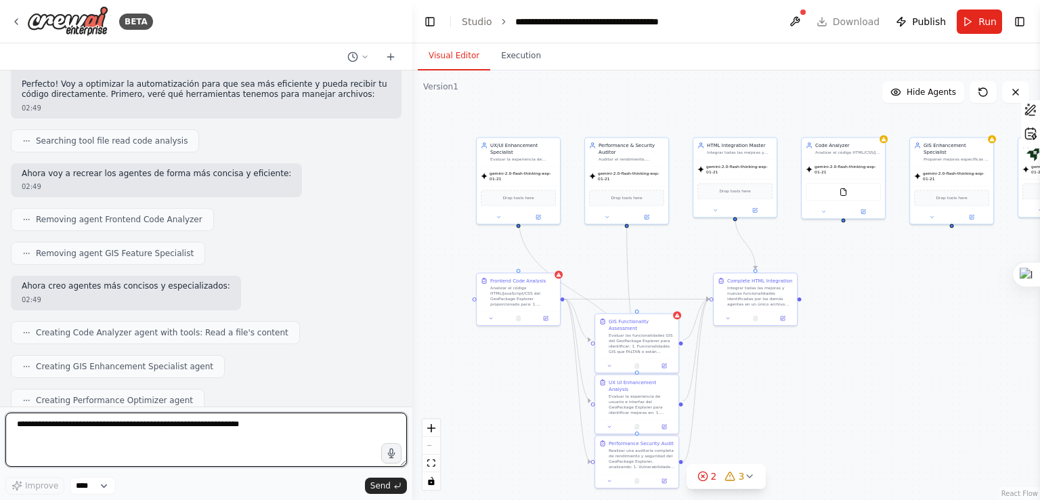
scroll to position [22437, 0]
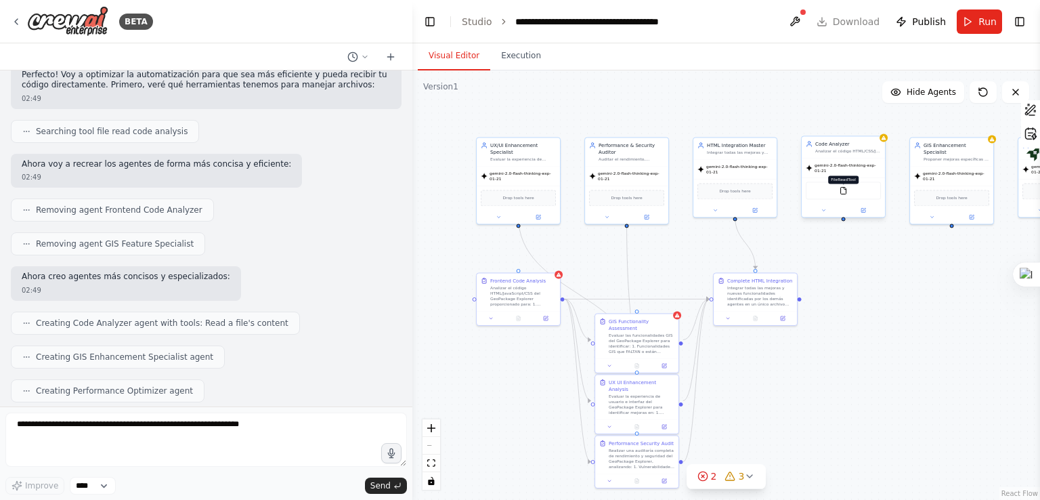
click at [845, 188] on img at bounding box center [843, 190] width 8 height 8
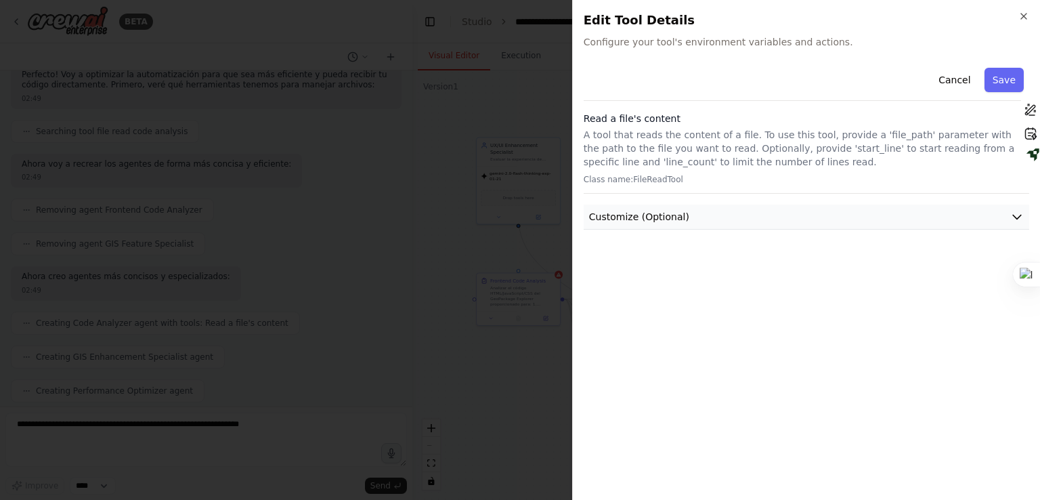
click at [677, 219] on span "Customize (Optional)" at bounding box center [639, 217] width 100 height 14
click at [540, 235] on div at bounding box center [520, 250] width 1040 height 500
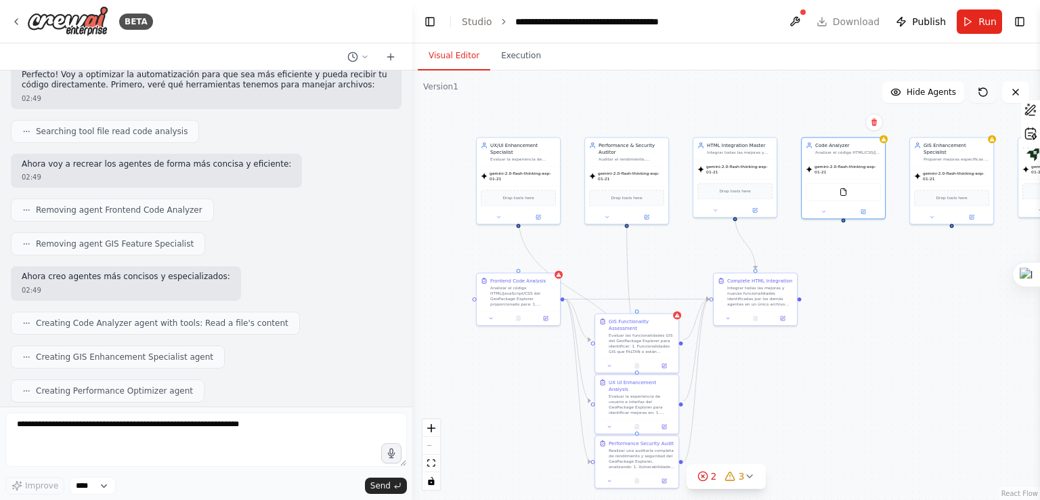
click at [972, 86] on button at bounding box center [982, 92] width 27 height 22
click at [975, 93] on button at bounding box center [982, 92] width 27 height 22
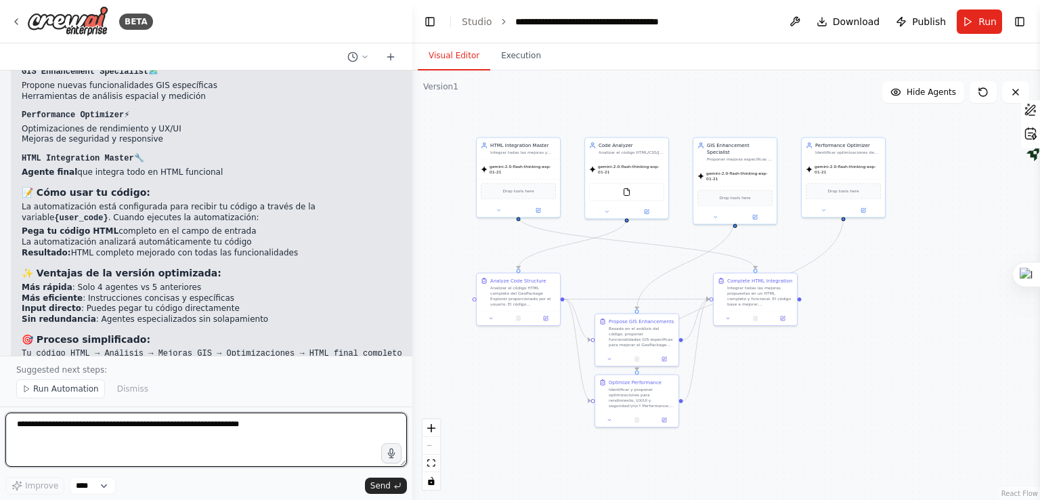
scroll to position [23511, 0]
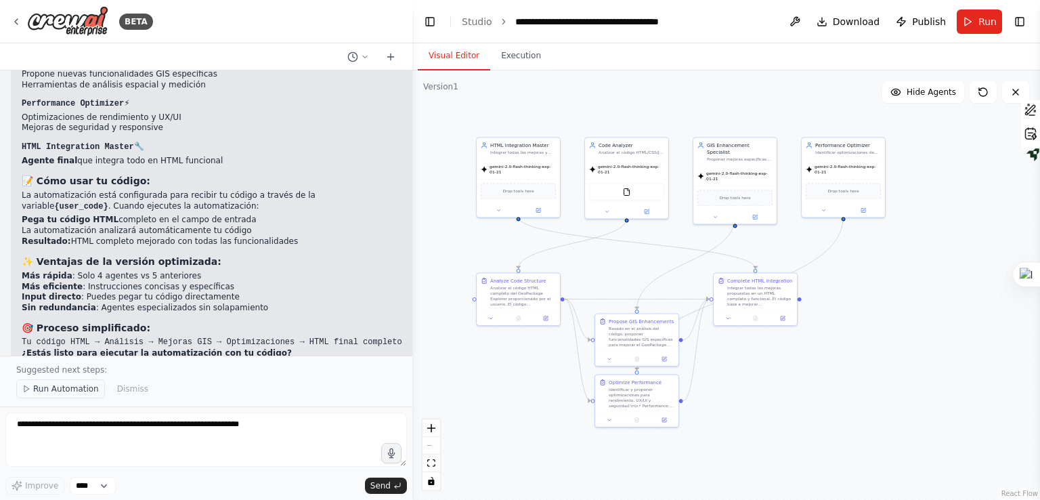
click at [69, 392] on span "Run Automation" at bounding box center [66, 388] width 66 height 11
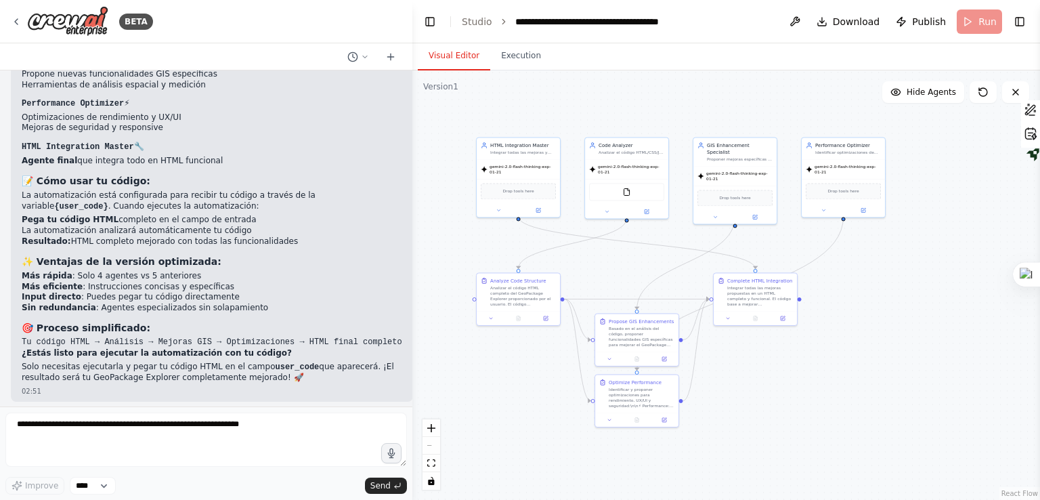
scroll to position [23460, 0]
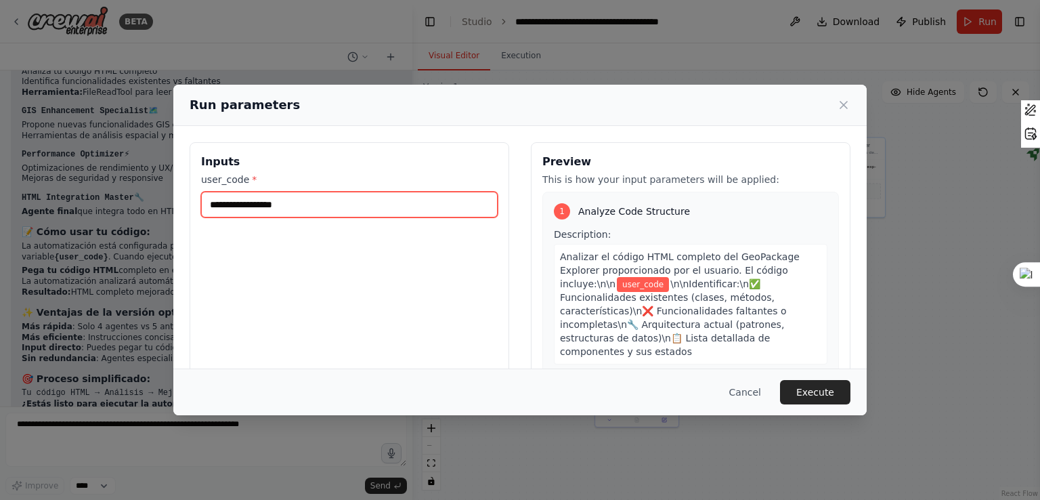
click at [366, 207] on input "user_code *" at bounding box center [349, 205] width 296 height 26
click at [762, 387] on button "Cancel" at bounding box center [744, 392] width 53 height 24
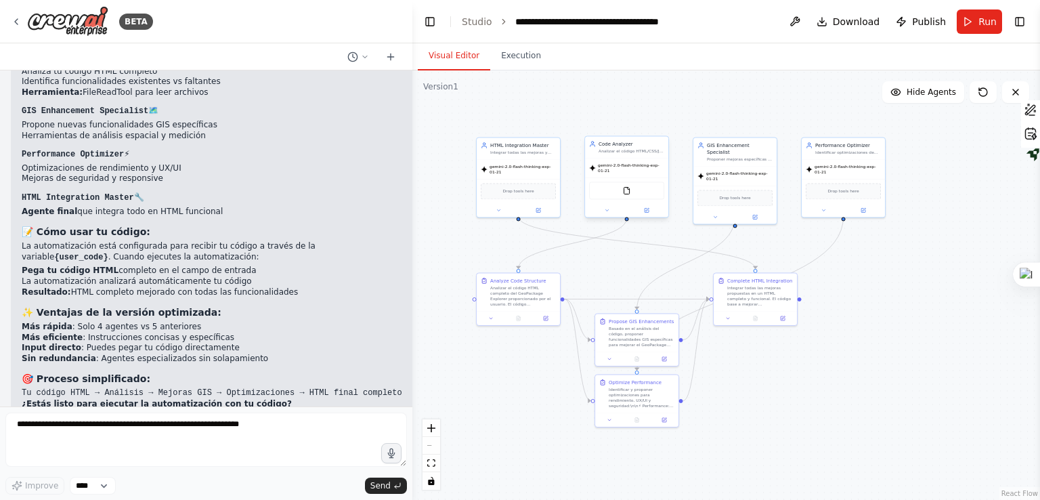
click at [636, 190] on div "FileReadTool" at bounding box center [626, 190] width 75 height 18
click at [628, 190] on div "FileReadTool" at bounding box center [626, 190] width 75 height 18
click at [625, 186] on img at bounding box center [627, 190] width 8 height 8
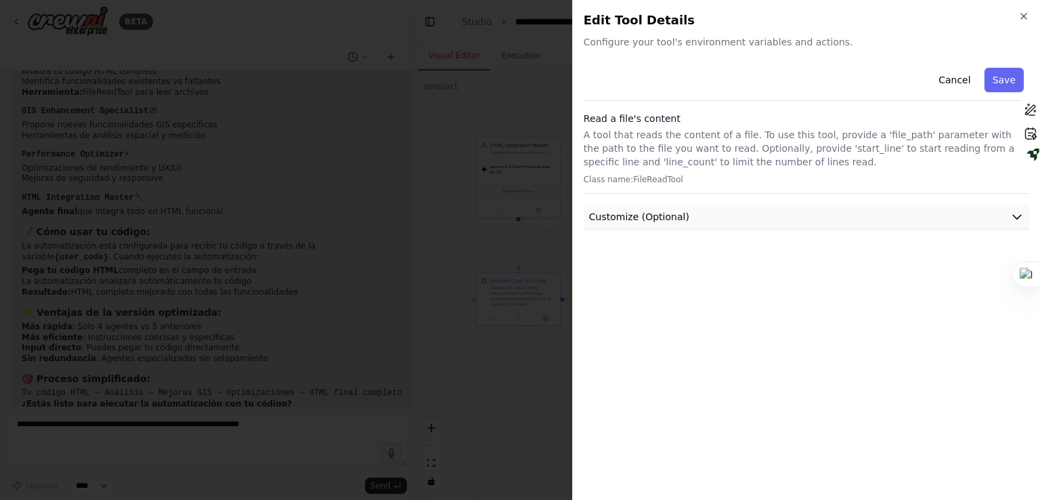
click at [676, 208] on button "Customize (Optional)" at bounding box center [806, 216] width 445 height 25
click at [708, 146] on p "A tool that reads the content of a file. To use this tool, provide a 'file_path…" at bounding box center [806, 148] width 445 height 41
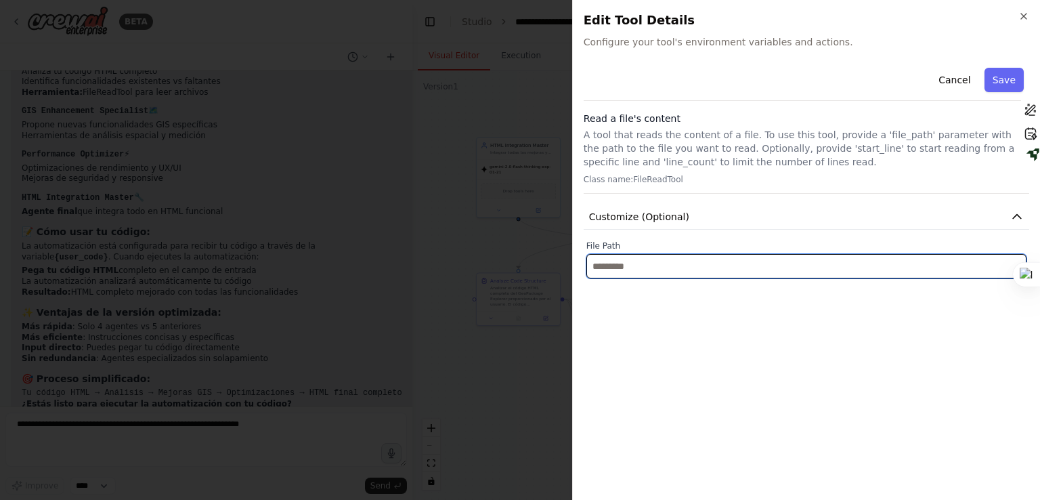
click at [615, 269] on input "text" at bounding box center [806, 266] width 440 height 24
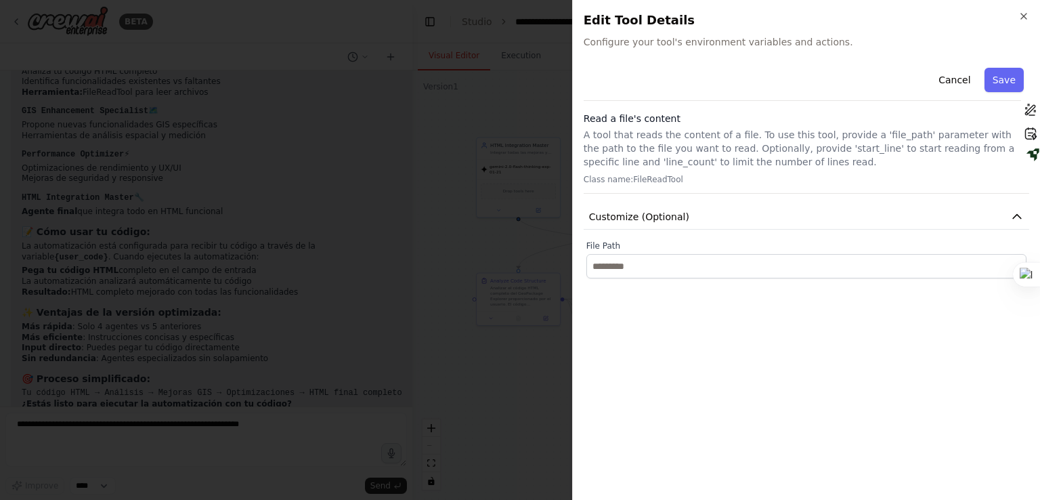
click at [522, 267] on div at bounding box center [520, 250] width 1040 height 500
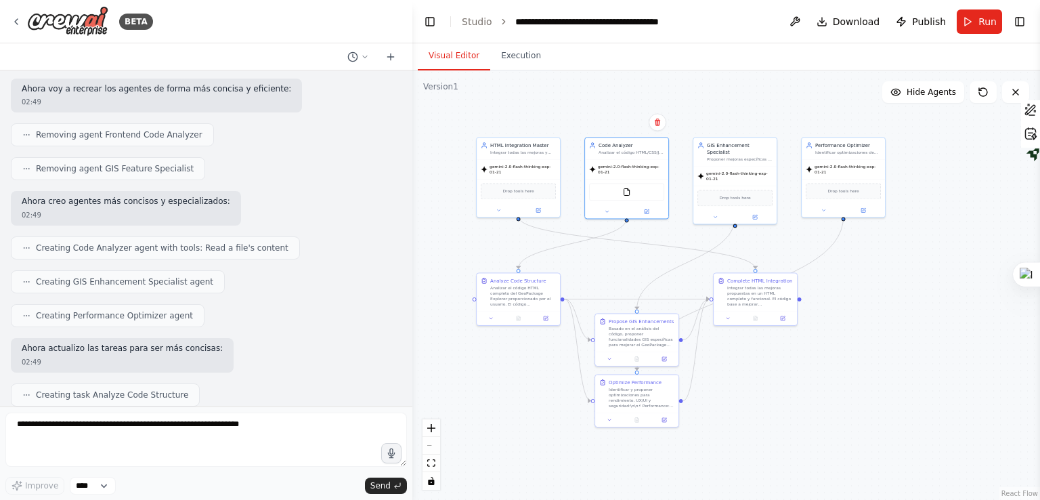
scroll to position [22174, 0]
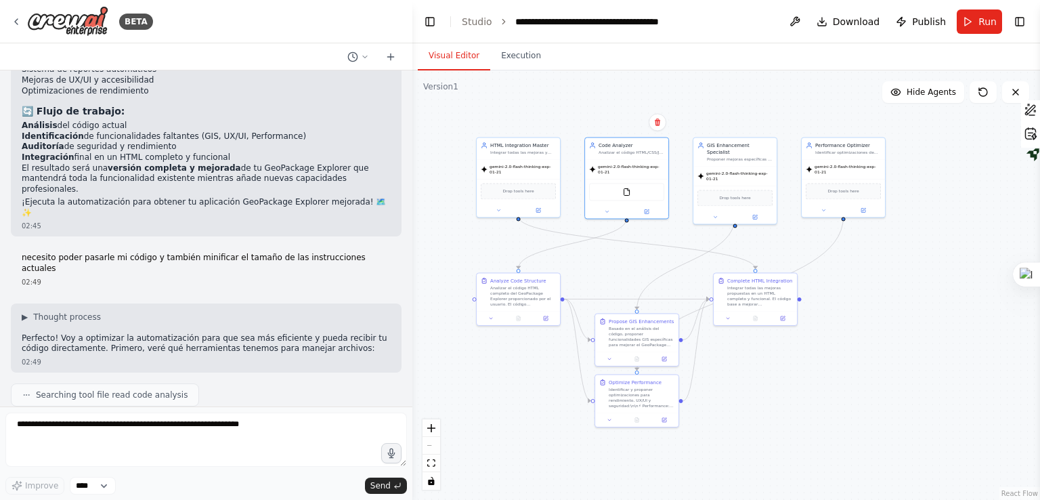
click at [238, 197] on p "¡Ejecuta la automatización para obtener tu aplicación GeoPackage Explorer mejor…" at bounding box center [206, 207] width 369 height 21
click at [361, 62] on button at bounding box center [358, 57] width 32 height 16
click at [270, 257] on div at bounding box center [206, 250] width 412 height 500
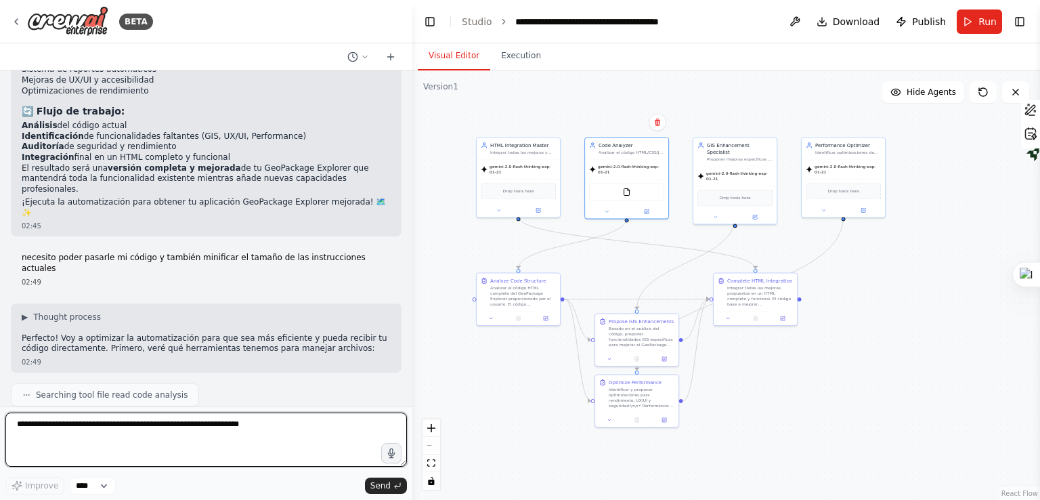
click at [181, 462] on textarea at bounding box center [205, 439] width 401 height 54
type textarea "**********"
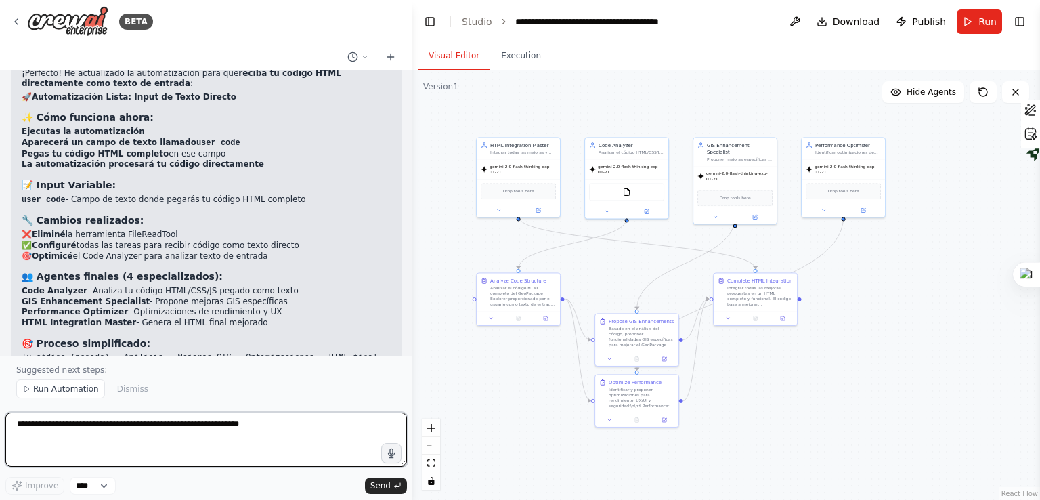
scroll to position [24121, 0]
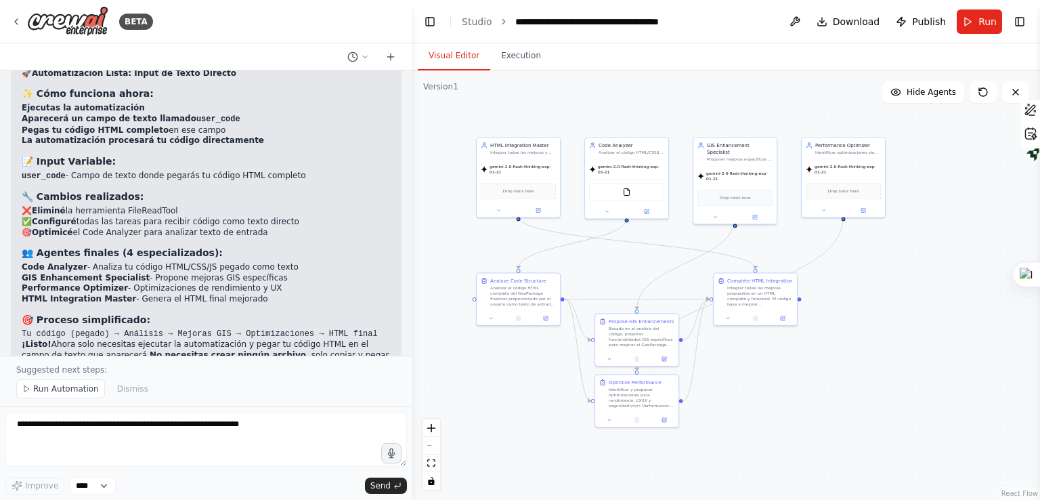
click at [85, 380] on button "Run Automation" at bounding box center [60, 388] width 89 height 19
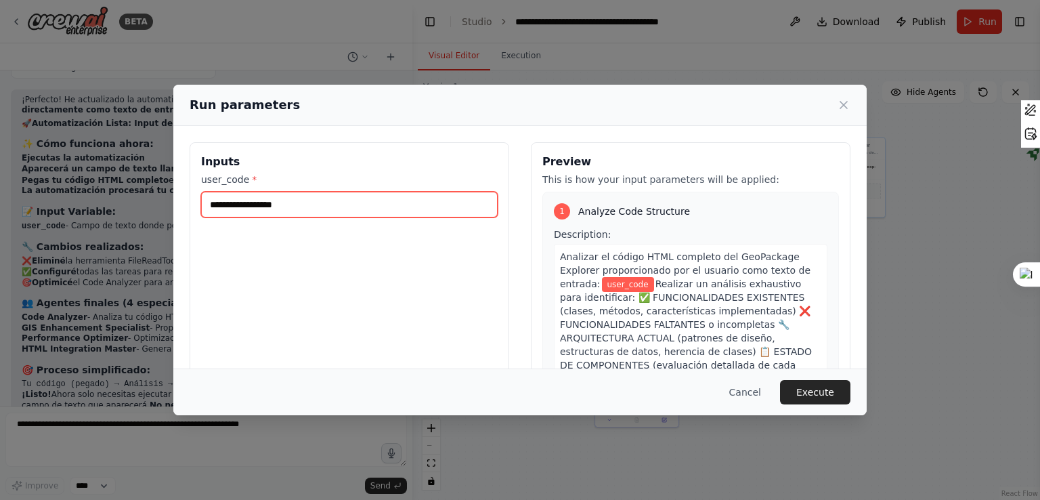
click at [309, 202] on input "user_code *" at bounding box center [349, 205] width 296 height 26
paste input "**********"
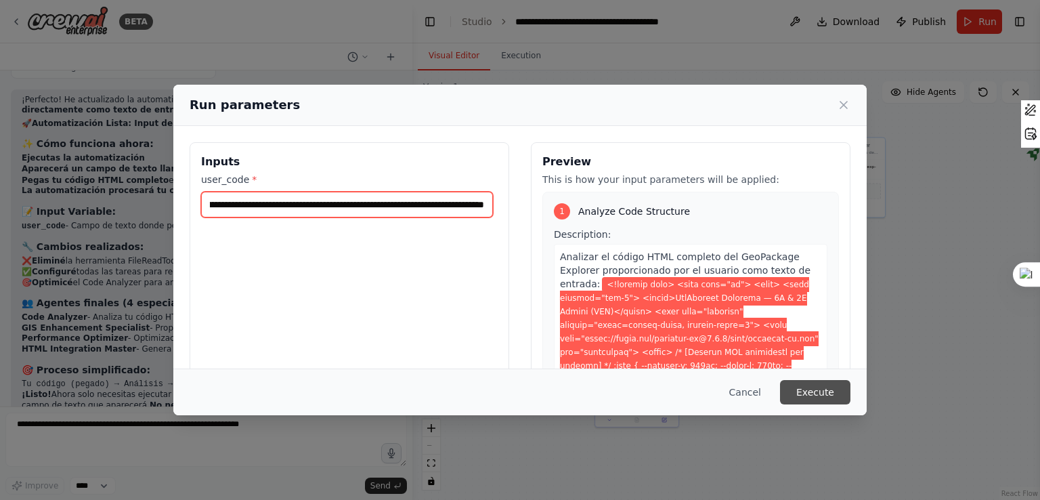
type input "**********"
click at [820, 383] on button "Execute" at bounding box center [815, 392] width 70 height 24
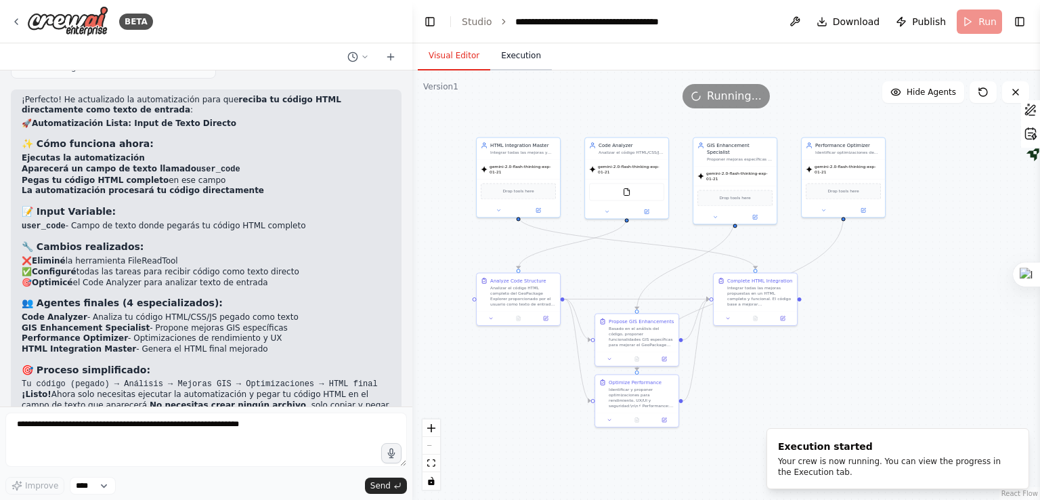
click at [503, 56] on button "Execution" at bounding box center [521, 56] width 62 height 28
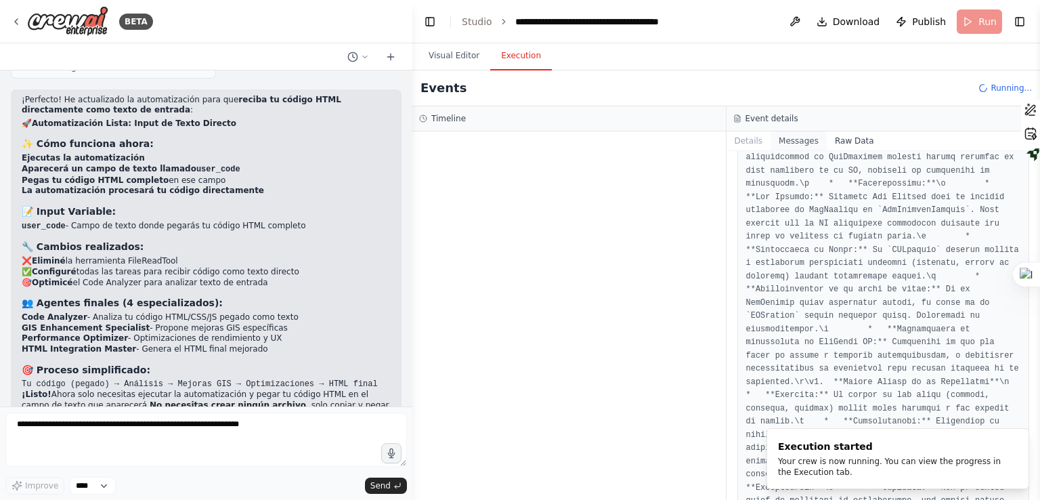
click at [793, 143] on button "Messages" at bounding box center [798, 140] width 56 height 19
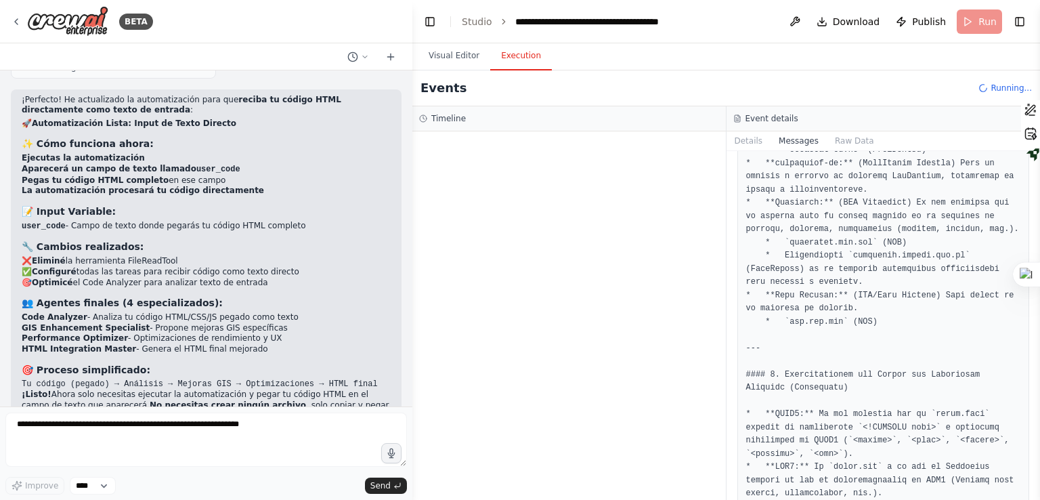
scroll to position [7376, 0]
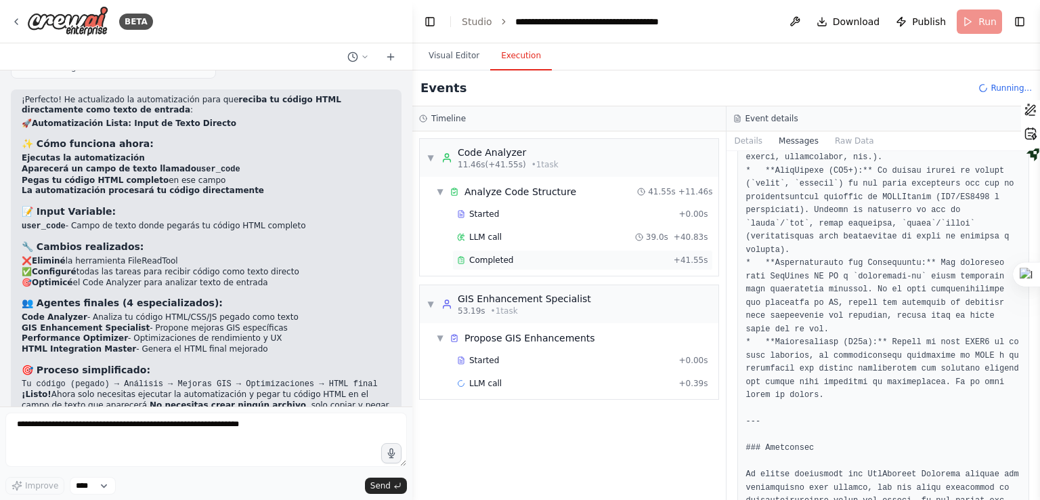
click at [644, 260] on div "Completed" at bounding box center [562, 260] width 211 height 11
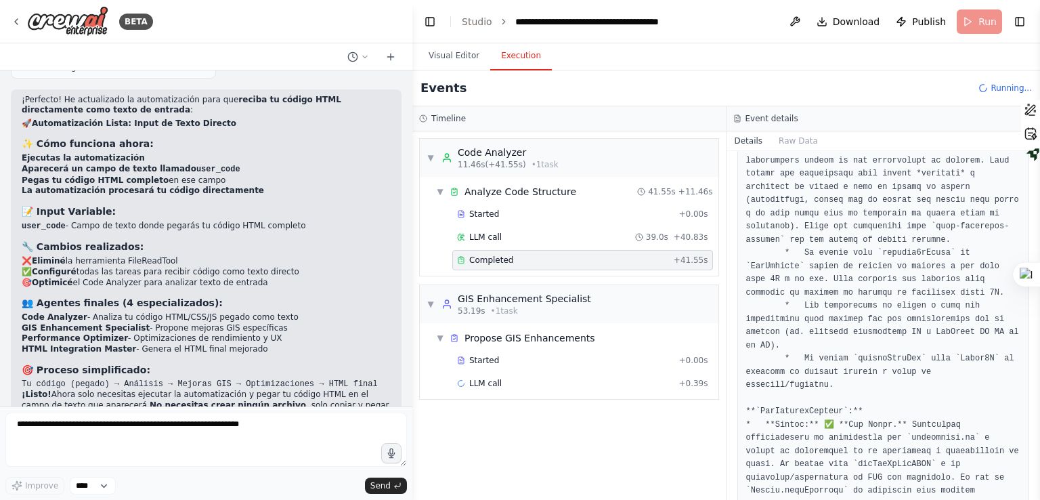
scroll to position [7446, 0]
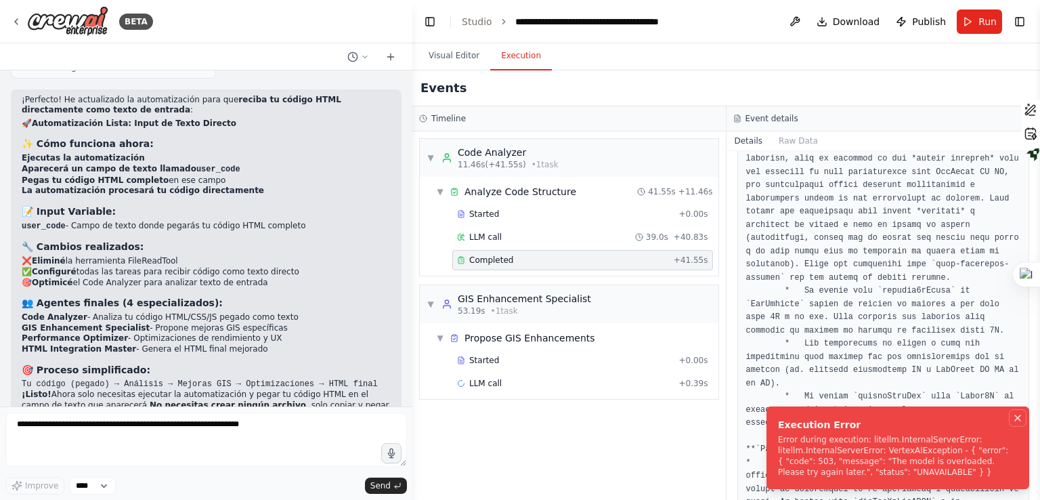
click at [1019, 420] on icon "Notifications (F8)" at bounding box center [1017, 417] width 11 height 11
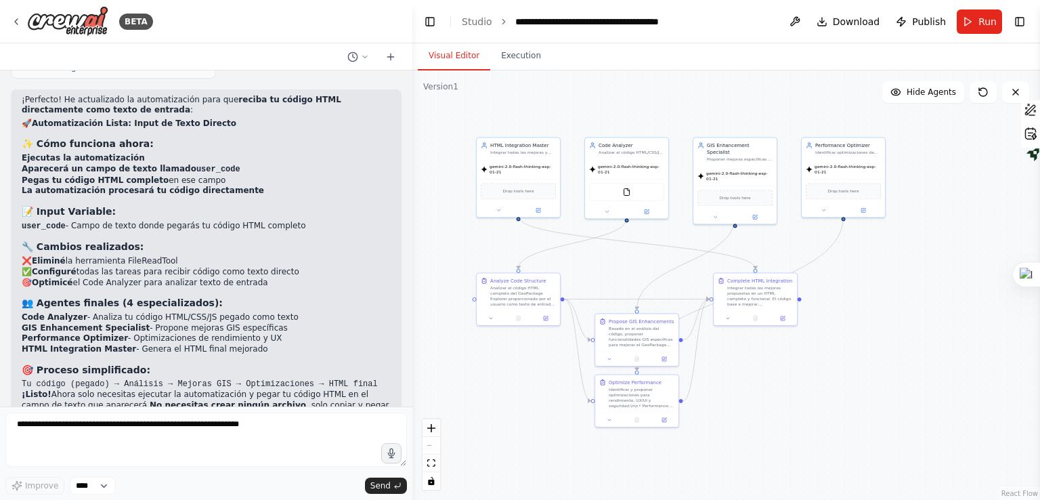
click at [455, 62] on button "Visual Editor" at bounding box center [454, 56] width 72 height 28
click at [523, 66] on button "Execution" at bounding box center [521, 56] width 62 height 28
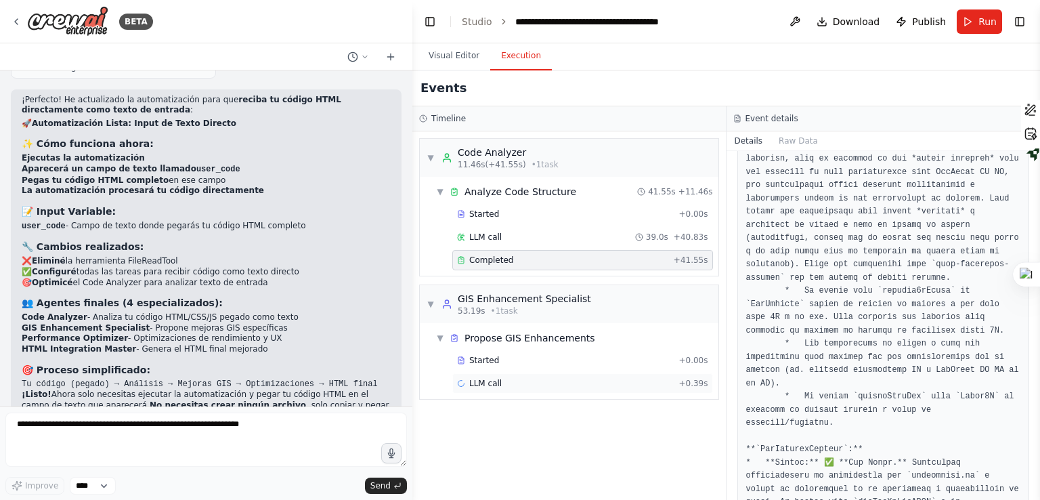
click at [520, 378] on div "LLM call + 0.39s" at bounding box center [582, 383] width 251 height 11
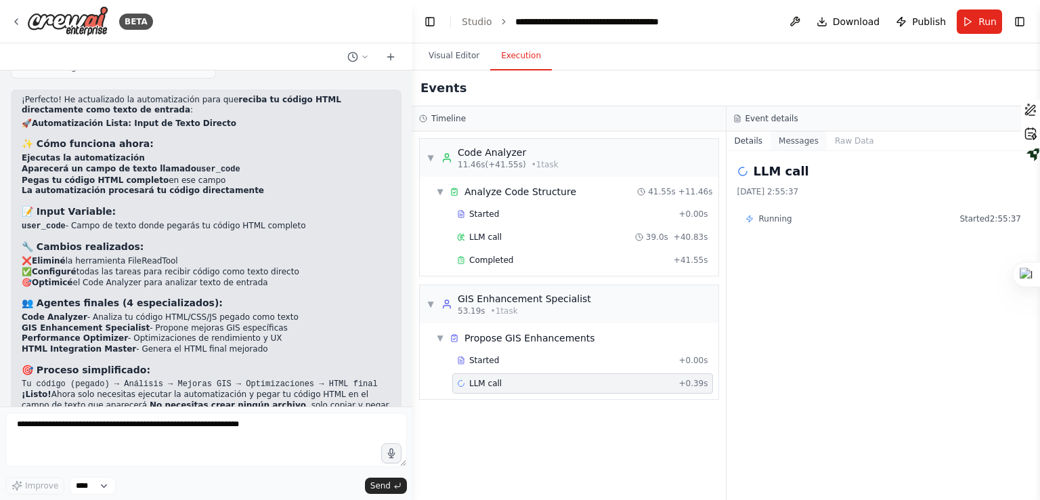
click at [772, 141] on button "Messages" at bounding box center [798, 140] width 56 height 19
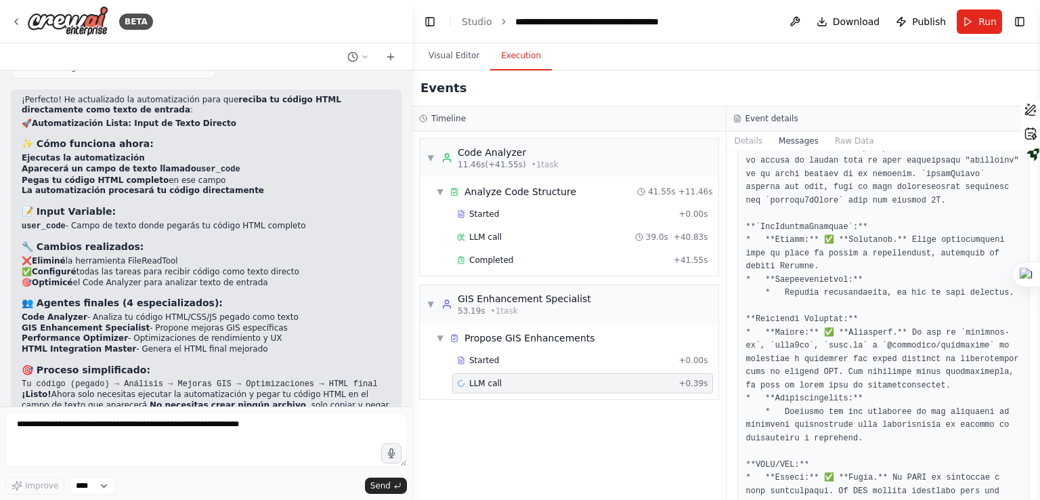
scroll to position [8934, 0]
